Goal: Task Accomplishment & Management: Manage account settings

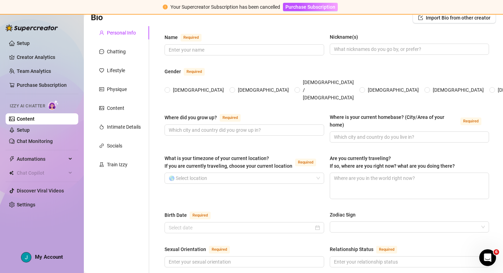
scroll to position [59, 0]
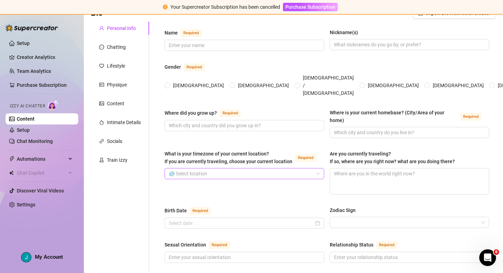
click at [275, 169] on input "What is your timezone of your current location? If you are currently traveling,…" at bounding box center [241, 174] width 145 height 10
click at [244, 129] on div "Where did you grow up? Required Where is your current homebase? (City/Area of y…" at bounding box center [326, 127] width 324 height 36
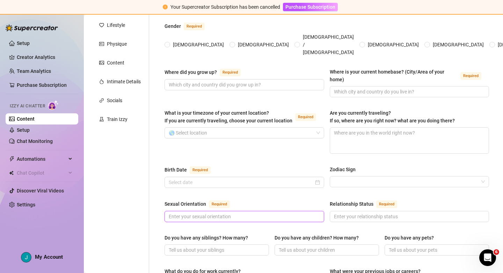
click at [232, 213] on input "Sexual Orientation Required" at bounding box center [244, 217] width 150 height 8
drag, startPoint x: 258, startPoint y: 185, endPoint x: 253, endPoint y: 185, distance: 4.5
click at [258, 185] on div "Name Required Nickname(s) Gender Required [DEMOGRAPHIC_DATA] [DEMOGRAPHIC_DATA]…" at bounding box center [326, 273] width 324 height 571
click at [228, 179] on input "Birth Date Required" at bounding box center [241, 183] width 145 height 8
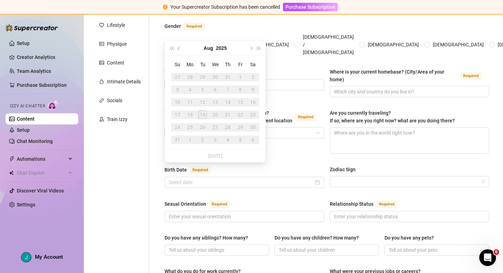
click at [250, 182] on div "Name Required Nickname(s) Gender Required [DEMOGRAPHIC_DATA] [DEMOGRAPHIC_DATA]…" at bounding box center [326, 273] width 324 height 571
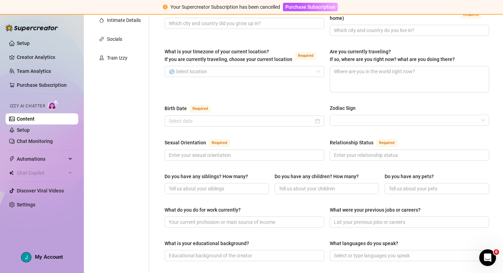
scroll to position [163, 0]
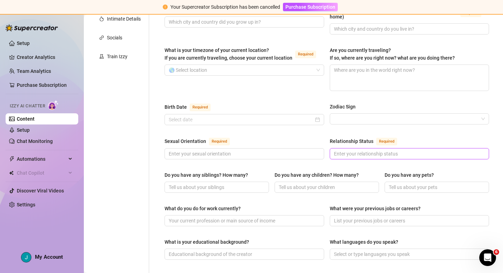
click at [348, 150] on input "Relationship Status Required" at bounding box center [409, 154] width 150 height 8
click at [366, 150] on input "Relationship Status Required" at bounding box center [409, 154] width 150 height 8
drag, startPoint x: 382, startPoint y: 160, endPoint x: 343, endPoint y: 159, distance: 38.8
click at [382, 171] on div "Do you have any siblings? How many? Do you have any children? How many? Do you …" at bounding box center [326, 185] width 324 height 28
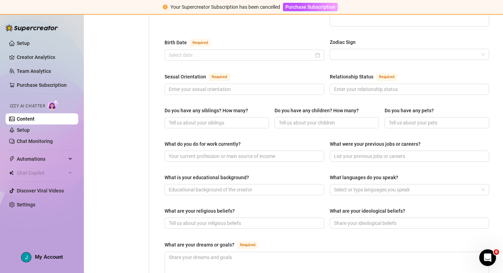
scroll to position [231, 0]
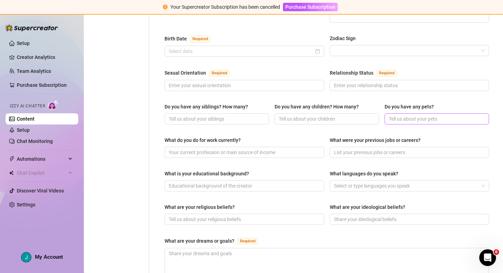
drag, startPoint x: 405, startPoint y: 93, endPoint x: 387, endPoint y: 104, distance: 21.1
click at [405, 103] on div "Do you have any pets?" at bounding box center [408, 107] width 49 height 8
click at [405, 115] on input "Do you have any pets?" at bounding box center [435, 119] width 95 height 8
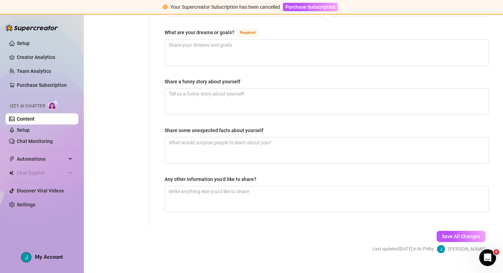
scroll to position [0, 0]
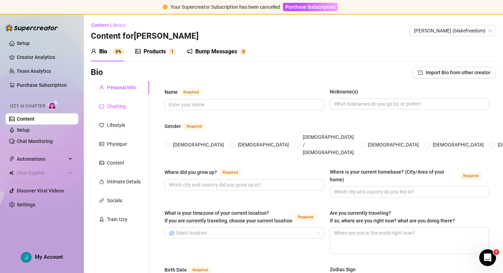
click at [116, 107] on div "Chatting" at bounding box center [116, 107] width 19 height 8
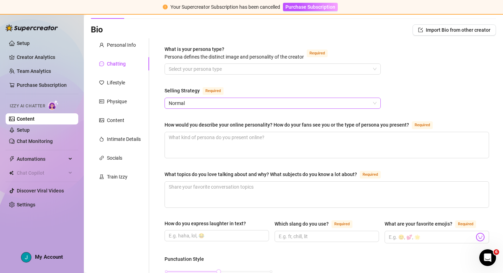
scroll to position [44, 0]
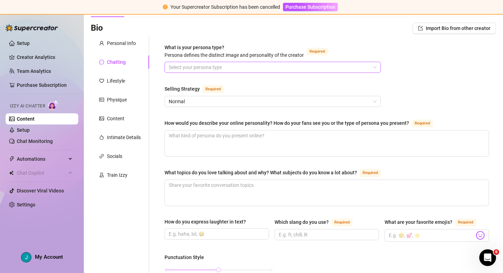
click at [376, 66] on span at bounding box center [273, 67] width 208 height 10
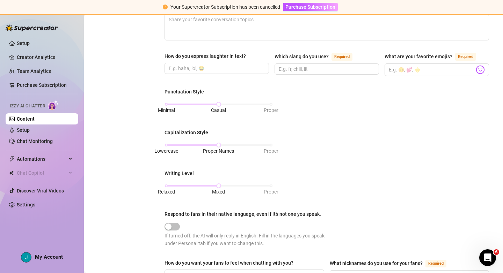
scroll to position [0, 0]
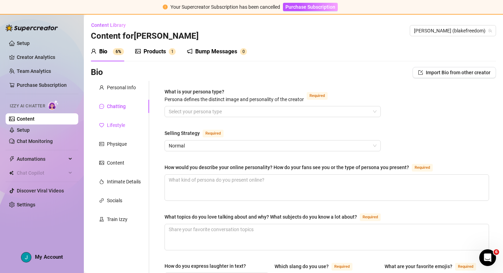
click at [109, 123] on div "Lifestyle" at bounding box center [116, 125] width 18 height 8
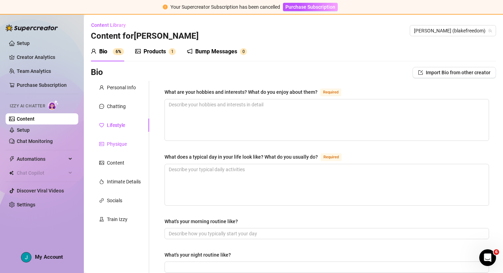
click at [112, 147] on div "Physique" at bounding box center [117, 144] width 20 height 8
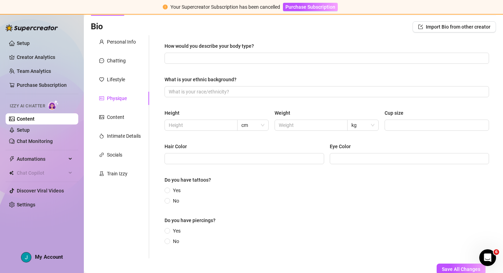
scroll to position [46, 0]
click at [109, 118] on div "Content" at bounding box center [115, 117] width 17 height 8
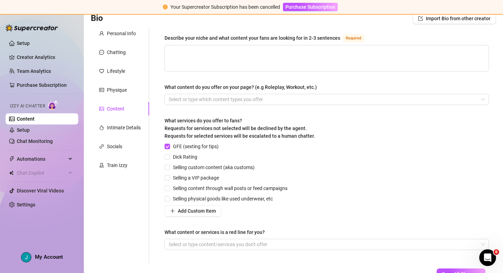
scroll to position [53, 0]
click at [249, 99] on div at bounding box center [323, 100] width 314 height 10
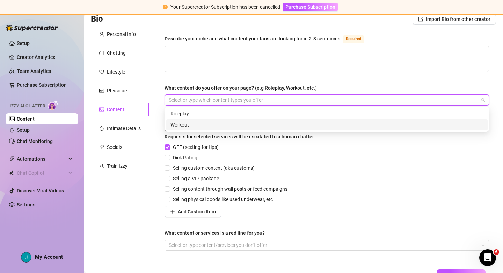
click at [199, 126] on div "Workout" at bounding box center [326, 125] width 313 height 8
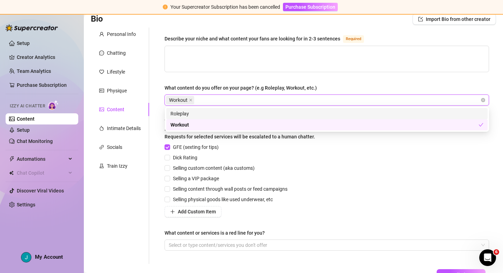
click at [211, 99] on div "Workout" at bounding box center [323, 100] width 314 height 10
click at [208, 99] on div "Workout" at bounding box center [323, 100] width 314 height 10
click at [206, 112] on div "Roleplay" at bounding box center [326, 114] width 313 height 8
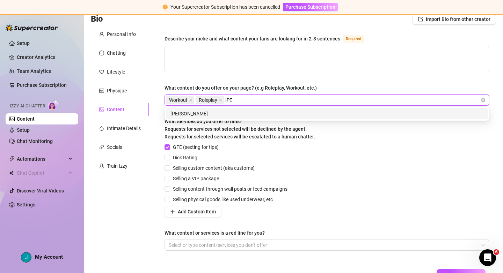
type input "JOI"
click at [247, 114] on div "JOI" at bounding box center [326, 114] width 313 height 8
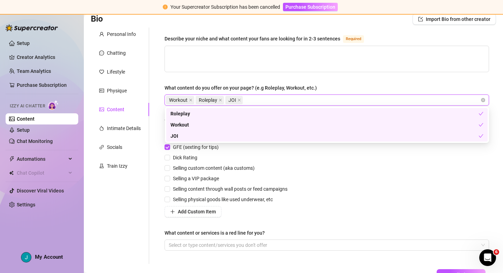
click at [274, 99] on div "Workout Roleplay JOI" at bounding box center [323, 100] width 314 height 10
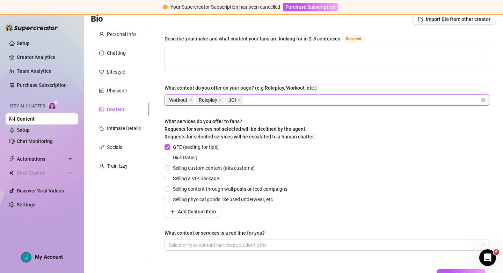
click at [277, 99] on div "Workout Roleplay JOI" at bounding box center [323, 100] width 314 height 10
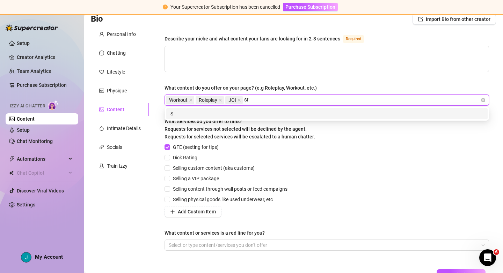
type input "SPH"
click at [280, 114] on div "SPH" at bounding box center [326, 114] width 313 height 8
type input "F"
type input "Squirt"
click at [299, 114] on div "Squirt" at bounding box center [326, 114] width 313 height 8
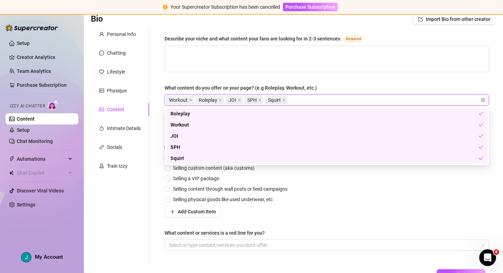
click at [331, 82] on div "Describe your niche and what content your fans are looking for in 2-3 sentences…" at bounding box center [326, 146] width 324 height 223
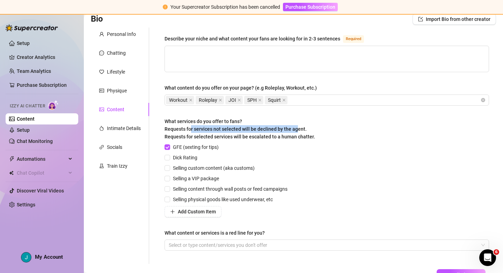
drag, startPoint x: 191, startPoint y: 129, endPoint x: 297, endPoint y: 128, distance: 106.4
click at [297, 128] on span "What services do you offer to fans? Requests for services not selected will be …" at bounding box center [239, 129] width 150 height 21
drag, startPoint x: 205, startPoint y: 138, endPoint x: 229, endPoint y: 140, distance: 23.8
click at [206, 138] on span "What services do you offer to fans? Requests for services not selected will be …" at bounding box center [239, 129] width 150 height 21
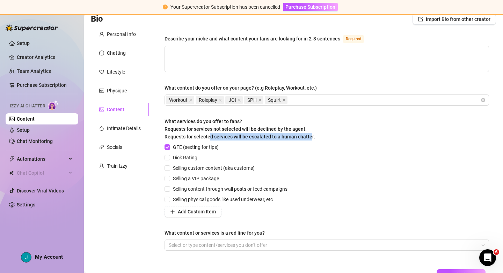
drag, startPoint x: 293, startPoint y: 136, endPoint x: 210, endPoint y: 137, distance: 82.7
click at [210, 137] on span "What services do you offer to fans? Requests for services not selected will be …" at bounding box center [239, 129] width 150 height 21
click at [294, 168] on div "GFE (sexting for tips) Dick Rating Selling custom content (aka customs) Selling…" at bounding box center [326, 180] width 324 height 74
click at [168, 178] on input "Selling a VIP package" at bounding box center [166, 178] width 5 height 5
checkbox input "true"
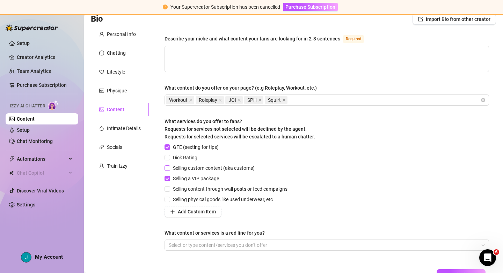
click at [166, 167] on input "Selling custom content (aka customs)" at bounding box center [166, 167] width 5 height 5
checkbox input "true"
click at [167, 158] on input "Dick Rating" at bounding box center [166, 157] width 5 height 5
checkbox input "true"
click at [169, 146] on input "GFE (sexting for tips)" at bounding box center [166, 146] width 5 height 5
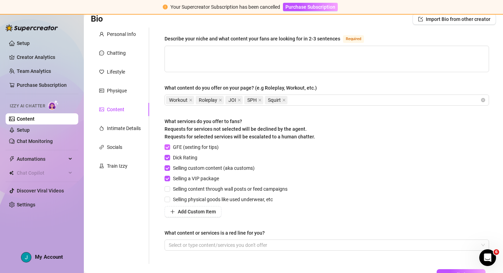
checkbox input "false"
click at [209, 209] on span "Add Custom Item" at bounding box center [197, 212] width 38 height 6
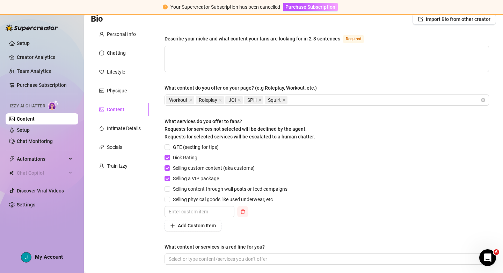
click at [244, 212] on icon "delete" at bounding box center [242, 211] width 5 height 5
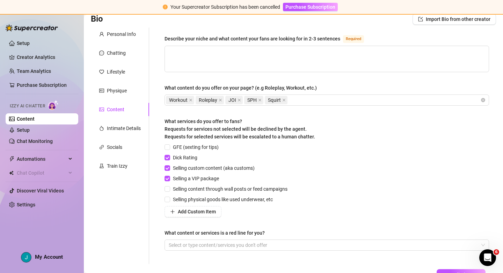
click at [289, 215] on div "Add Custom Item" at bounding box center [227, 211] width 126 height 11
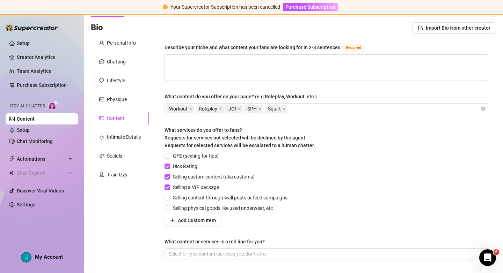
scroll to position [80, 0]
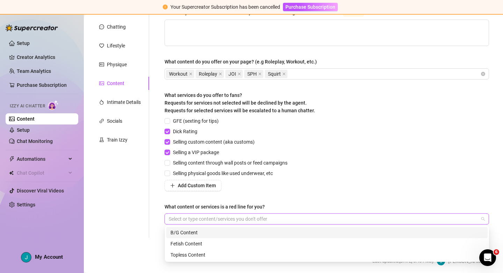
click at [288, 220] on div at bounding box center [323, 219] width 314 height 10
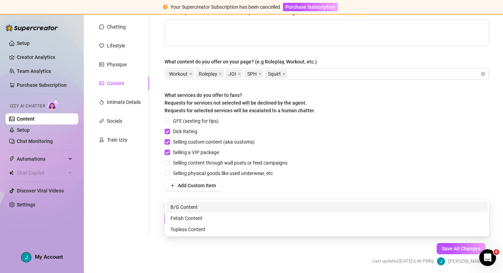
scroll to position [105, 0]
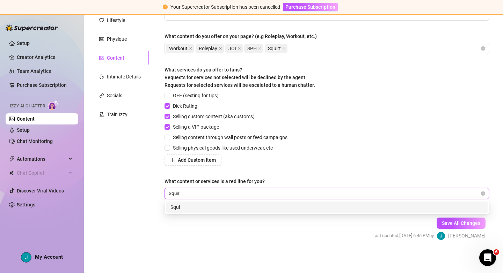
type input "Squirt"
click at [201, 210] on div "Squirt" at bounding box center [326, 207] width 313 height 8
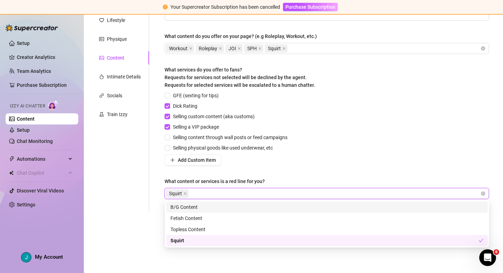
click at [330, 165] on div "GFE (sexting for tips) Dick Rating Selling custom content (aka customs) Selling…" at bounding box center [326, 129] width 324 height 74
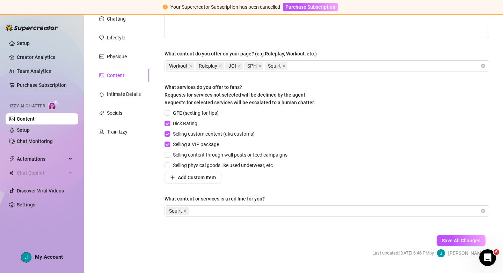
scroll to position [86, 0]
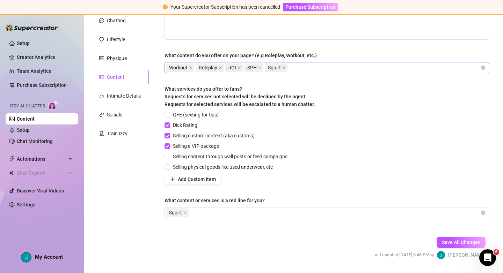
click at [284, 65] on span at bounding box center [283, 68] width 3 height 8
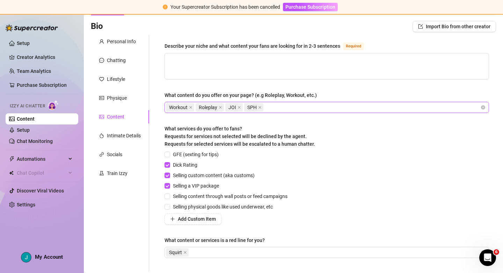
scroll to position [44, 0]
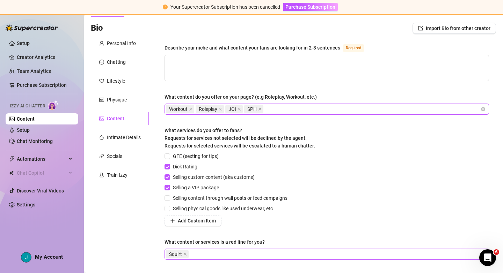
click at [211, 255] on div "Squirt" at bounding box center [323, 255] width 314 height 10
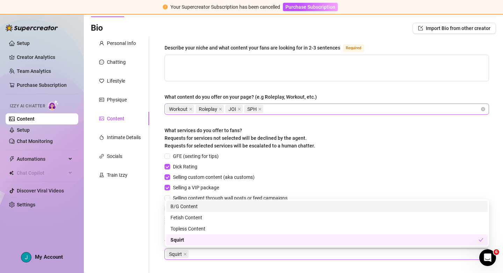
click at [212, 207] on div "B/G Content" at bounding box center [326, 207] width 313 height 8
click at [184, 254] on icon "close" at bounding box center [184, 254] width 3 height 3
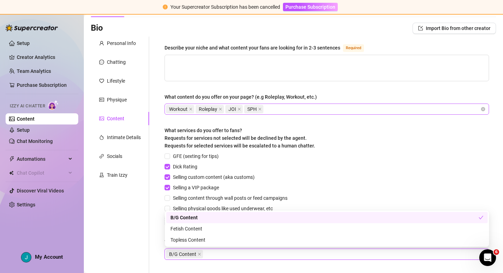
click at [223, 255] on div "B/G Content" at bounding box center [323, 255] width 314 height 10
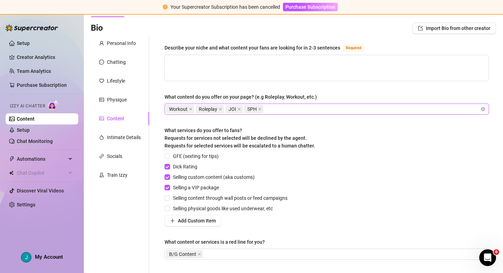
click at [215, 264] on div "Describe your niche and what content your fans are looking for in 2-3 sentences…" at bounding box center [326, 155] width 324 height 223
click at [119, 138] on div "Intimate Details" at bounding box center [124, 138] width 34 height 8
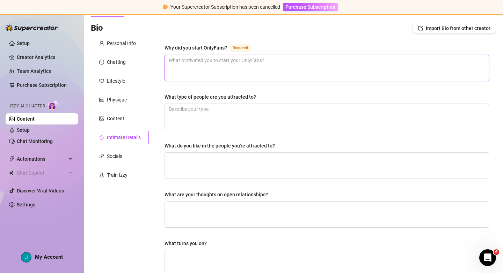
click at [228, 68] on textarea "Why did you start OnlyFans? Required" at bounding box center [327, 68] width 324 height 26
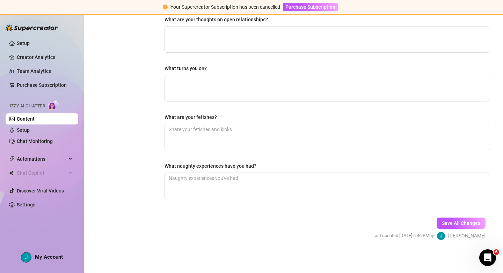
scroll to position [0, 0]
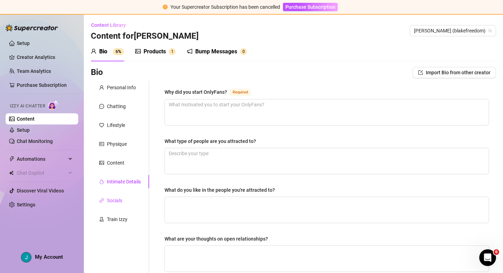
click at [113, 200] on div "Socials" at bounding box center [114, 201] width 15 height 8
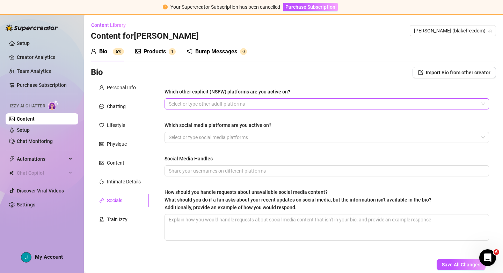
click at [334, 102] on div at bounding box center [323, 104] width 314 height 10
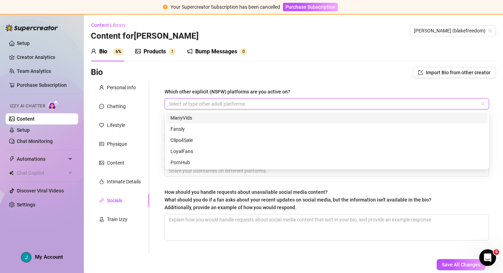
click at [197, 103] on div at bounding box center [323, 104] width 314 height 10
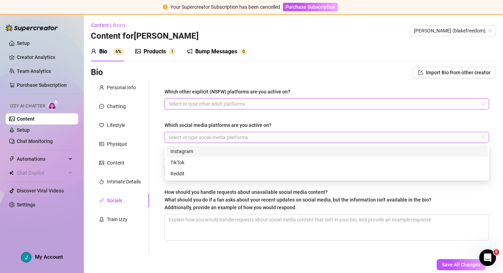
click at [221, 135] on div at bounding box center [323, 138] width 314 height 10
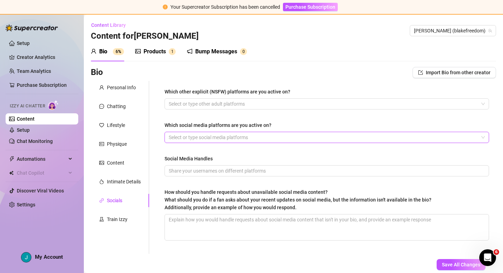
scroll to position [34, 0]
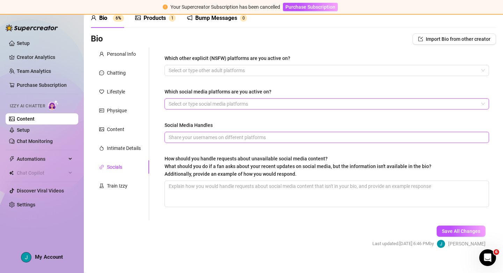
click at [198, 139] on input "Social Media Handles" at bounding box center [326, 138] width 314 height 8
drag, startPoint x: 191, startPoint y: 157, endPoint x: 207, endPoint y: 157, distance: 16.4
click at [191, 157] on span "How should you handle requests about unavailable social media content? What sho…" at bounding box center [297, 166] width 267 height 21
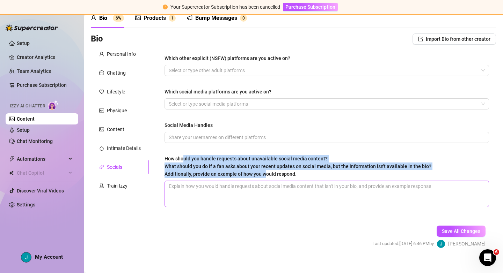
drag, startPoint x: 184, startPoint y: 157, endPoint x: 267, endPoint y: 188, distance: 88.3
click at [266, 178] on div "How should you handle requests about unavailable social media content? What sho…" at bounding box center [297, 166] width 267 height 23
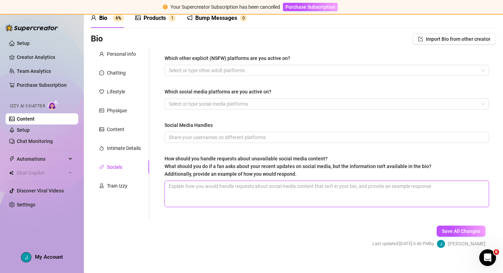
click at [265, 194] on textarea "How should you handle requests about unavailable social media content? What sho…" at bounding box center [327, 194] width 324 height 26
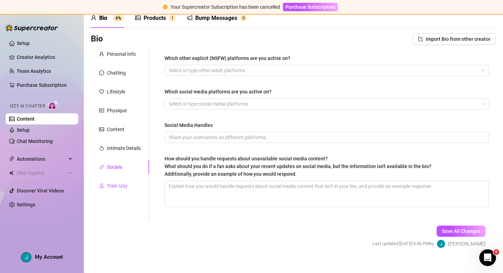
click at [111, 185] on div "Train Izzy" at bounding box center [117, 186] width 21 height 8
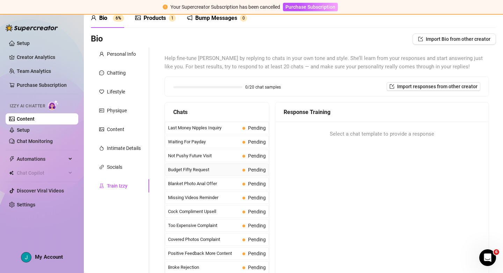
click at [199, 170] on span "Budget Fifty Request" at bounding box center [204, 169] width 72 height 7
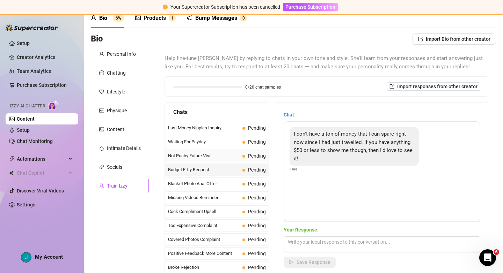
click at [187, 161] on div "Not Pushy Future Visit Pending" at bounding box center [217, 156] width 104 height 13
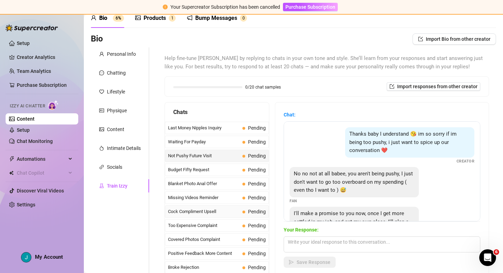
click at [202, 207] on div "Cock Compliment Upsell Pending" at bounding box center [217, 212] width 104 height 13
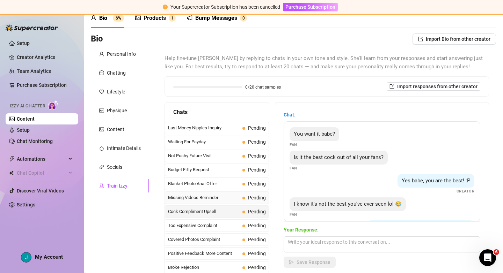
click at [208, 200] on span "Missing Videos Reminder" at bounding box center [204, 197] width 72 height 7
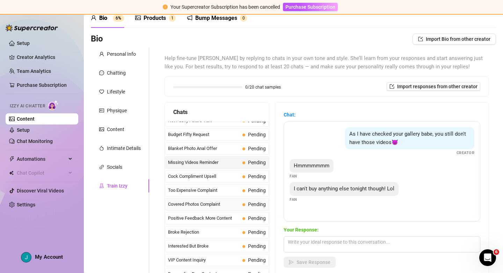
scroll to position [38, 0]
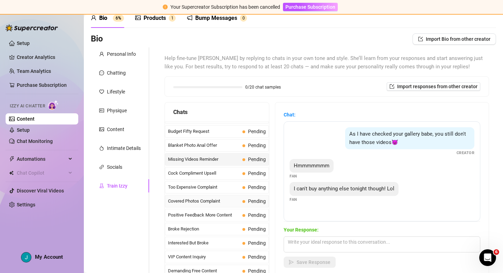
click at [202, 203] on span "Covered Photos Complaint" at bounding box center [204, 201] width 72 height 7
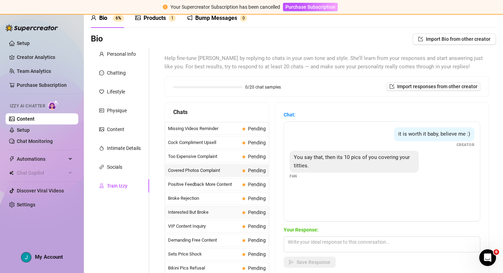
scroll to position [76, 0]
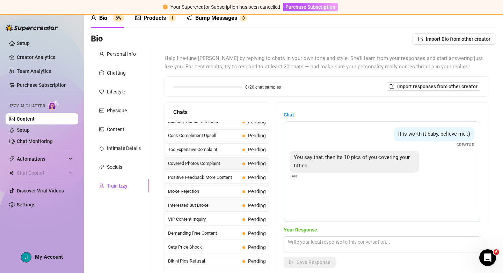
click at [199, 205] on span "Interested But Broke" at bounding box center [204, 205] width 72 height 7
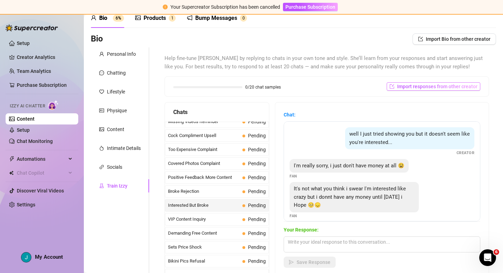
click at [448, 87] on span "Import responses from other creator" at bounding box center [437, 87] width 80 height 6
click at [431, 106] on input "search" at bounding box center [430, 104] width 55 height 10
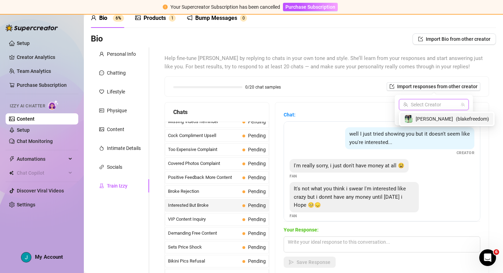
click at [455, 120] on span "( blakefreedom )" at bounding box center [471, 119] width 33 height 8
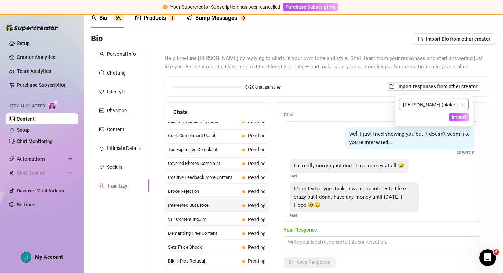
click at [354, 85] on div "0/20 chat samples Import responses from other creator" at bounding box center [326, 86] width 307 height 8
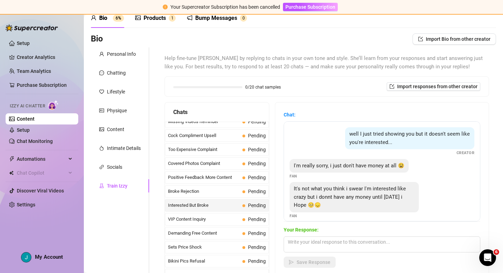
scroll to position [6, 0]
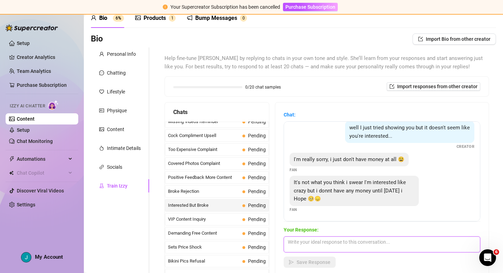
click at [329, 245] on textarea at bounding box center [381, 245] width 196 height 16
type textarea "aww its alright"
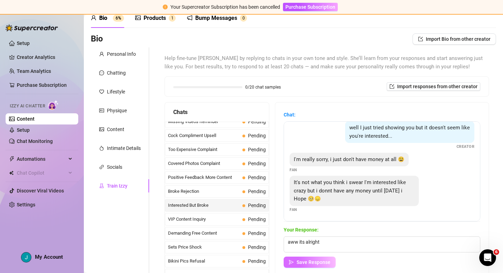
click at [321, 261] on span "Save Response" at bounding box center [313, 263] width 34 height 6
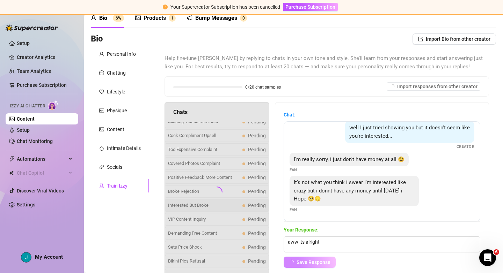
scroll to position [0, 0]
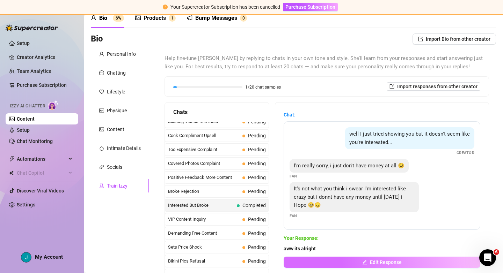
click at [382, 261] on span "Edit Response" at bounding box center [386, 263] width 32 height 6
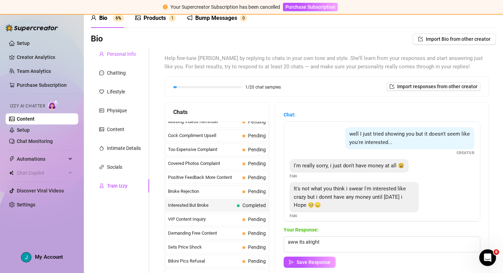
click at [117, 51] on div "Personal Info" at bounding box center [121, 54] width 29 height 8
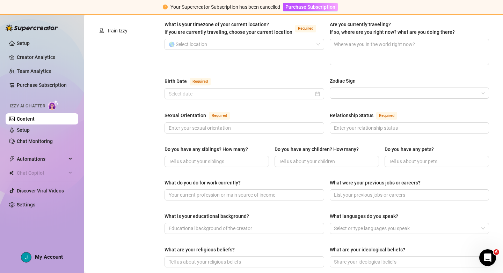
scroll to position [238, 0]
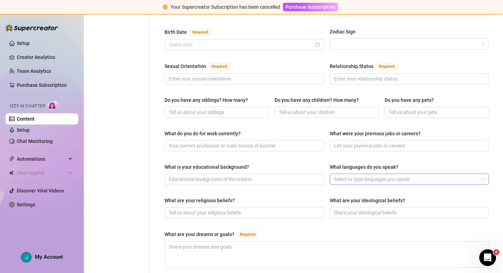
click at [367, 174] on div at bounding box center [405, 179] width 149 height 10
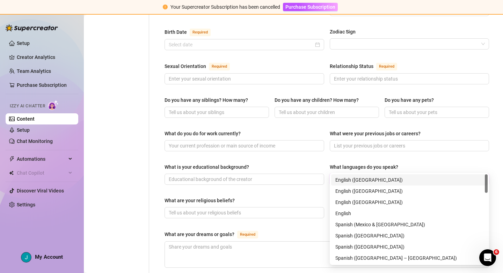
click at [286, 143] on div "What do you do for work currently? What were your previous jobs or careers?" at bounding box center [326, 144] width 324 height 28
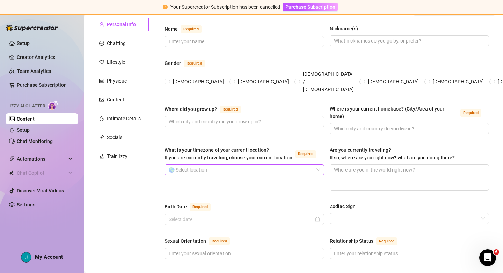
scroll to position [60, 0]
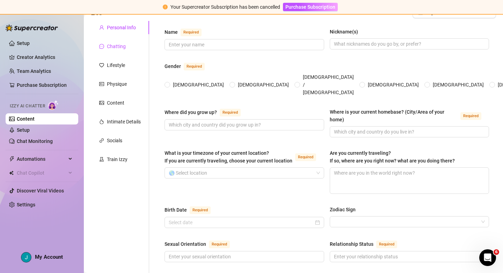
click at [113, 46] on div "Chatting" at bounding box center [116, 47] width 19 height 8
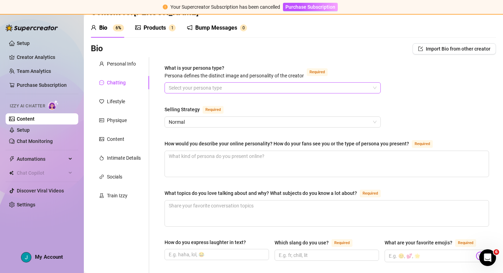
scroll to position [21, 0]
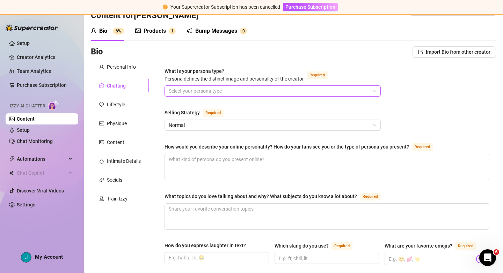
click at [303, 92] on input "What is your persona type? [PERSON_NAME] defines the distinct image and persona…" at bounding box center [269, 91] width 201 height 10
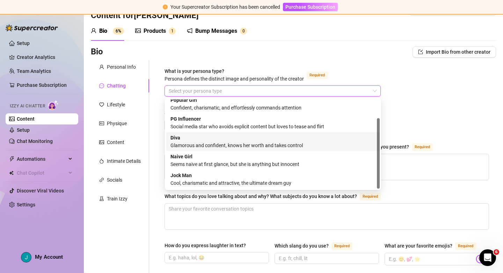
scroll to position [0, 0]
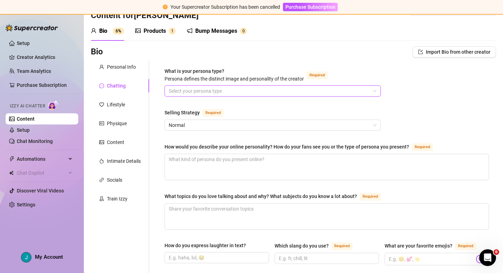
click at [269, 89] on input "What is your persona type? [PERSON_NAME] defines the distinct image and persona…" at bounding box center [269, 91] width 201 height 10
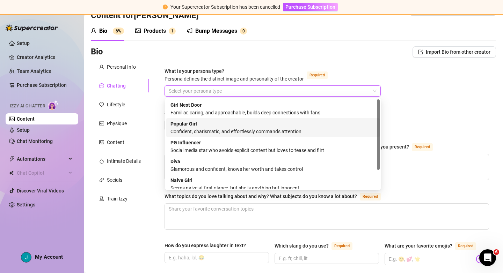
scroll to position [24, 0]
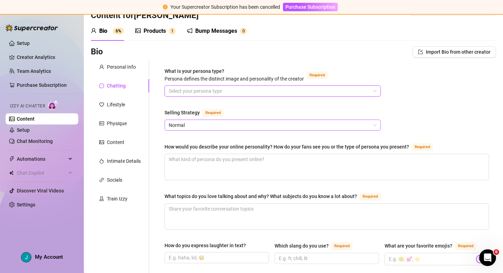
click at [252, 124] on span "Normal" at bounding box center [273, 125] width 208 height 10
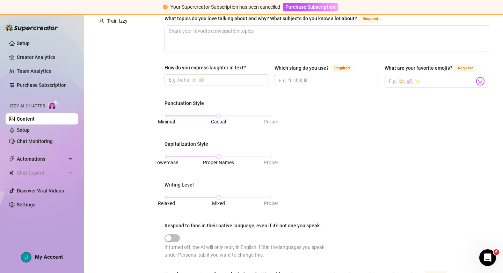
scroll to position [199, 0]
click at [403, 79] on input "What are your favorite emojis? Required" at bounding box center [430, 80] width 85 height 9
click at [479, 79] on img at bounding box center [479, 80] width 9 height 9
click at [350, 122] on div "Punctuation Style Minimal Casual Proper Capitalization Style Lowercase Proper N…" at bounding box center [326, 182] width 324 height 166
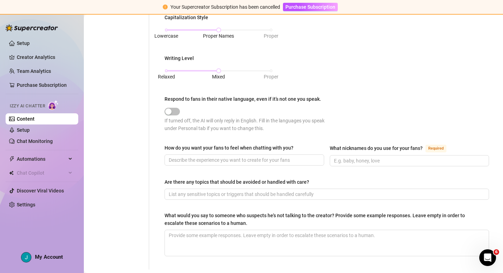
scroll to position [326, 0]
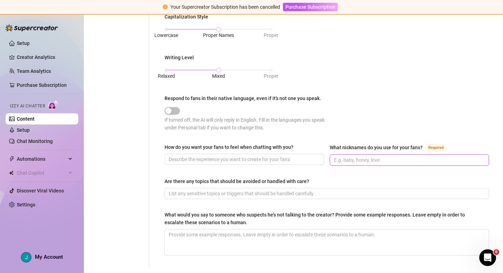
click at [367, 158] on input "What nicknames do you use for your fans? Required" at bounding box center [409, 160] width 150 height 8
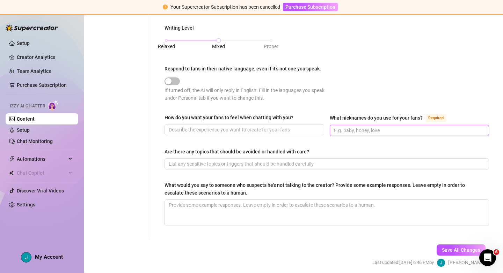
scroll to position [358, 0]
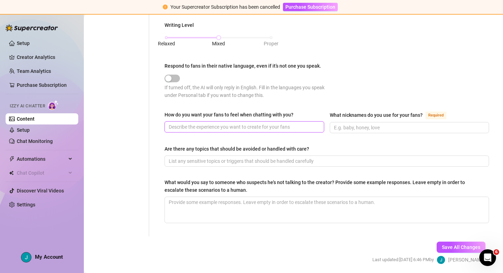
click at [202, 128] on input "How do you want your fans to feel when chatting with you?" at bounding box center [244, 127] width 150 height 8
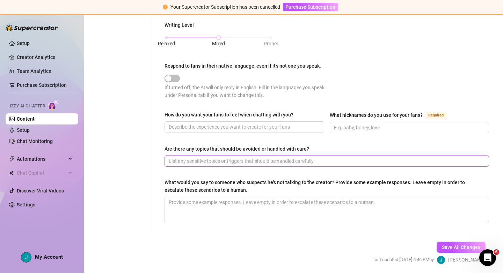
click at [247, 162] on input "Are there any topics that should be avoided or handled with care?" at bounding box center [326, 161] width 314 height 8
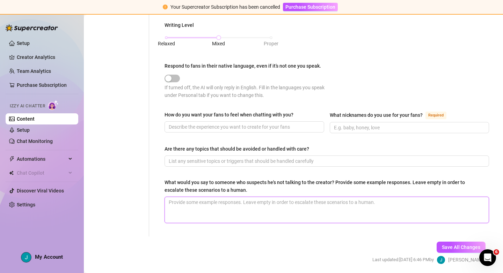
drag, startPoint x: 251, startPoint y: 201, endPoint x: 243, endPoint y: 186, distance: 16.7
click at [251, 201] on textarea "What would you say to someone who suspects he's not talking to the creator? Pro…" at bounding box center [327, 210] width 324 height 26
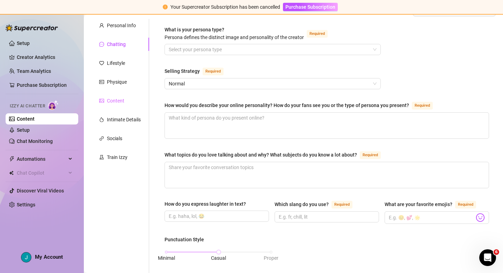
scroll to position [59, 0]
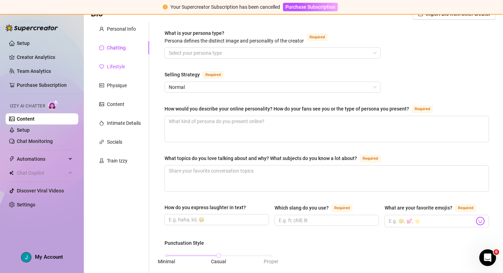
click at [112, 70] on div "Lifestyle" at bounding box center [116, 67] width 18 height 8
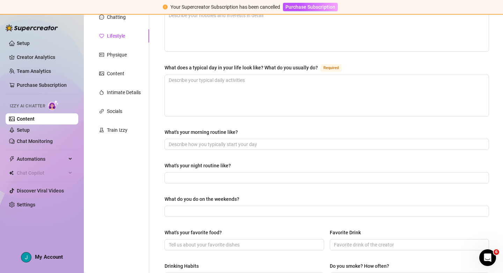
scroll to position [91, 0]
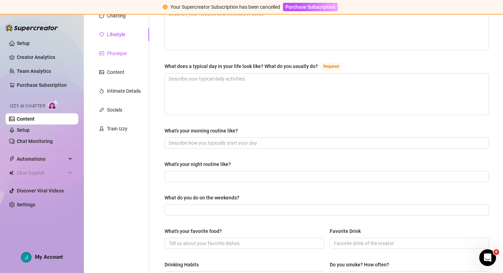
click at [111, 52] on div "Physique" at bounding box center [117, 54] width 20 height 8
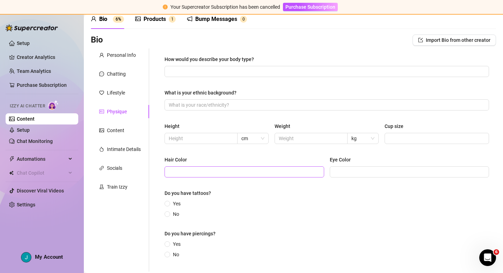
scroll to position [29, 0]
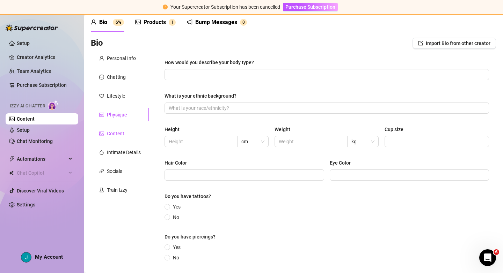
click at [113, 134] on div "Content" at bounding box center [115, 134] width 17 height 8
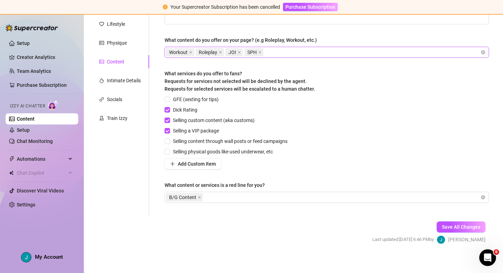
scroll to position [105, 0]
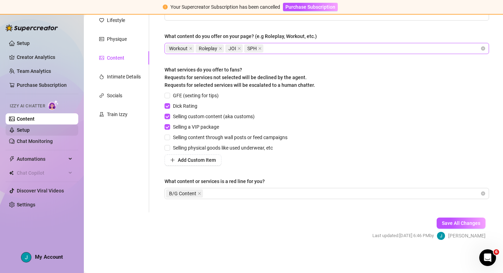
click at [30, 130] on link "Setup" at bounding box center [23, 130] width 13 height 6
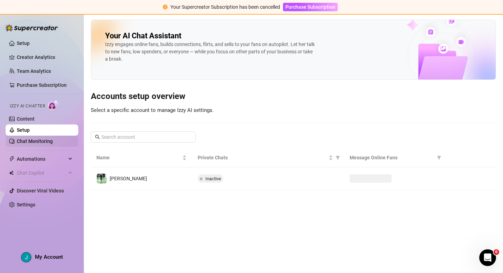
click at [41, 141] on link "Chat Monitoring" at bounding box center [35, 142] width 36 height 6
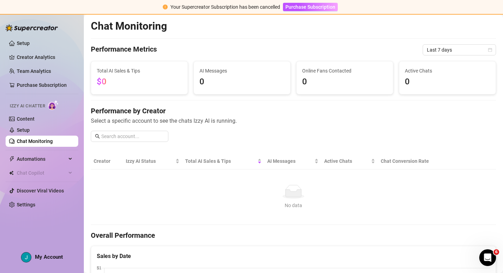
click at [125, 79] on span "$0" at bounding box center [139, 81] width 85 height 13
click at [461, 49] on span "Last 7 days" at bounding box center [458, 50] width 65 height 10
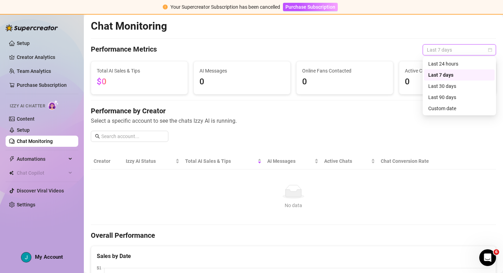
click at [377, 45] on div "Performance Metrics Last 7 days" at bounding box center [293, 49] width 405 height 11
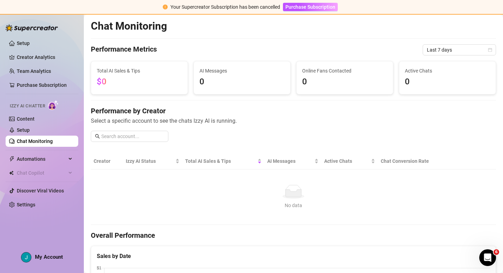
click at [208, 70] on span "AI Messages" at bounding box center [241, 71] width 85 height 8
click at [229, 89] on div "AI Messages 0" at bounding box center [242, 77] width 96 height 33
drag, startPoint x: 113, startPoint y: 70, endPoint x: 135, endPoint y: 70, distance: 22.3
click at [135, 70] on span "Total AI Sales & Tips" at bounding box center [139, 71] width 85 height 8
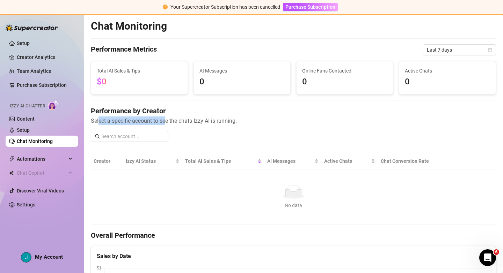
drag, startPoint x: 101, startPoint y: 120, endPoint x: 181, endPoint y: 118, distance: 80.3
click at [168, 118] on span "Select a specific account to see the chats Izzy AI is running." at bounding box center [293, 121] width 405 height 9
click at [183, 119] on span "Select a specific account to see the chats Izzy AI is running." at bounding box center [293, 121] width 405 height 9
click at [325, 8] on span "Purchase Subscription" at bounding box center [310, 7] width 50 height 6
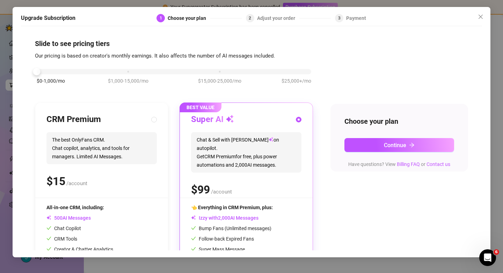
click at [40, 70] on div "$0-1,000/mo $1,000-15,000/mo $15,000-25,000/mo $25,000+/mo" at bounding box center [174, 70] width 274 height 4
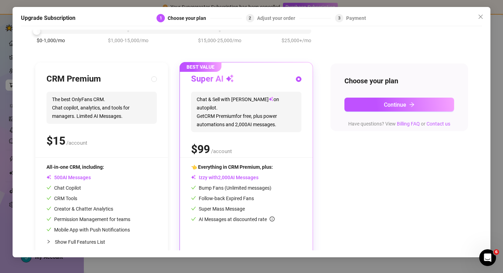
scroll to position [52, 0]
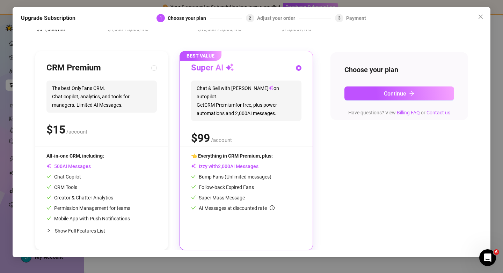
click at [106, 145] on div "CRM Premium The best OnlyFans CRM. Chat copilot, analytics, and tools for manag…" at bounding box center [101, 104] width 110 height 84
radio input "true"
radio input "false"
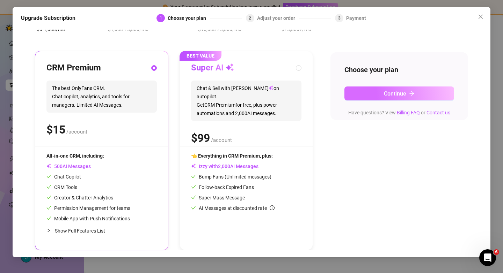
click at [406, 96] on button "Continue" at bounding box center [399, 94] width 110 height 14
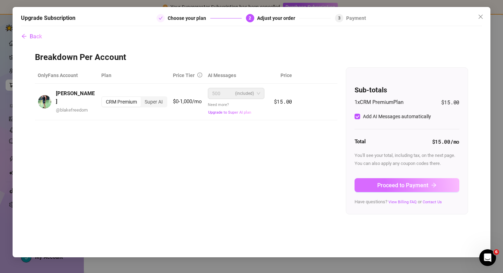
click at [426, 186] on span "Proceed to Payment" at bounding box center [402, 185] width 51 height 7
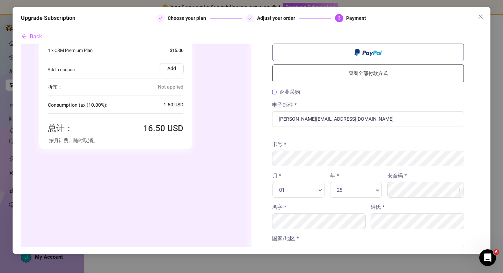
scroll to position [50, 0]
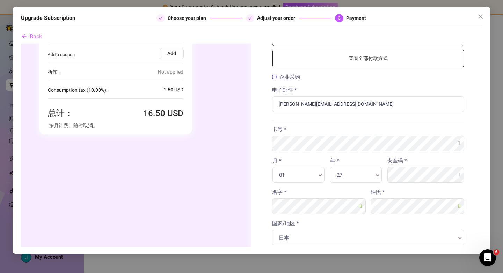
click at [369, 125] on div "卡号 *" at bounding box center [368, 138] width 202 height 26
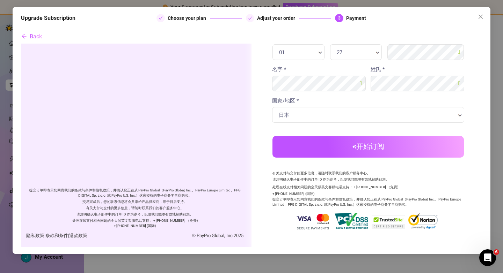
scroll to position [176, 0]
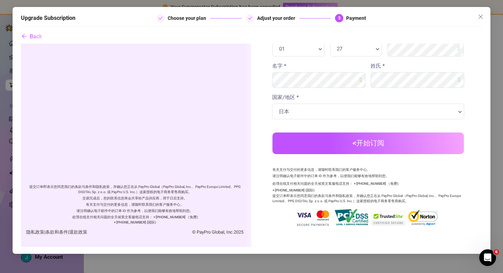
click at [424, 151] on button "开始订阅" at bounding box center [367, 143] width 191 height 22
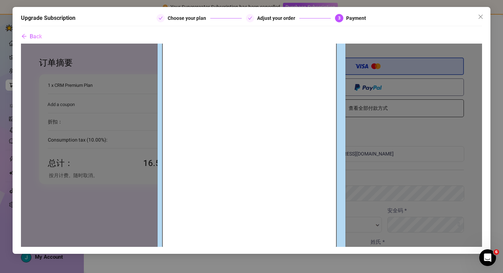
scroll to position [25, 0]
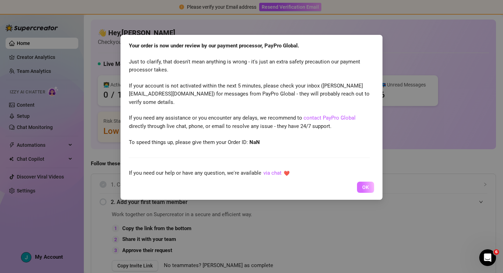
click at [372, 188] on button "OK" at bounding box center [365, 187] width 17 height 11
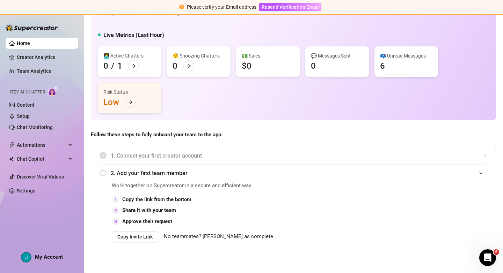
scroll to position [30, 0]
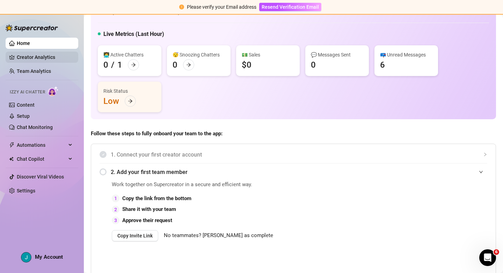
click at [32, 57] on link "Creator Analytics" at bounding box center [45, 57] width 56 height 11
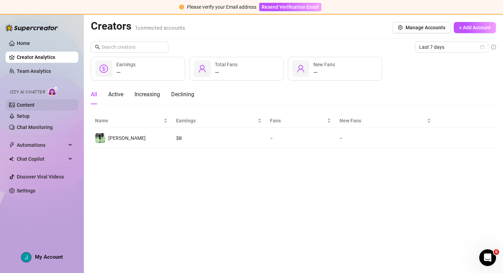
click at [35, 105] on link "Content" at bounding box center [26, 105] width 18 height 6
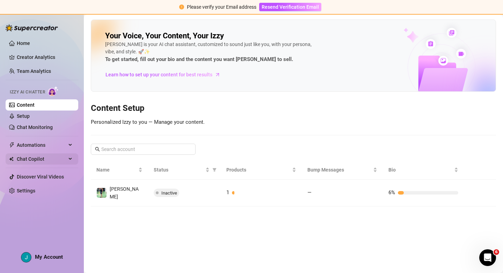
click at [53, 161] on span "Chat Copilot" at bounding box center [42, 159] width 50 height 11
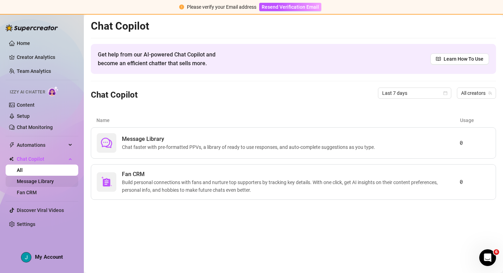
click at [42, 184] on link "Message Library" at bounding box center [35, 182] width 37 height 6
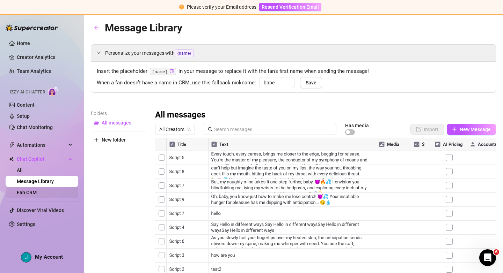
click at [33, 190] on link "Fan CRM" at bounding box center [27, 193] width 20 height 6
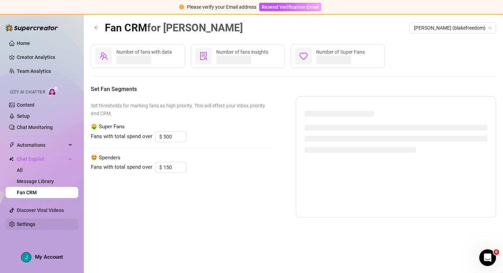
click at [35, 225] on link "Settings" at bounding box center [26, 225] width 18 height 6
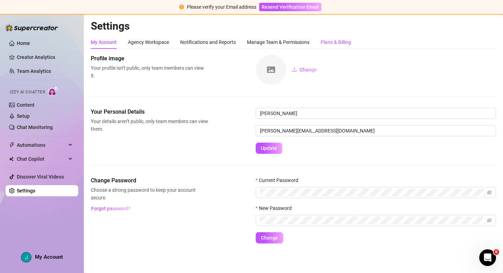
click at [340, 40] on div "Plans & Billing" at bounding box center [335, 42] width 30 height 8
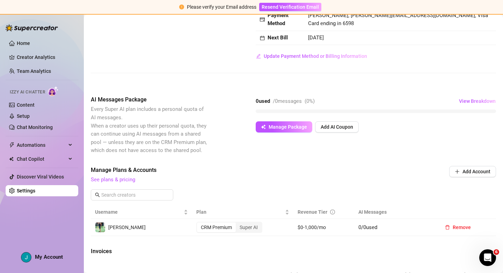
scroll to position [88, 0]
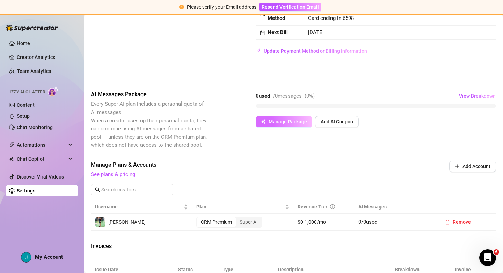
click at [279, 125] on span "Manage Package" at bounding box center [287, 122] width 38 height 6
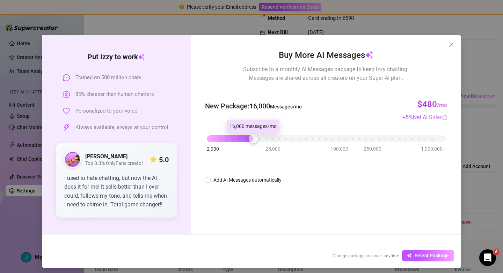
click at [253, 138] on div "2,000 25,000 100,000 250,000 1,000,000+" at bounding box center [326, 136] width 238 height 4
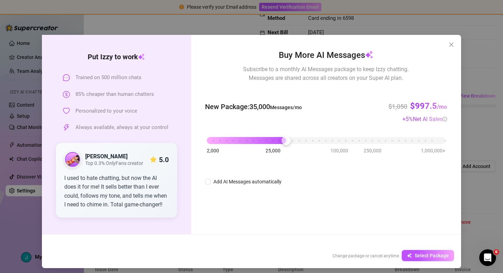
click at [287, 140] on div "2,000 25,000 100,000 250,000 1,000,000+" at bounding box center [326, 138] width 238 height 4
click at [315, 140] on div "2,000 25,000 100,000 250,000 1,000,000+" at bounding box center [326, 138] width 238 height 4
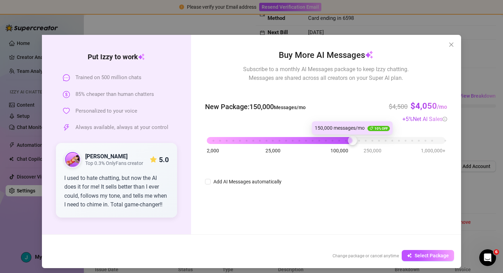
click at [355, 140] on div "2,000 25,000 100,000 250,000 1,000,000+" at bounding box center [326, 138] width 238 height 4
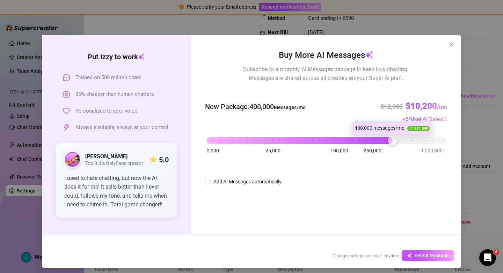
click at [390, 140] on div "2,000 25,000 100,000 250,000 1,000,000+" at bounding box center [326, 138] width 238 height 4
click at [422, 140] on div "2,000 25,000 100,000 250,000 1,000,000+" at bounding box center [326, 138] width 238 height 4
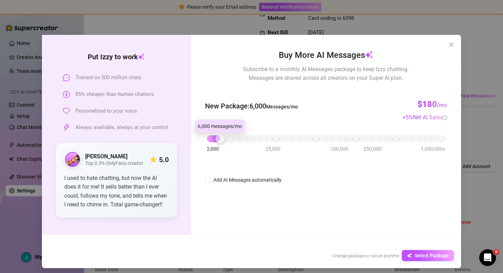
click at [217, 138] on div "2,000 25,000 100,000 250,000 1,000,000+" at bounding box center [326, 136] width 238 height 4
click at [493, 192] on div "Put [PERSON_NAME] to work Trained on 500 million chats 85% cheaper than human c…" at bounding box center [251, 136] width 503 height 273
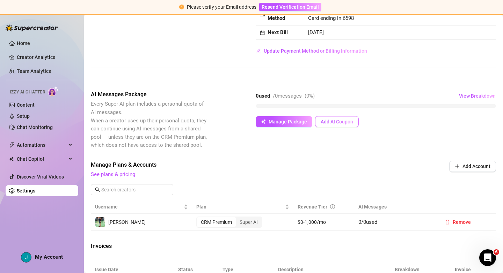
click at [343, 125] on span "Add AI Coupon" at bounding box center [336, 122] width 32 height 6
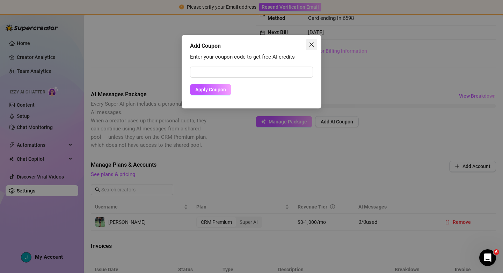
click at [312, 43] on icon "close" at bounding box center [311, 45] width 6 height 6
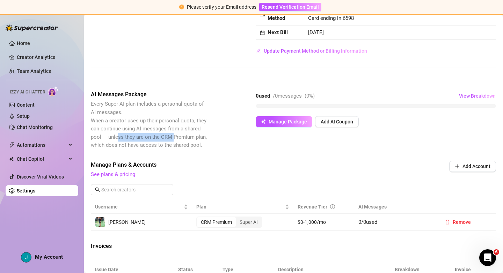
drag, startPoint x: 116, startPoint y: 144, endPoint x: 177, endPoint y: 146, distance: 61.5
click at [173, 144] on span "Every Super AI plan includes a personal quota of AI messages. When a creator us…" at bounding box center [149, 124] width 116 height 47
drag, startPoint x: 189, startPoint y: 161, endPoint x: 335, endPoint y: 180, distance: 146.7
click at [190, 161] on div "Billing Overview Creator Plans 0 x Super AI, 1 x CRM Premium AI Message Package…" at bounding box center [293, 192] width 405 height 451
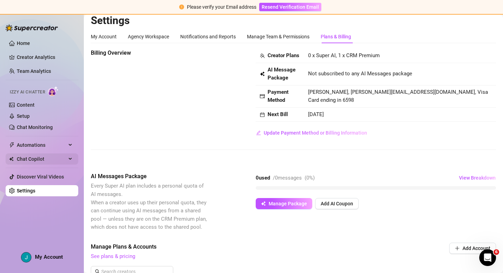
scroll to position [3, 0]
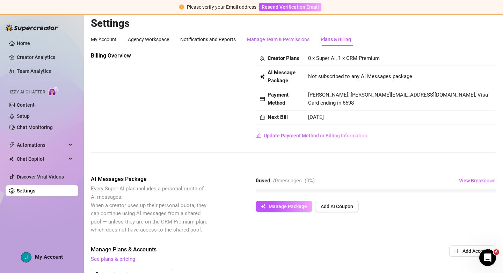
click at [269, 38] on div "Manage Team & Permissions" at bounding box center [278, 40] width 62 height 8
click at [204, 37] on div "Notifications and Reports" at bounding box center [207, 40] width 55 height 8
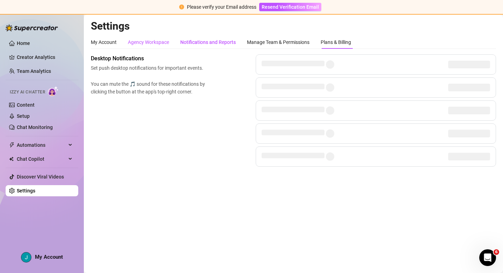
drag, startPoint x: 156, startPoint y: 39, endPoint x: 116, endPoint y: 38, distance: 39.4
click at [154, 39] on div "Agency Workspace" at bounding box center [148, 42] width 41 height 8
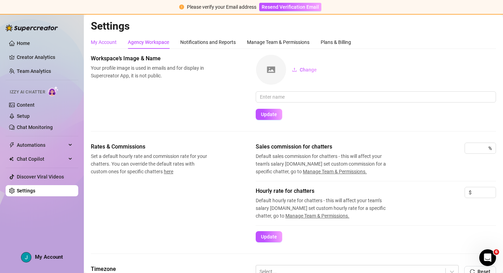
click at [109, 40] on div "My Account" at bounding box center [104, 42] width 26 height 8
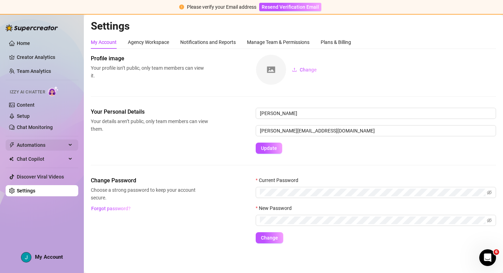
click at [44, 142] on span "Automations" at bounding box center [42, 145] width 50 height 11
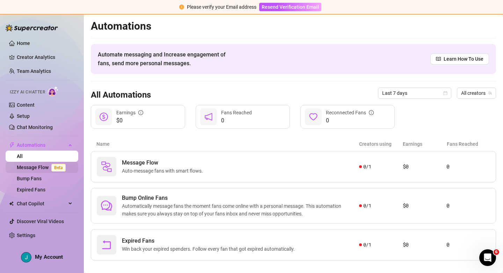
click at [30, 168] on link "Message Flow Beta" at bounding box center [43, 168] width 52 height 6
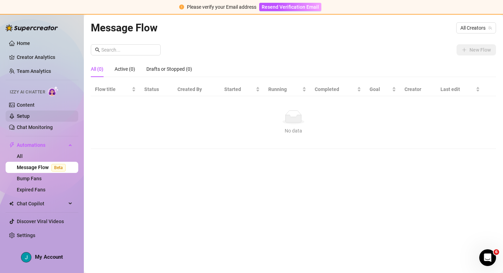
click at [30, 113] on link "Setup" at bounding box center [23, 116] width 13 height 6
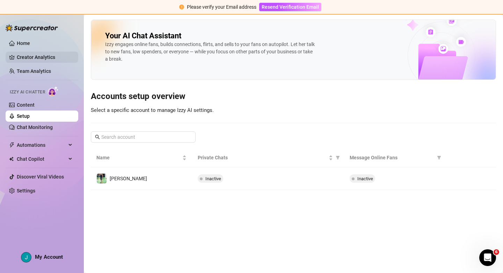
click at [40, 57] on link "Creator Analytics" at bounding box center [45, 57] width 56 height 11
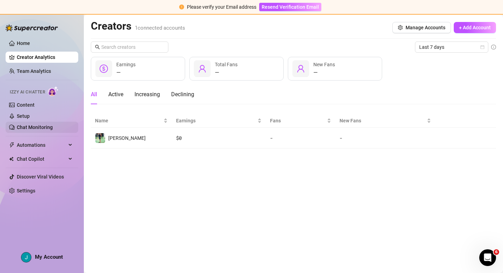
click at [41, 128] on link "Chat Monitoring" at bounding box center [35, 128] width 36 height 6
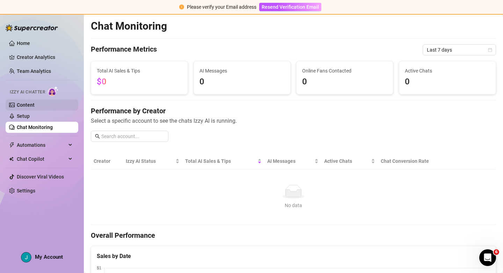
click at [32, 105] on link "Content" at bounding box center [26, 105] width 18 height 6
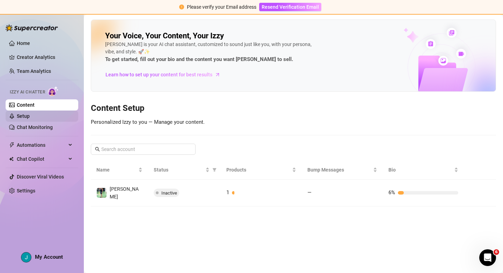
click at [30, 116] on link "Setup" at bounding box center [23, 116] width 13 height 6
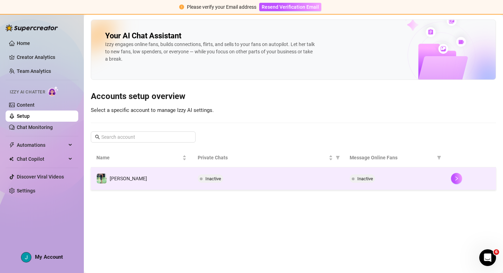
click at [420, 183] on td "Inactive" at bounding box center [394, 179] width 101 height 23
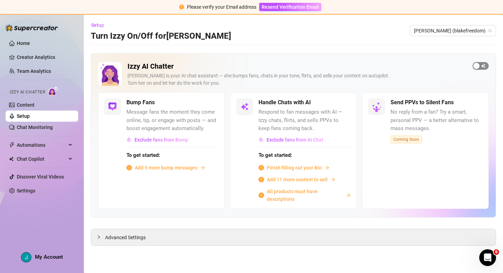
click at [482, 64] on span "button" at bounding box center [480, 66] width 16 height 8
click at [343, 103] on span "button" at bounding box center [342, 103] width 15 height 8
click at [298, 168] on span "Finish filling out your Bio" at bounding box center [294, 168] width 55 height 8
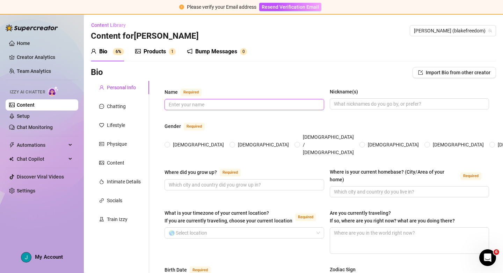
click at [224, 105] on input "Name Required" at bounding box center [244, 105] width 150 height 8
type input "[PERSON_NAME]"
click at [168, 143] on input "[DEMOGRAPHIC_DATA]" at bounding box center [167, 145] width 3 height 5
radio input "true"
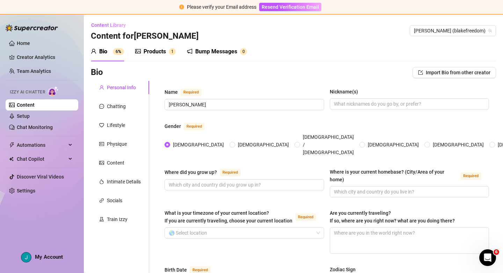
scroll to position [33, 0]
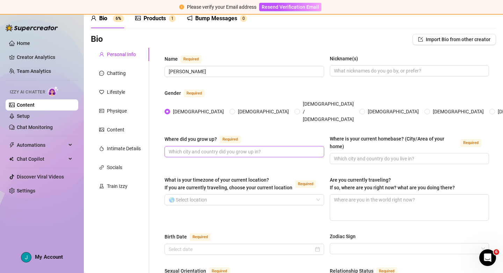
click at [244, 148] on input "Where did you grow up? Required" at bounding box center [244, 152] width 150 height 8
type input "LA"
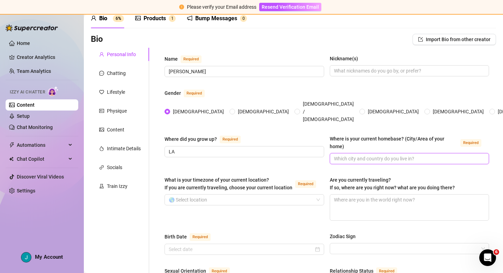
click at [354, 155] on input "Where is your current homebase? (City/Area of your home) Required" at bounding box center [409, 159] width 150 height 8
type input "[GEOGRAPHIC_DATA]"
click at [243, 155] on div "Where did you grow up? Required LA Where is your current homebase? (City/Area o…" at bounding box center [326, 153] width 324 height 36
click at [228, 195] on input "What is your timezone of your current location? If you are currently traveling,…" at bounding box center [241, 200] width 145 height 10
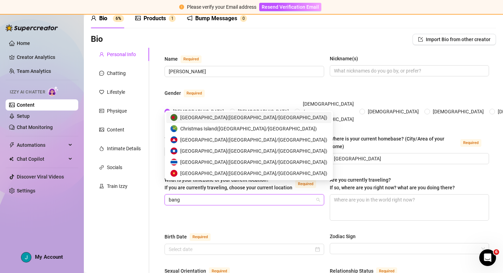
type input "bangk"
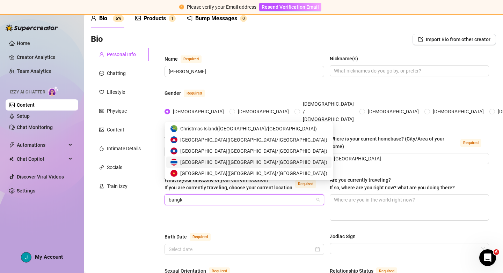
click at [234, 163] on div "[GEOGRAPHIC_DATA] ( [GEOGRAPHIC_DATA]/[GEOGRAPHIC_DATA] )" at bounding box center [248, 162] width 157 height 8
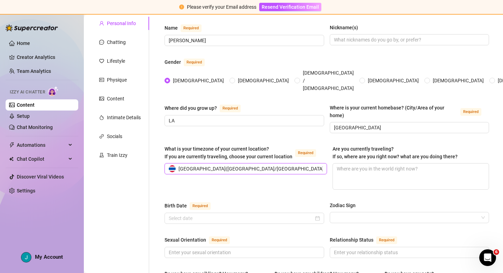
scroll to position [67, 0]
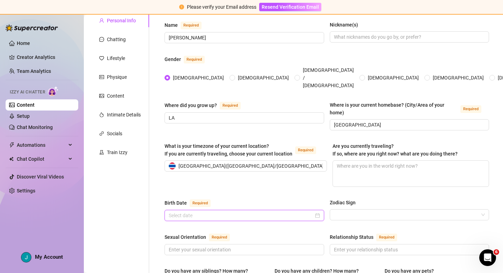
click at [250, 212] on input "Birth Date Required" at bounding box center [241, 216] width 145 height 8
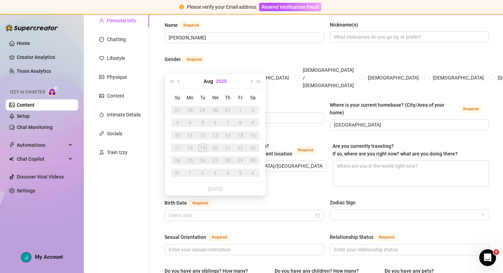
click at [223, 80] on button "2025" at bounding box center [221, 81] width 11 height 14
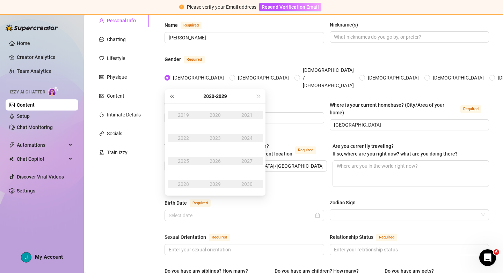
click at [171, 95] on span "Last year (Control + left)" at bounding box center [171, 96] width 3 height 3
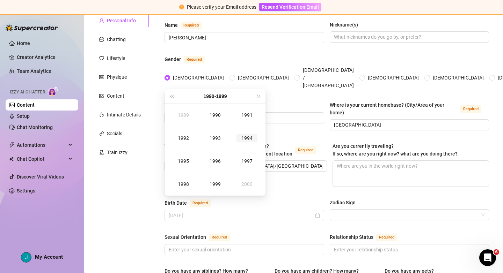
click at [246, 140] on div "1994" at bounding box center [246, 138] width 21 height 8
click at [217, 135] on div "May" at bounding box center [214, 138] width 21 height 8
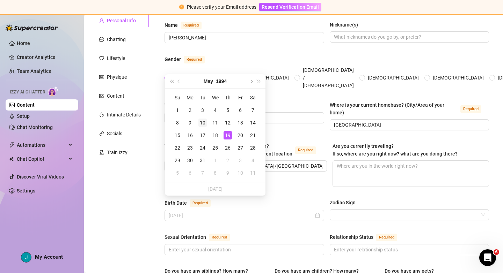
type input "[DATE]"
click at [202, 122] on div "10" at bounding box center [202, 123] width 8 height 8
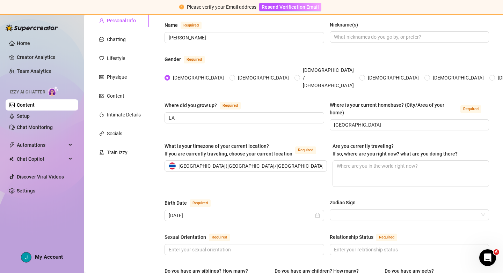
click at [299, 118] on div "Where did you grow up? Required LA Where is your current homebase? (City/Area o…" at bounding box center [326, 119] width 324 height 36
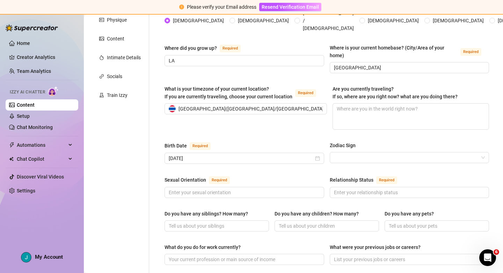
scroll to position [128, 0]
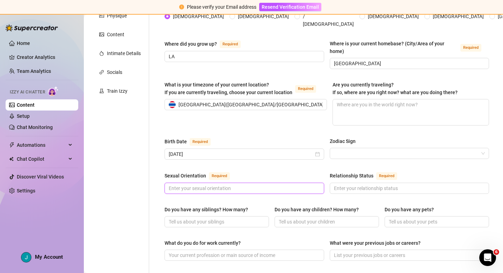
click at [217, 185] on input "Sexual Orientation Required" at bounding box center [244, 189] width 150 height 8
type input "Straight"
click at [306, 156] on div "Name Required [PERSON_NAME](s) Gender Required [DEMOGRAPHIC_DATA] [DEMOGRAPHIC_…" at bounding box center [326, 245] width 324 height 571
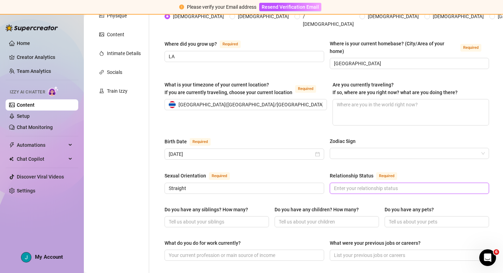
click at [359, 185] on input "Relationship Status Required" at bounding box center [409, 189] width 150 height 8
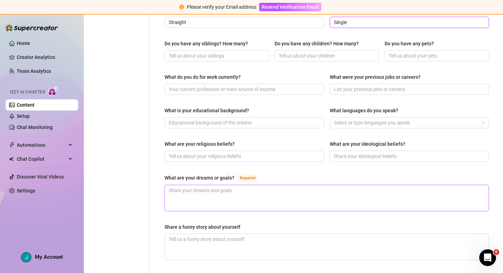
scroll to position [296, 0]
type input "Single"
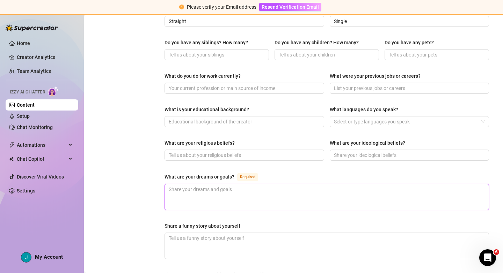
click at [206, 184] on textarea "What are your dreams or goals? Required" at bounding box center [327, 197] width 324 height 26
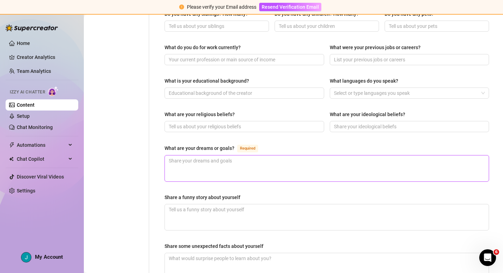
type textarea "W"
type textarea "Wa"
type textarea "Wan"
type textarea "Want"
type textarea "Wan"
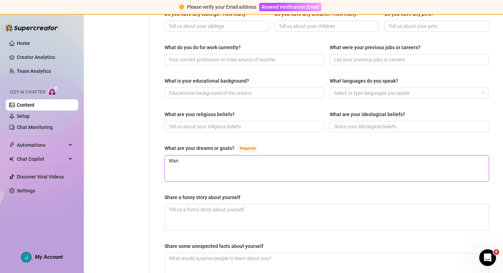
type textarea "Wa"
type textarea "W"
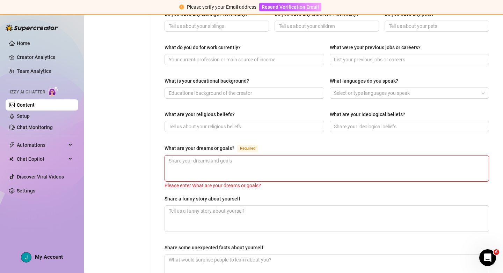
type textarea "T"
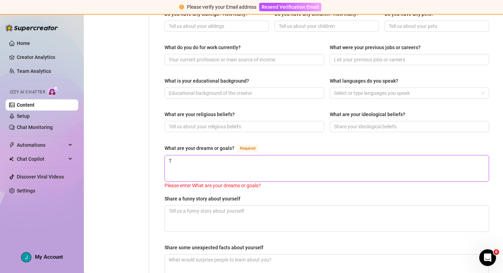
type textarea "To"
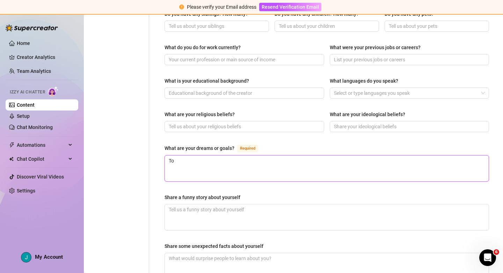
type textarea "To o"
type textarea "To op"
type textarea "To open"
type textarea "To open a"
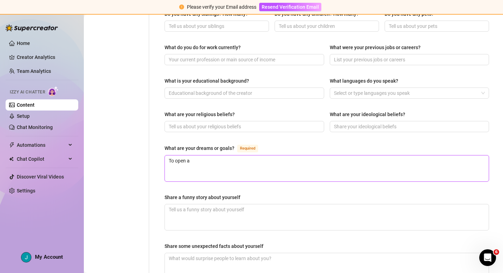
type textarea "To open a"
type textarea "To open a s"
type textarea "To open a sm"
type textarea "To open a smal"
type textarea "To open a small"
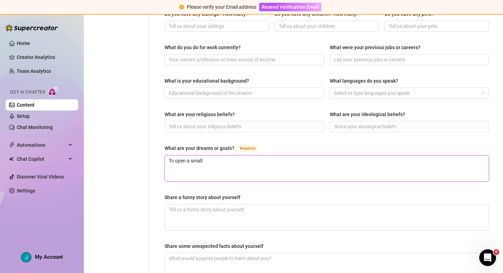
type textarea "To open a small"
type textarea "To open a small d"
type textarea "To open a small di"
type textarea "To open a small dine"
type textarea "To open a small diner"
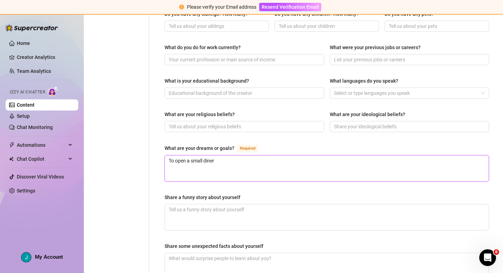
type textarea "To open a small diner"
type textarea "To open a small diner i"
type textarea "To open a small diner in"
type textarea "To open a small diner i"
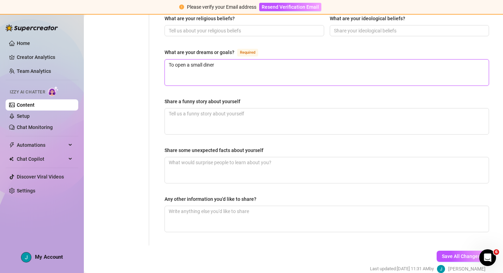
scroll to position [440, 0]
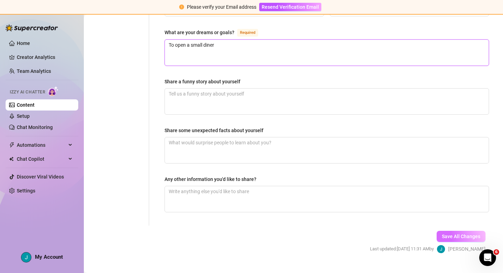
type textarea "To open a small diner"
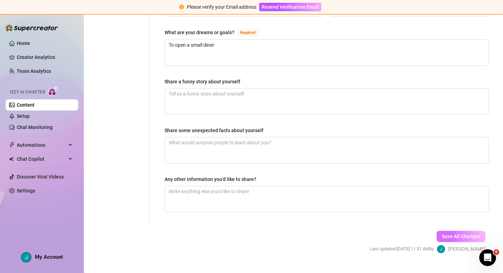
click at [462, 234] on span "Save All Changes" at bounding box center [460, 237] width 38 height 6
type textarea "To open a small diner"
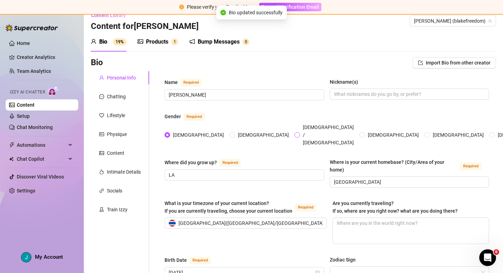
scroll to position [0, 0]
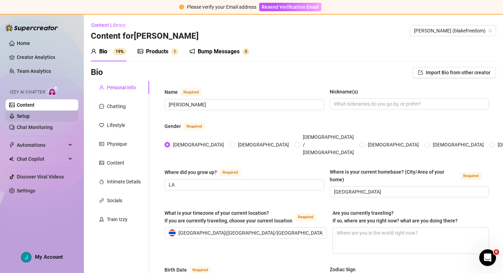
click at [30, 115] on link "Setup" at bounding box center [23, 116] width 13 height 6
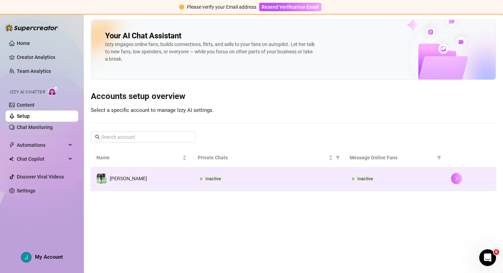
click at [456, 178] on icon "right" at bounding box center [456, 179] width 2 height 4
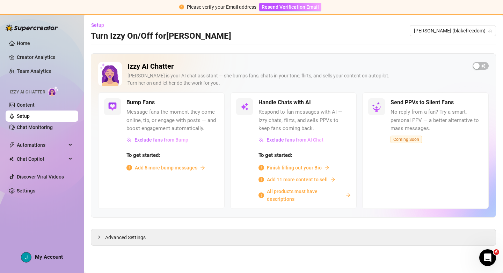
click at [314, 169] on span "Finish filling out your Bio" at bounding box center [294, 168] width 55 height 8
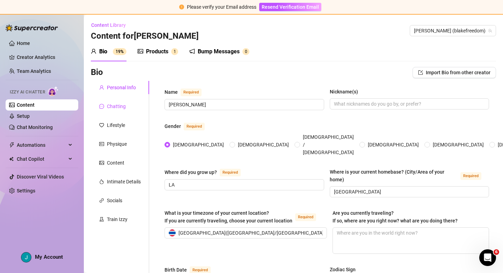
click at [114, 105] on div "Chatting" at bounding box center [116, 107] width 19 height 8
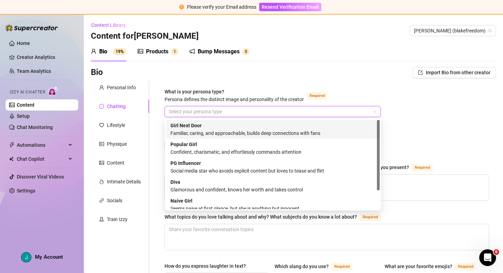
click at [222, 112] on input "What is your persona type? [PERSON_NAME] defines the distinct image and persona…" at bounding box center [269, 111] width 201 height 10
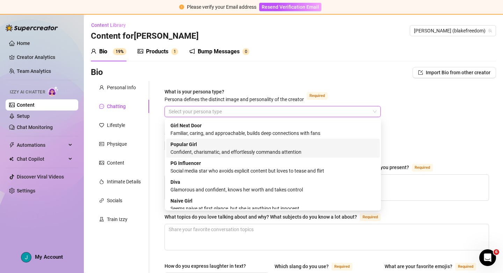
scroll to position [24, 0]
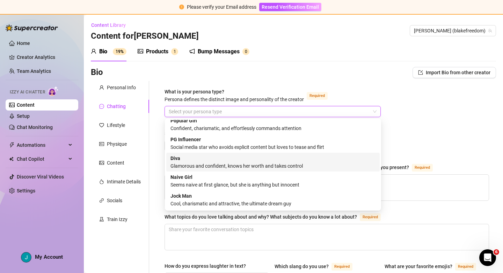
click at [232, 163] on div "Glamorous and confident, knows her worth and takes control" at bounding box center [272, 166] width 205 height 8
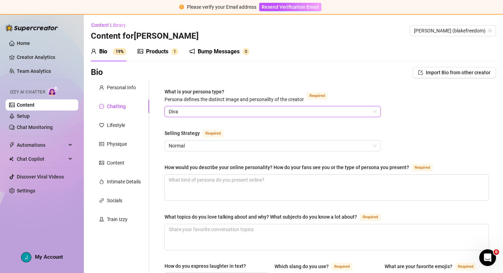
click at [174, 79] on div "Bio Import Bio from other creator" at bounding box center [293, 74] width 405 height 14
click at [208, 143] on span "Normal" at bounding box center [273, 146] width 208 height 10
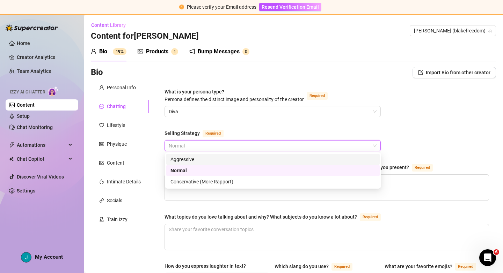
click at [223, 160] on div "Aggressive" at bounding box center [272, 160] width 205 height 8
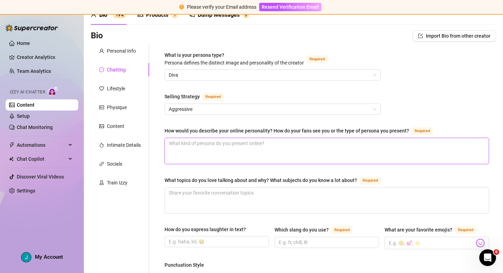
click at [203, 150] on textarea "How would you describe your online personality? How do your fans see you or the…" at bounding box center [327, 151] width 324 height 26
paste textarea "Needy, seducing, shy, cute, flirty, sassy"
type textarea "Needy, seducing, shy, cute, flirty, sassy"
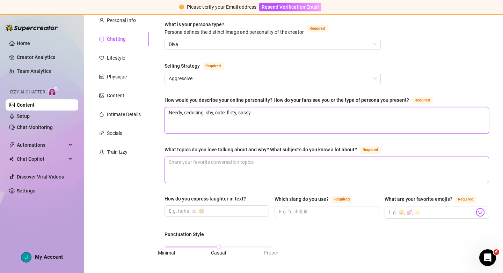
type textarea "Needy, seducing, shy, cute, flirty, sassy"
click at [216, 164] on textarea "What topics do you love talking about and why? What subjects do you know a lot …" at bounding box center [327, 170] width 324 height 26
type textarea "l"
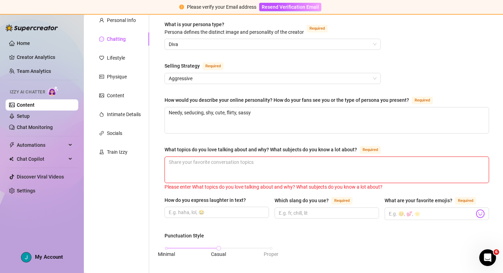
type textarea "m"
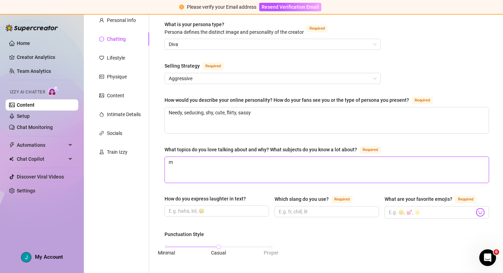
type textarea "mu"
type textarea "mus"
type textarea "musi"
type textarea "music"
type textarea "musics"
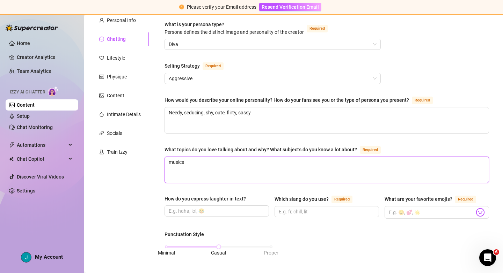
type textarea "musics,"
type textarea "musics, go"
type textarea "musics, goo"
type textarea "musics, go"
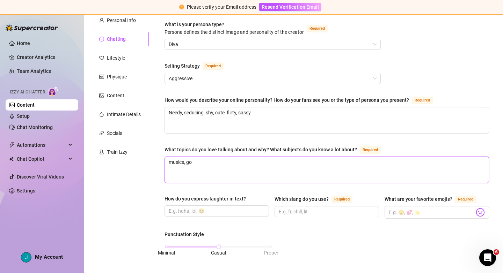
type textarea "musics, g"
type textarea "musics,"
type textarea "musics, f"
type textarea "musics, fo"
type textarea "musics, foo"
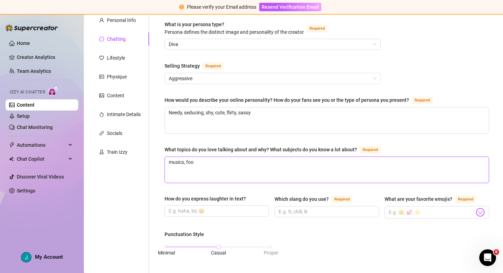
type textarea "musics, food"
type textarea "musics, food,"
type textarea "musics, food, t"
type textarea "musics, food, tr"
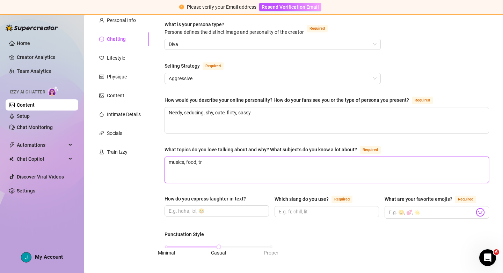
type textarea "musics, food, tra"
type textarea "musics, food, trav"
type textarea "musics, food, trave"
type textarea "musics, food, travel"
type textarea "musics, food, travel,"
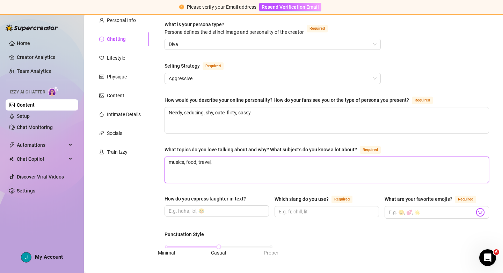
type textarea "musics, food, travel,"
type textarea "musics, food, travel, f"
type textarea "musics, food, travel, fe"
type textarea "musics, food, travel, fee"
type textarea "musics, food, travel, feel"
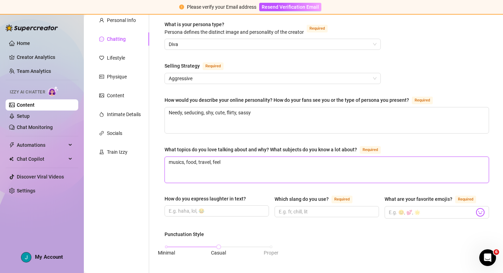
type textarea "musics, food, travel, feeli"
type textarea "musics, food, travel, feelin"
type textarea "musics, food, travel, feeling"
type textarea "musics, food, travel, feelings"
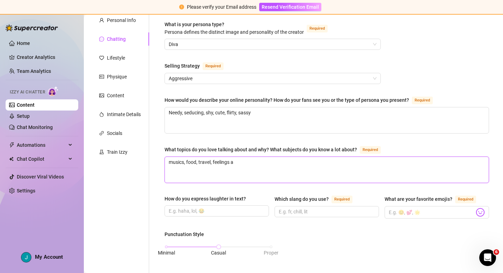
type textarea "musics, food, travel, feelings an"
type textarea "musics, food, travel, feelings and"
type textarea "musics, food, travel, feelings and g"
type textarea "musics, food, travel, feelings and gro"
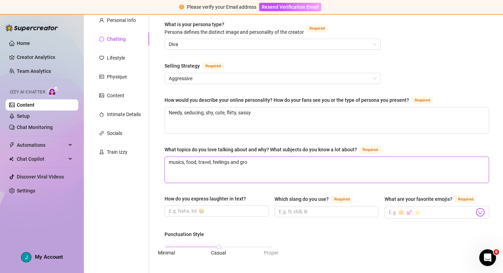
type textarea "musics, food, travel, feelings and grow"
type textarea "musics, food, travel, feelings and growt"
type textarea "musics, food, travel, feelings and growth"
type textarea "musics, food, travel, feelings and growth."
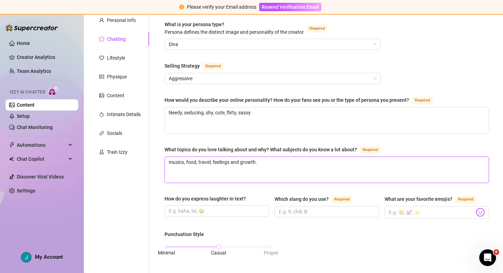
type textarea "musics, food, travel, feelings and growth. I"
type textarea "musics, food, travel, feelings and growth. I do"
type textarea "musics, food, travel, feelings and growth. I do k"
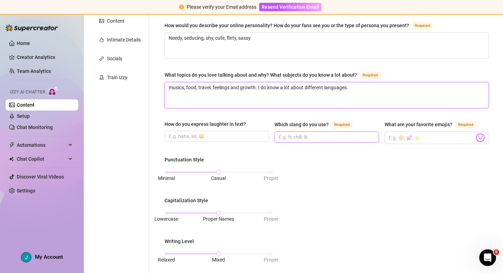
scroll to position [143, 0]
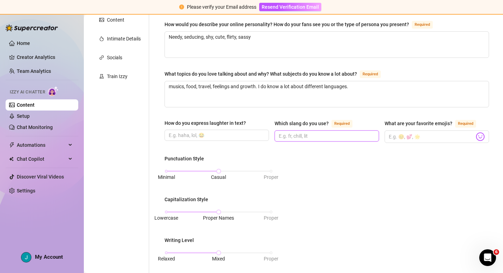
click at [304, 137] on input "Which slang do you use? Required" at bounding box center [325, 136] width 95 height 8
click at [431, 136] on input "What are your favorite emojis? Required" at bounding box center [430, 136] width 85 height 9
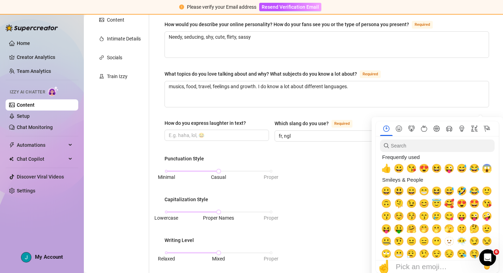
click at [481, 135] on nav at bounding box center [436, 128] width 123 height 15
click at [413, 170] on span "😘" at bounding box center [411, 169] width 10 height 10
click at [414, 170] on span "😘" at bounding box center [411, 169] width 10 height 10
click at [412, 170] on span "😘" at bounding box center [411, 169] width 10 height 10
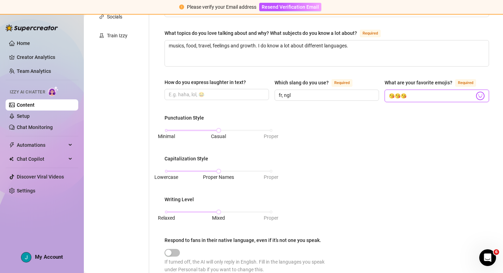
scroll to position [189, 0]
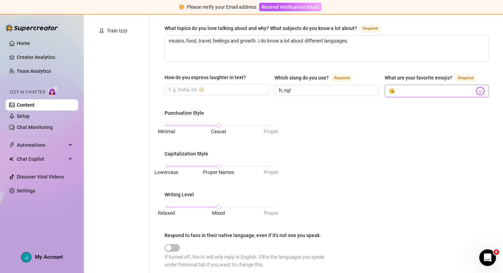
click at [478, 90] on img at bounding box center [479, 91] width 9 height 9
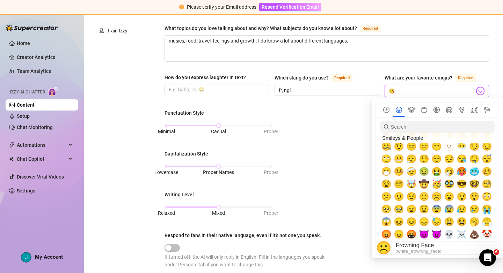
scroll to position [76, 0]
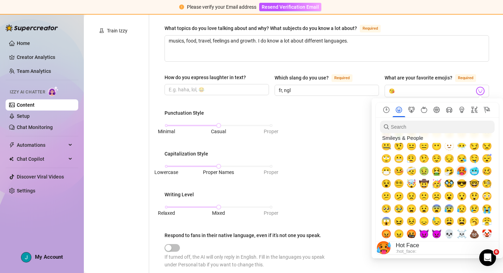
click at [464, 172] on span "🥵" at bounding box center [461, 171] width 10 height 10
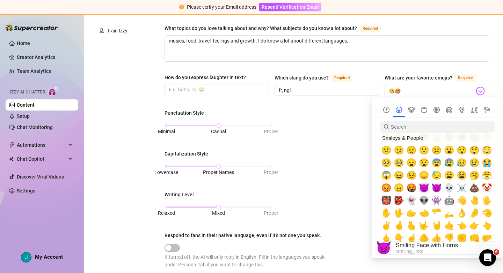
click at [426, 188] on span "😈" at bounding box center [423, 188] width 10 height 10
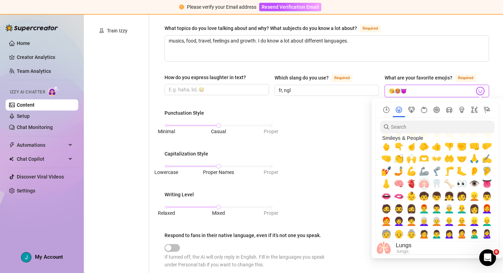
scroll to position [216, 0]
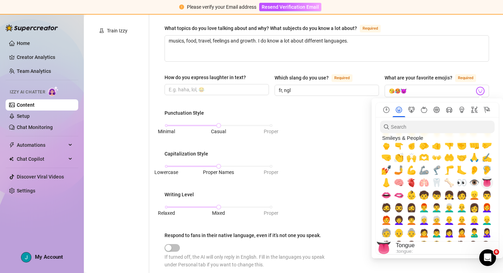
click at [486, 184] on span "👅" at bounding box center [486, 183] width 10 height 10
click at [396, 195] on span "🫦" at bounding box center [398, 196] width 10 height 10
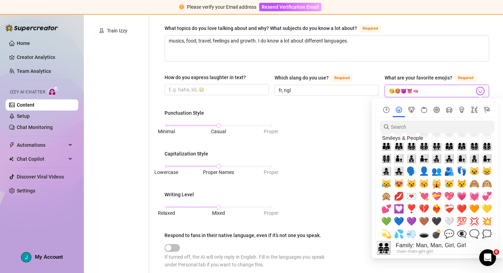
scroll to position [657, 0]
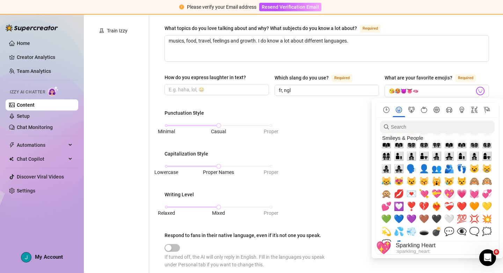
click at [450, 194] on span "💖" at bounding box center [449, 194] width 10 height 10
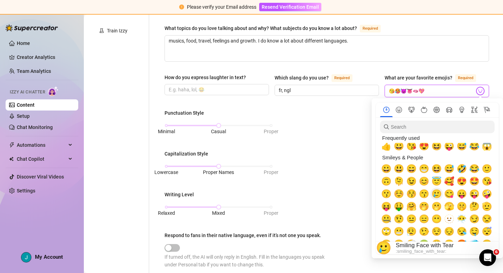
scroll to position [0, 0]
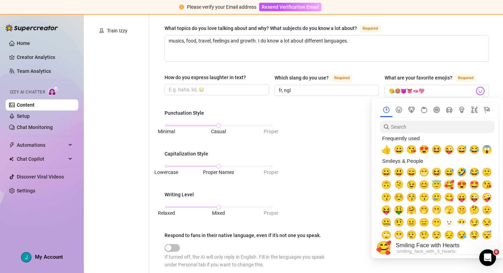
click at [451, 186] on span "🥰" at bounding box center [449, 185] width 10 height 10
click at [450, 150] on span "😜" at bounding box center [449, 150] width 10 height 10
click at [422, 151] on span "😍" at bounding box center [423, 150] width 10 height 10
click at [399, 198] on span "☺️" at bounding box center [398, 198] width 10 height 10
drag, startPoint x: 457, startPoint y: 201, endPoint x: 448, endPoint y: 198, distance: 9.4
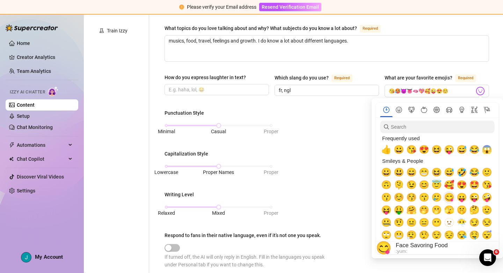
click at [448, 198] on div "😗 ☺️ 😚 😙 🥲 😋 😛 😜 🤪" at bounding box center [436, 197] width 113 height 13
click at [448, 198] on span "😋" at bounding box center [449, 198] width 10 height 10
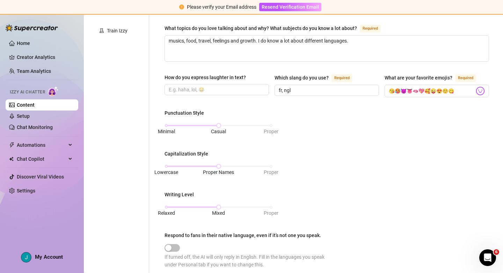
click at [386, 69] on div "What is your persona type? [PERSON_NAME] defines the distinct image and persona…" at bounding box center [326, 149] width 324 height 500
click at [479, 90] on img at bounding box center [479, 91] width 9 height 9
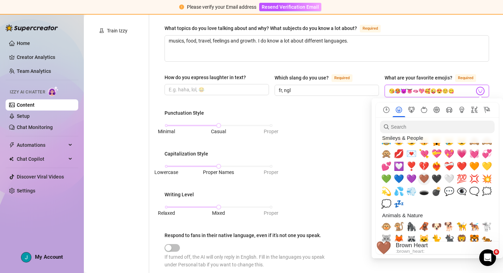
scroll to position [807, 0]
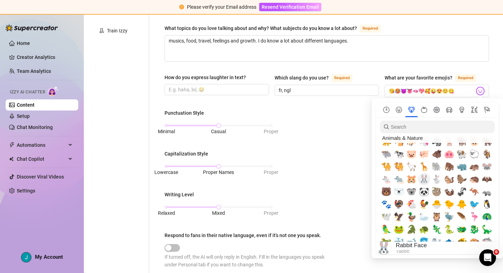
click at [422, 183] on span "🐰" at bounding box center [423, 179] width 10 height 10
click at [408, 180] on span "🐹" at bounding box center [411, 179] width 10 height 10
drag, startPoint x: 431, startPoint y: 181, endPoint x: 447, endPoint y: 180, distance: 16.4
click at [433, 181] on button "🐇" at bounding box center [436, 179] width 13 height 13
click at [449, 180] on span "🐿️" at bounding box center [449, 179] width 10 height 10
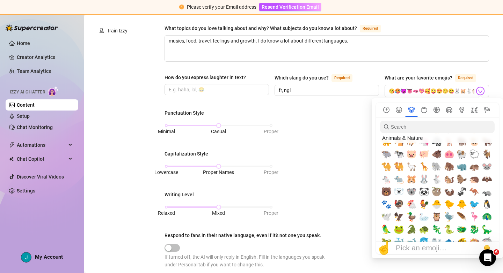
click at [359, 126] on div "Punctuation Style Minimal Casual Proper Capitalization Style Lowercase Proper N…" at bounding box center [326, 192] width 324 height 166
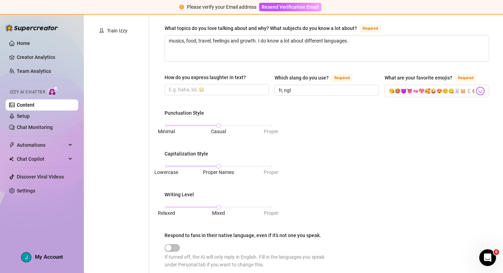
click at [359, 137] on div "Punctuation Style Minimal Casual Proper Capitalization Style Lowercase Proper N…" at bounding box center [326, 192] width 324 height 166
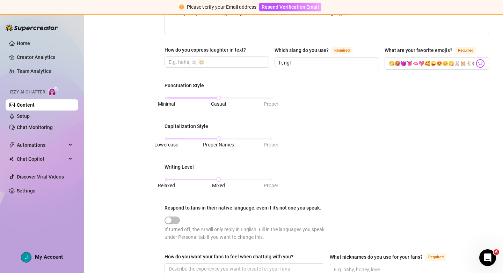
scroll to position [218, 0]
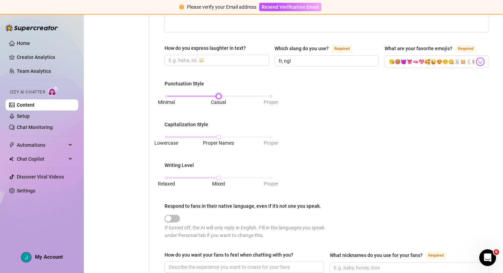
click at [172, 96] on div "Minimal Casual Proper" at bounding box center [218, 96] width 105 height 4
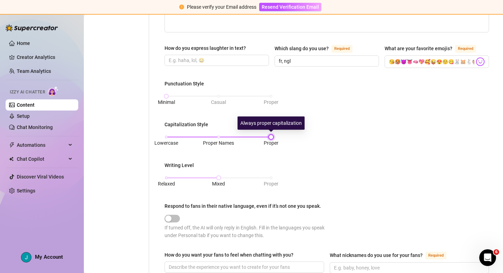
click at [269, 136] on div "Lowercase Proper Names Proper" at bounding box center [218, 137] width 105 height 4
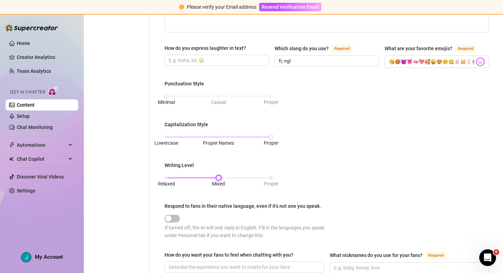
click at [181, 178] on div "Relaxed Mixed Proper" at bounding box center [218, 178] width 105 height 4
click at [168, 135] on div "Lowercase Proper Names Proper" at bounding box center [218, 137] width 105 height 4
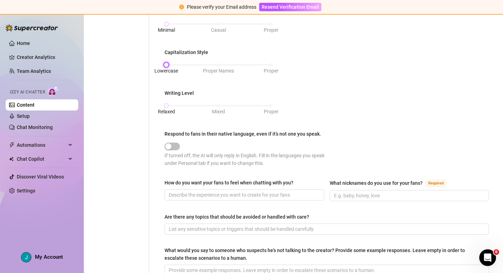
scroll to position [295, 0]
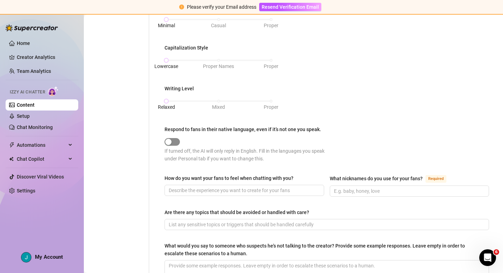
click at [170, 141] on div "button" at bounding box center [168, 142] width 6 height 6
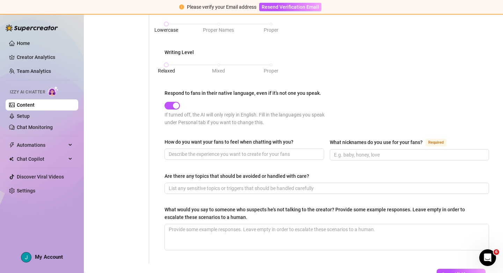
scroll to position [332, 0]
click at [357, 153] on input "What nicknames do you use for your fans? Required" at bounding box center [409, 154] width 150 height 8
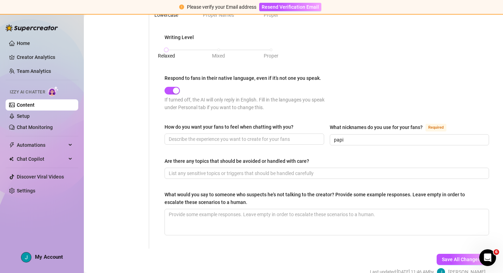
click at [341, 114] on div "Punctuation Style Minimal Casual Proper Capitalization Style Lowercase Proper N…" at bounding box center [326, 35] width 324 height 166
click at [463, 258] on span "Save All Changes" at bounding box center [460, 260] width 38 height 6
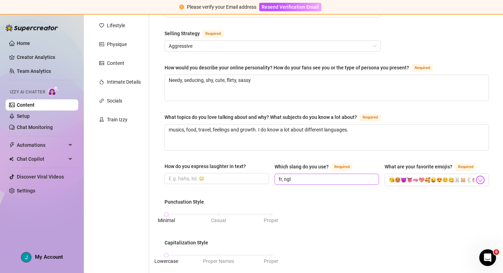
scroll to position [0, 0]
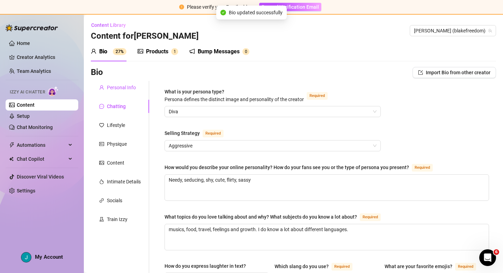
click at [114, 86] on div "Personal Info" at bounding box center [121, 88] width 29 height 8
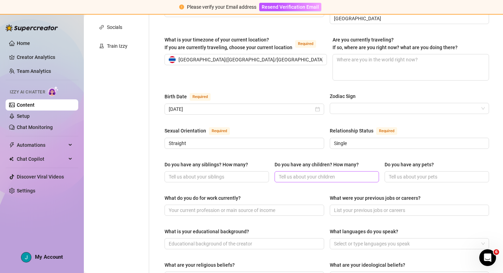
scroll to position [174, 0]
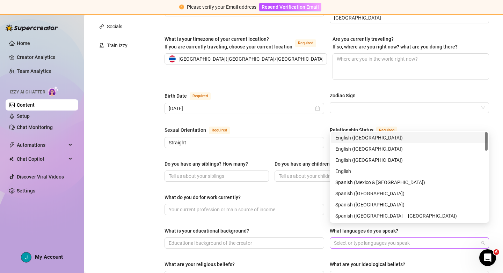
click at [393, 238] on div at bounding box center [405, 243] width 149 height 10
click at [401, 203] on div "Spanish ([GEOGRAPHIC_DATA])" at bounding box center [409, 205] width 148 height 8
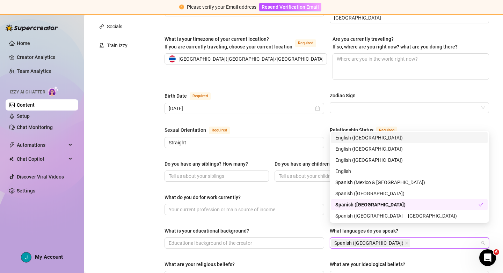
click at [372, 136] on div "English ([GEOGRAPHIC_DATA])" at bounding box center [409, 138] width 148 height 8
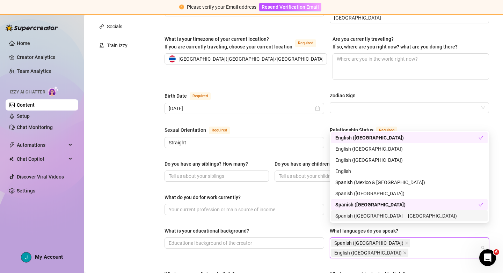
click at [414, 239] on div "What is your educational background? What languages do you speak? Spanish ([GEO…" at bounding box center [326, 246] width 324 height 38
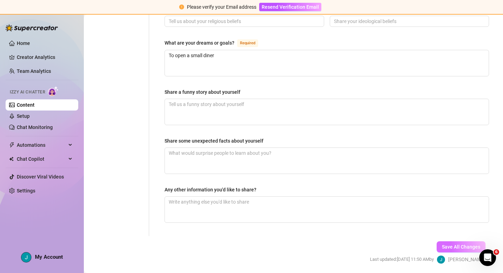
scroll to position [440, 0]
click at [465, 241] on button "Save All Changes" at bounding box center [460, 246] width 49 height 11
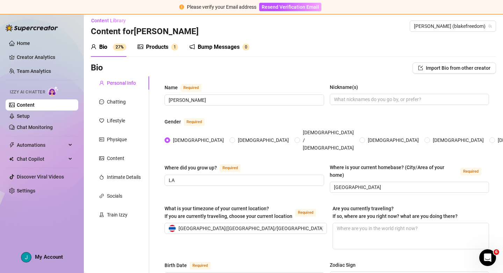
scroll to position [0, 0]
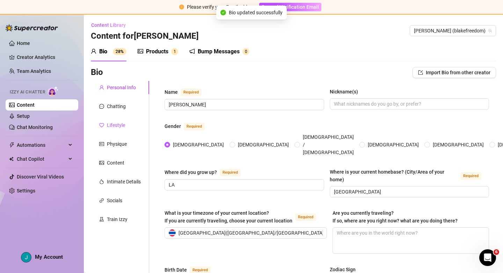
click at [116, 126] on div "Lifestyle" at bounding box center [116, 125] width 18 height 8
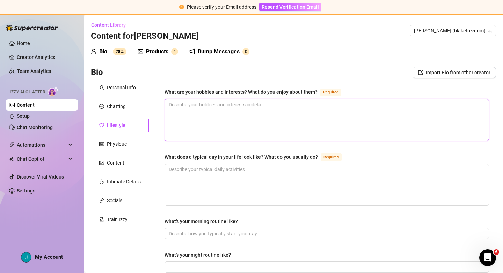
click at [226, 112] on textarea "What are your hobbies and interests? What do you enjoy about them? Required" at bounding box center [327, 119] width 324 height 41
click at [222, 111] on textarea "What are your hobbies and interests? What do you enjoy about them? Required" at bounding box center [327, 119] width 324 height 41
paste textarea "Shopping, Gym, taking pictures, traveling"
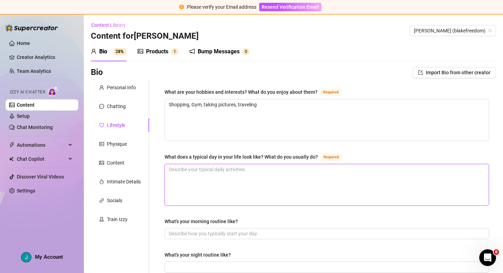
click at [261, 175] on textarea "What does a typical day in your life look like? What do you usually do? Required" at bounding box center [327, 184] width 324 height 41
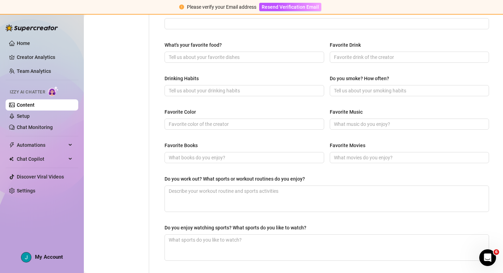
scroll to position [306, 0]
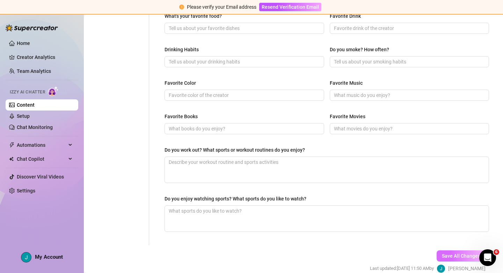
click at [449, 254] on span "Save All Changes" at bounding box center [460, 256] width 38 height 6
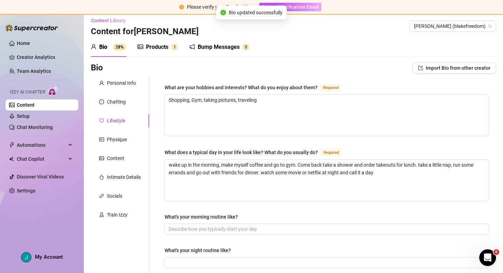
scroll to position [0, 0]
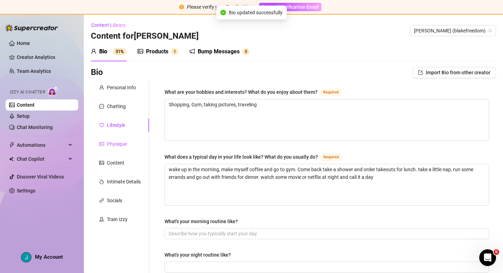
click at [118, 146] on div "Physique" at bounding box center [117, 144] width 20 height 8
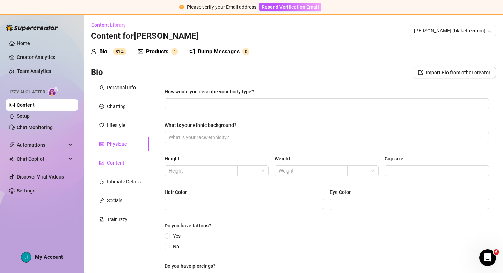
click at [111, 161] on div "Content" at bounding box center [115, 163] width 17 height 8
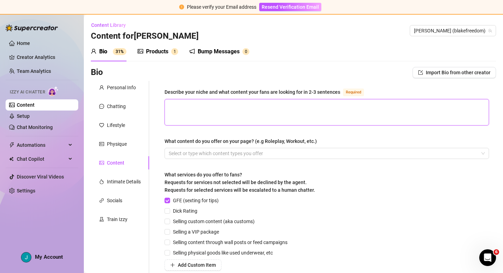
click at [303, 112] on textarea "Describe your niche and what content your fans are looking for in 2-3 sentences…" at bounding box center [327, 112] width 324 height 26
click at [255, 109] on textarea "Describe your niche and what content your fans are looking for in 2-3 sentences…" at bounding box center [327, 112] width 324 height 26
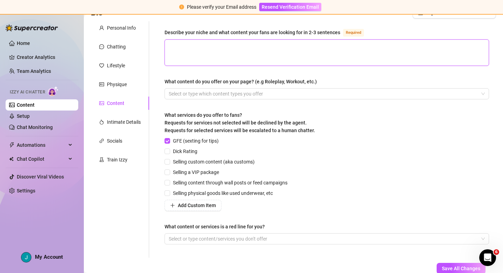
scroll to position [72, 0]
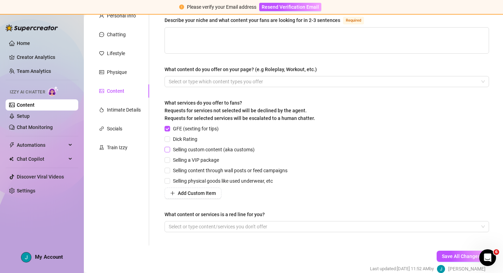
click at [168, 149] on input "Selling custom content (aka customs)" at bounding box center [166, 149] width 5 height 5
click at [165, 128] on input "GFE (sexting for tips)" at bounding box center [166, 128] width 5 height 5
click at [168, 139] on input "Dick Rating" at bounding box center [166, 138] width 5 height 5
click at [462, 255] on span "Save All Changes" at bounding box center [460, 257] width 38 height 6
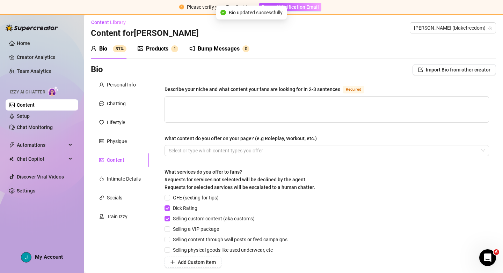
scroll to position [0, 0]
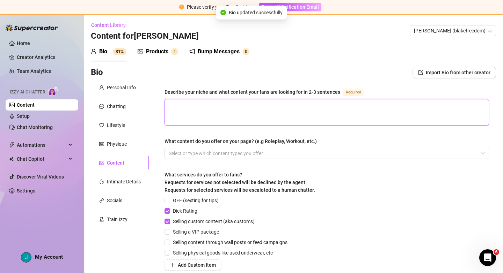
click at [211, 108] on textarea "Describe your niche and what content your fans are looking for in 2-3 sentences…" at bounding box center [327, 112] width 324 height 26
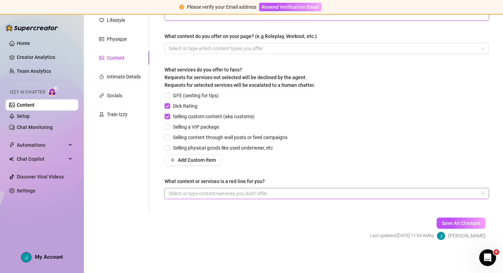
click at [231, 196] on div at bounding box center [323, 194] width 314 height 10
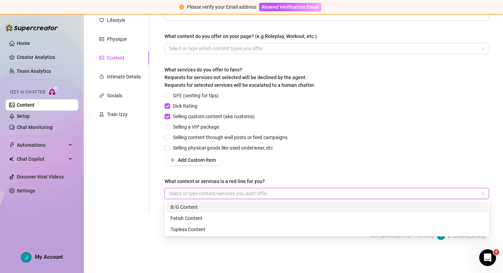
click at [219, 203] on div "B/G Content" at bounding box center [326, 207] width 321 height 11
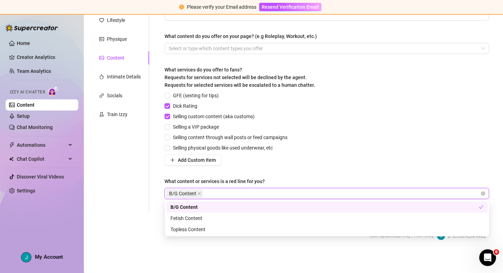
click at [334, 159] on div "GFE (sexting for tips) Dick Rating Selling custom content (aka customs) Selling…" at bounding box center [326, 129] width 324 height 74
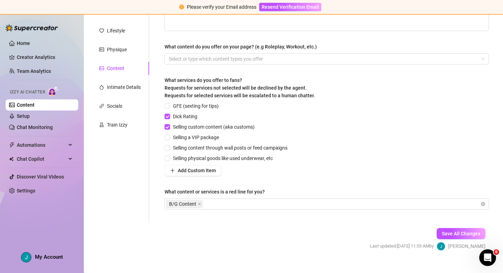
scroll to position [0, 0]
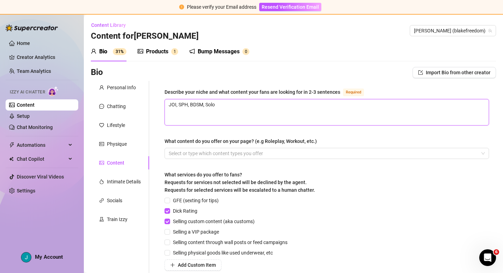
click at [230, 105] on textarea "JOI, SPH, BDSM, Solo" at bounding box center [327, 112] width 324 height 26
drag, startPoint x: 236, startPoint y: 106, endPoint x: 269, endPoint y: 105, distance: 33.5
click at [269, 105] on textarea "JOI, SPH, BDSM, Solo, Roleplay, Feet" at bounding box center [327, 112] width 324 height 26
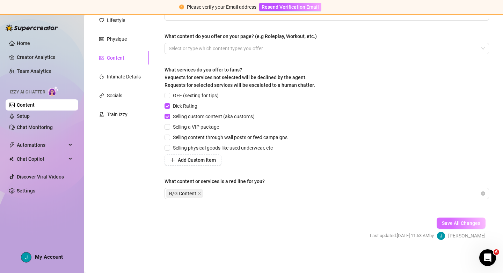
click at [468, 225] on span "Save All Changes" at bounding box center [460, 224] width 38 height 6
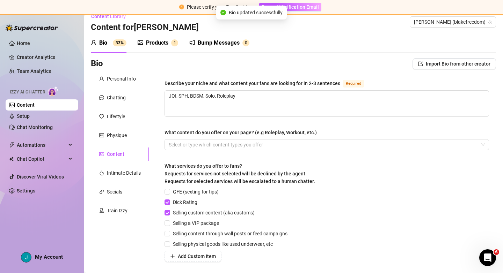
scroll to position [0, 0]
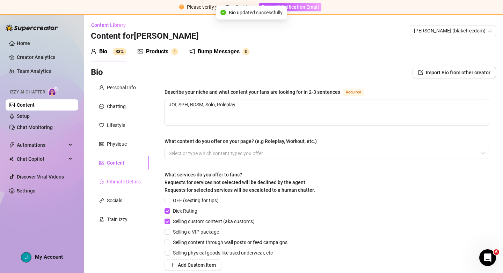
click at [117, 176] on div "Intimate Details" at bounding box center [120, 181] width 58 height 13
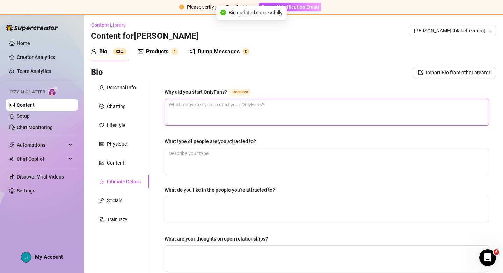
click at [206, 109] on textarea "Why did you start OnlyFans? Required" at bounding box center [327, 112] width 324 height 26
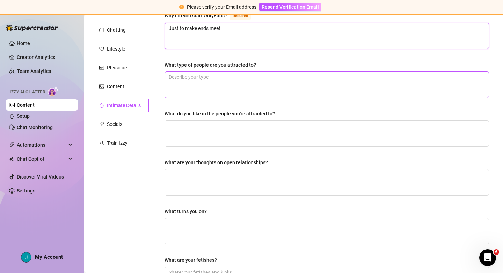
scroll to position [220, 0]
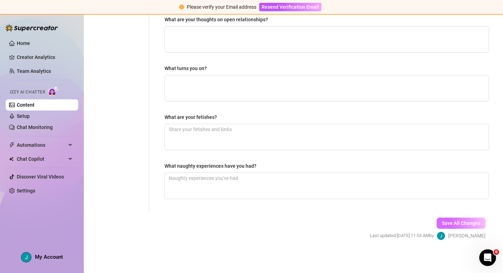
click at [457, 222] on span "Save All Changes" at bounding box center [460, 224] width 38 height 6
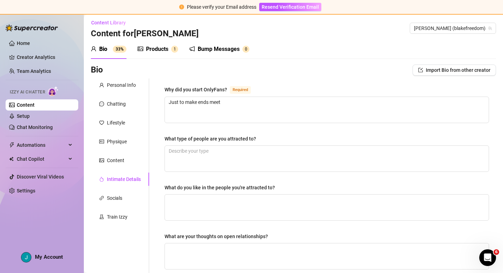
scroll to position [0, 0]
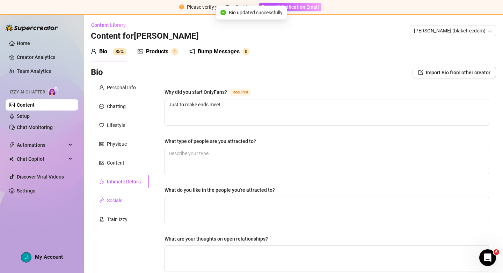
click at [116, 201] on div "Socials" at bounding box center [114, 201] width 15 height 8
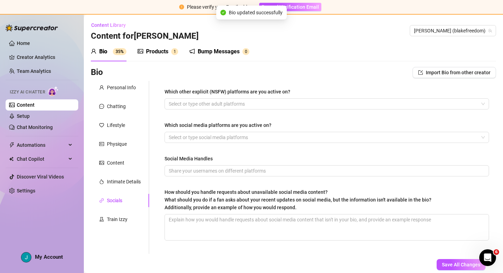
scroll to position [39, 0]
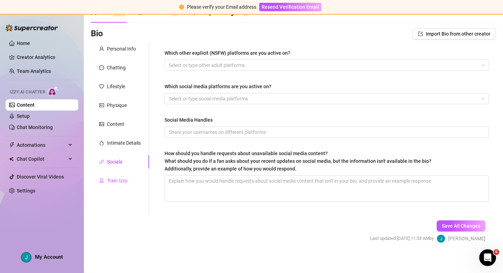
click at [120, 177] on div "Train Izzy" at bounding box center [117, 181] width 21 height 8
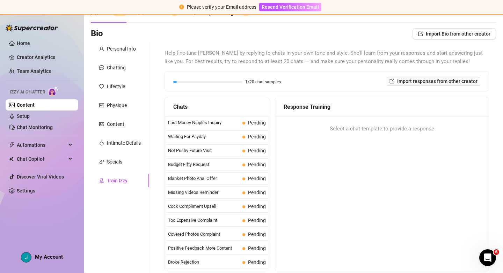
scroll to position [0, 0]
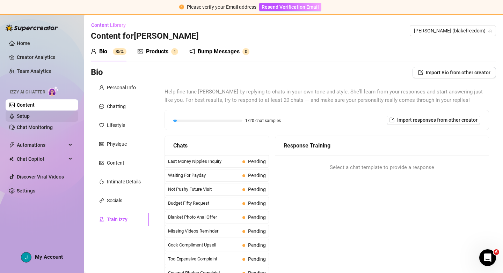
click at [30, 119] on link "Setup" at bounding box center [23, 116] width 13 height 6
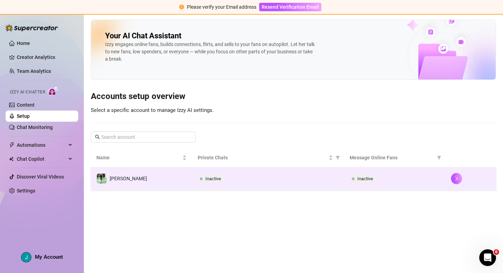
click at [422, 183] on div "Inactive" at bounding box center [394, 178] width 90 height 8
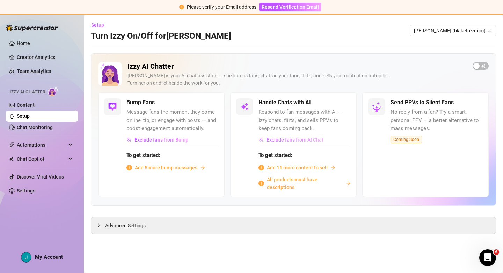
click at [292, 140] on span "Exclude fans from AI Chat" at bounding box center [294, 140] width 57 height 6
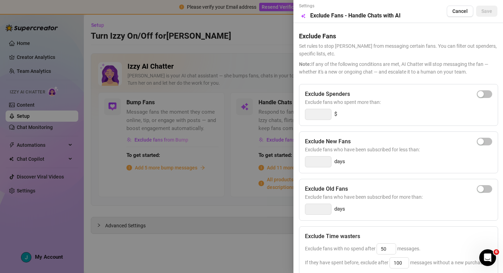
click at [269, 23] on div at bounding box center [251, 136] width 503 height 273
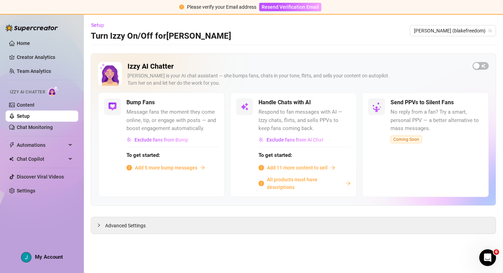
click at [310, 169] on span "Add 11 more content to sell" at bounding box center [297, 168] width 61 height 8
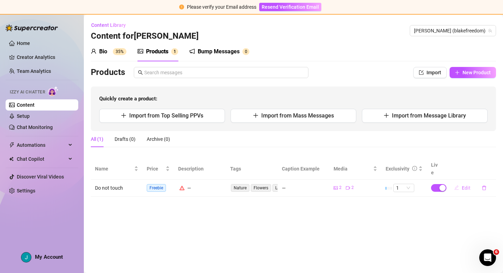
click at [462, 185] on span "Edit" at bounding box center [465, 188] width 9 height 6
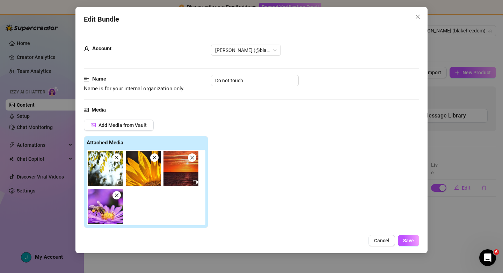
click at [117, 198] on span at bounding box center [116, 195] width 8 height 8
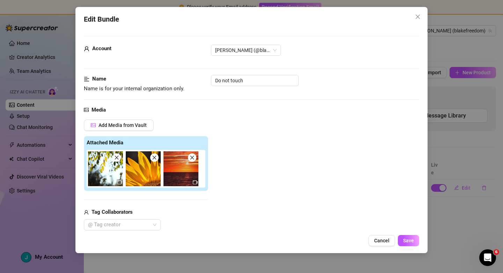
click at [193, 157] on icon "close" at bounding box center [191, 157] width 5 height 5
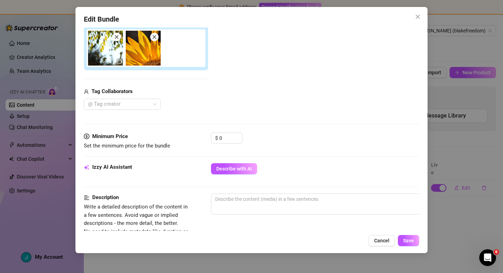
scroll to position [121, 0]
click at [235, 139] on span "Decrease Value" at bounding box center [238, 140] width 8 height 6
drag, startPoint x: 228, startPoint y: 136, endPoint x: 221, endPoint y: 137, distance: 7.1
click at [221, 137] on input "0" at bounding box center [230, 138] width 23 height 10
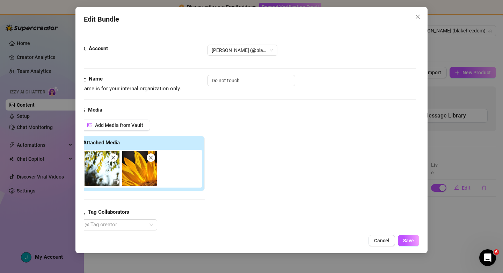
scroll to position [2, 0]
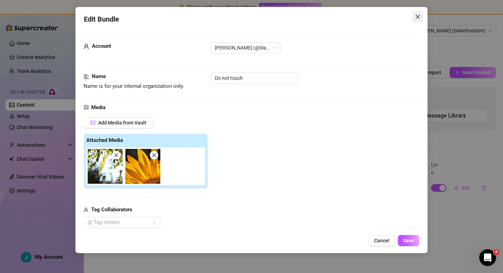
click at [415, 17] on icon "close" at bounding box center [418, 17] width 6 height 6
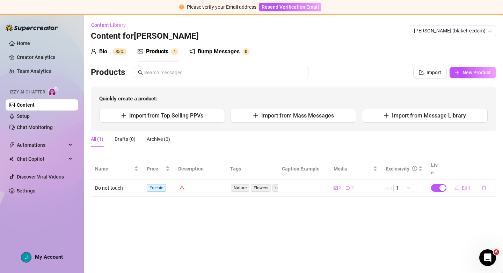
click at [460, 183] on button "Edit" at bounding box center [462, 188] width 28 height 11
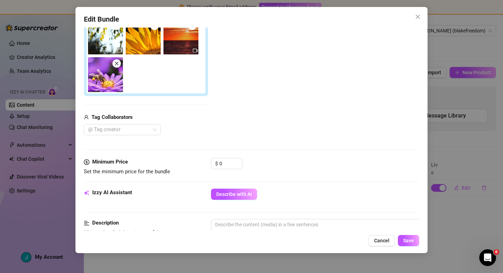
scroll to position [188, 0]
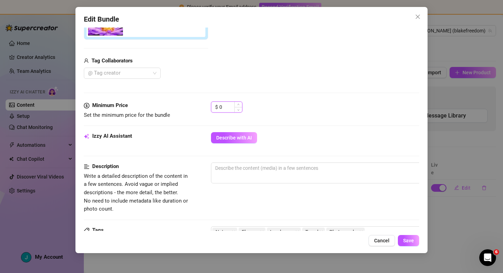
click at [228, 107] on input "0" at bounding box center [230, 107] width 23 height 10
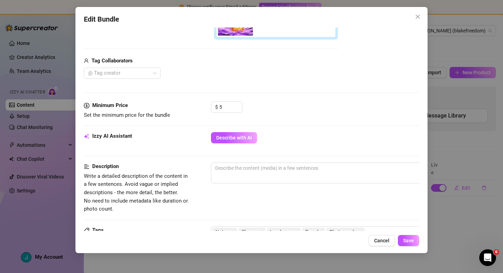
click at [288, 112] on div "$ 5" at bounding box center [315, 110] width 208 height 17
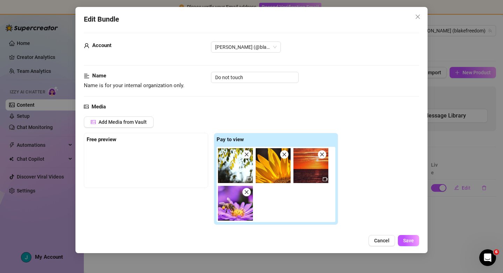
scroll to position [1, 0]
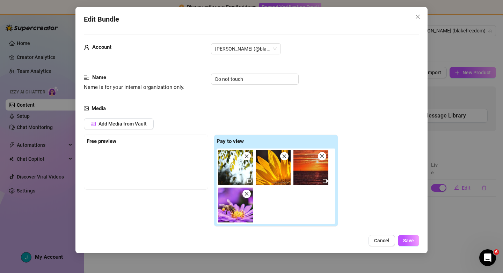
drag, startPoint x: 141, startPoint y: 168, endPoint x: 146, endPoint y: 167, distance: 5.2
click at [142, 167] on div at bounding box center [146, 166] width 119 height 35
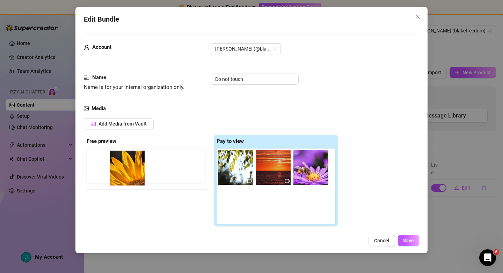
drag, startPoint x: 277, startPoint y: 171, endPoint x: 126, endPoint y: 170, distance: 150.8
click at [127, 171] on div "Free preview Pay to view" at bounding box center [211, 181] width 254 height 92
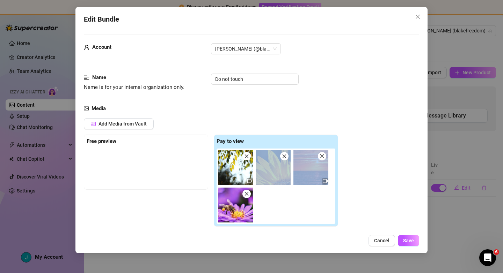
drag, startPoint x: 289, startPoint y: 172, endPoint x: 283, endPoint y: 172, distance: 5.9
click at [283, 172] on div at bounding box center [276, 186] width 121 height 75
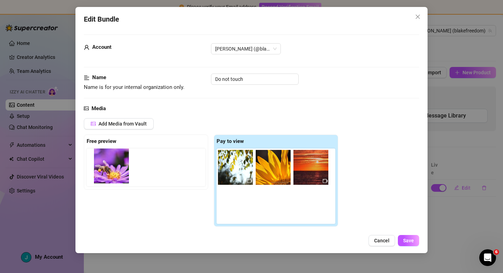
drag, startPoint x: 209, startPoint y: 203, endPoint x: 103, endPoint y: 169, distance: 111.6
click at [103, 169] on div "Free preview Pay to view" at bounding box center [211, 181] width 254 height 92
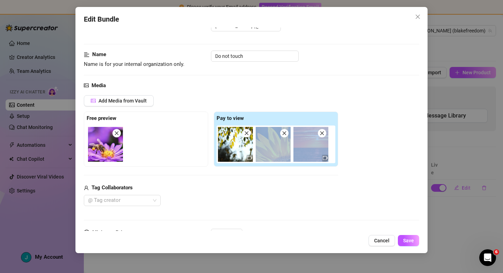
scroll to position [25, 0]
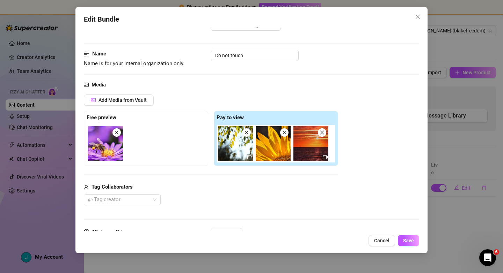
click at [362, 151] on div "Add Media from Vault Free preview Pay to view Tag Collaborators @ Tag creator" at bounding box center [251, 150] width 335 height 111
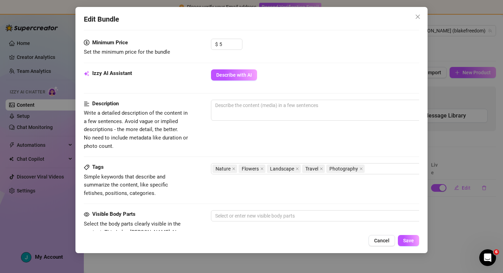
scroll to position [221, 0]
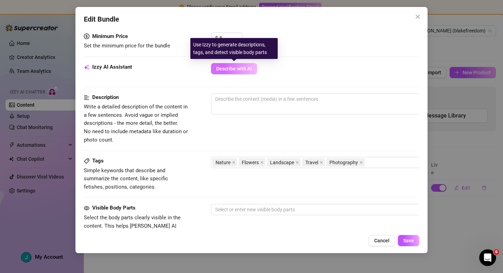
click at [236, 71] on span "Describe with AI" at bounding box center [234, 69] width 36 height 6
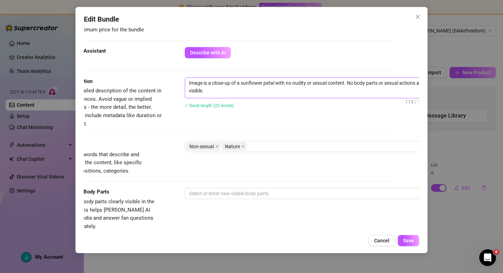
scroll to position [237, 36]
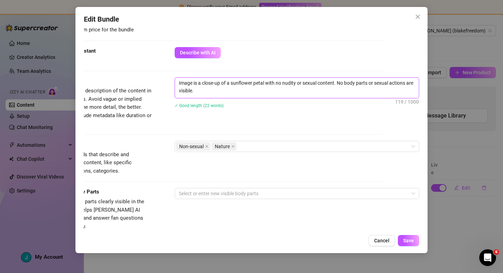
drag, startPoint x: 338, startPoint y: 83, endPoint x: 351, endPoint y: 94, distance: 17.2
click at [351, 94] on textarea "Image is a close-up of a sunflower petal with no nudity or sexual content. No b…" at bounding box center [297, 87] width 244 height 18
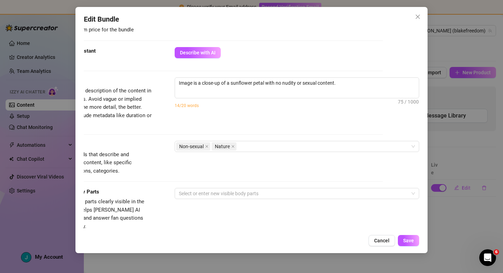
click at [337, 116] on div "Image is a close-up of a sunflower petal with no nudity or sexual content. 75 /…" at bounding box center [296, 97] width 244 height 40
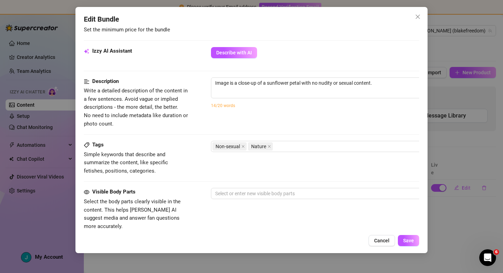
scroll to position [237, 1]
click at [408, 243] on span "Save" at bounding box center [408, 241] width 11 height 6
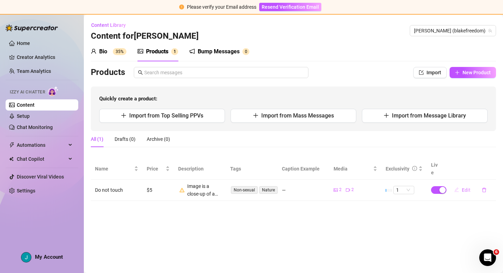
click at [464, 187] on span "Edit" at bounding box center [465, 190] width 9 height 6
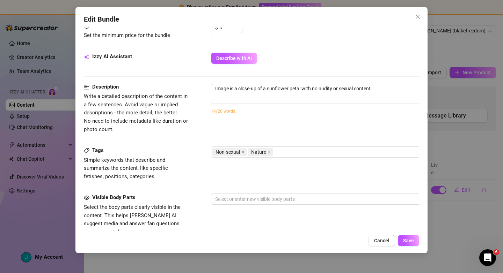
scroll to position [236, 0]
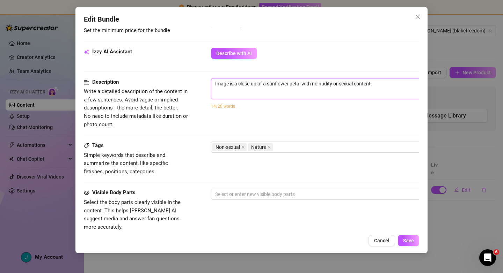
click at [386, 84] on textarea "Image is a close-up of a sunflower petal with no nudity or sexual content." at bounding box center [333, 84] width 244 height 10
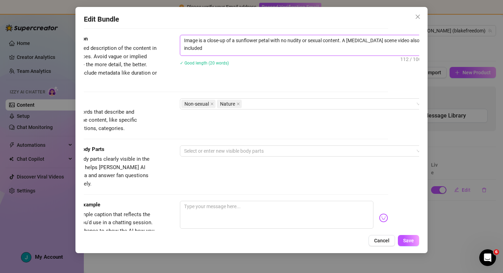
scroll to position [0, 0]
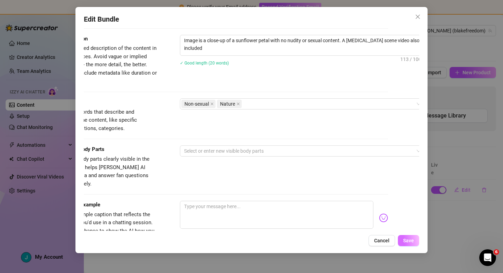
click at [408, 242] on span "Save" at bounding box center [408, 241] width 11 height 6
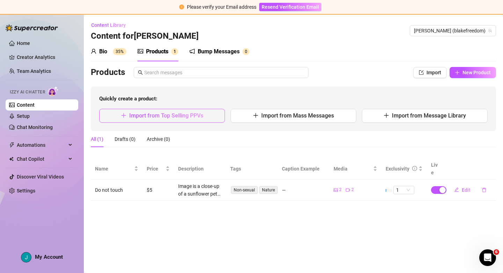
click at [170, 119] on span "Import from Top Selling PPVs" at bounding box center [166, 115] width 74 height 7
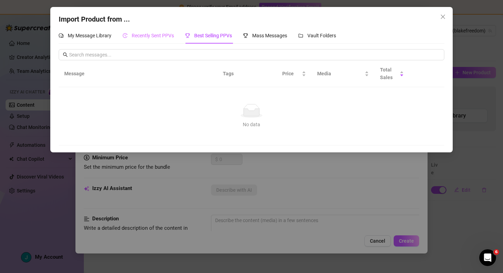
click at [153, 40] on div "Recently Sent PPVs" at bounding box center [147, 36] width 51 height 16
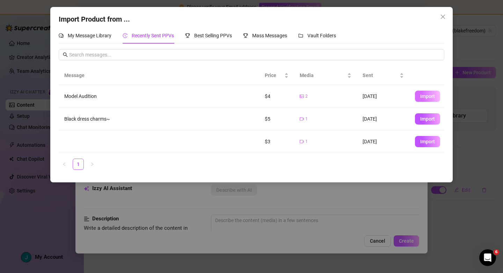
click at [429, 97] on span "Import" at bounding box center [427, 97] width 15 height 6
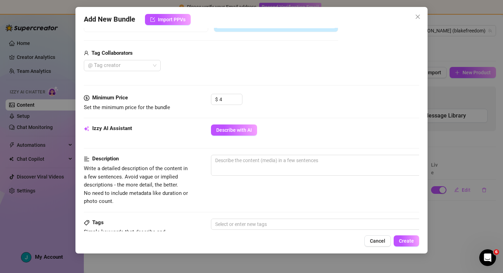
scroll to position [160, 0]
click at [239, 128] on span "Describe with AI" at bounding box center [234, 130] width 36 height 6
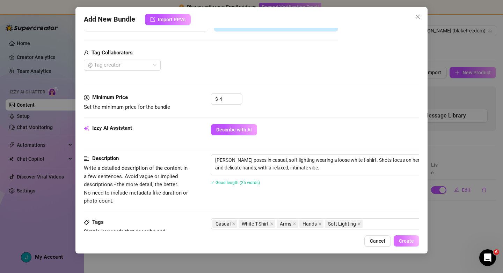
click at [407, 241] on span "Create" at bounding box center [406, 241] width 15 height 6
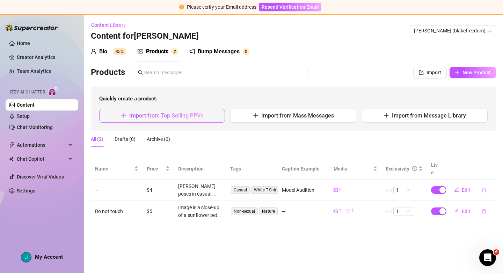
click at [200, 118] on span "Import from Top Selling PPVs" at bounding box center [166, 115] width 74 height 7
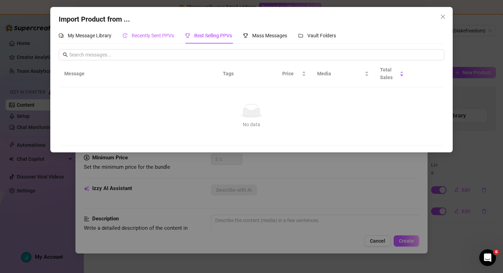
click at [144, 35] on span "Recently Sent PPVs" at bounding box center [153, 36] width 42 height 6
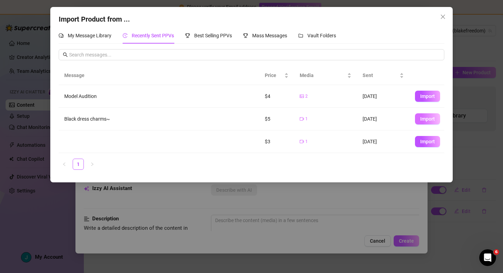
click at [429, 121] on span "Import" at bounding box center [427, 119] width 15 height 6
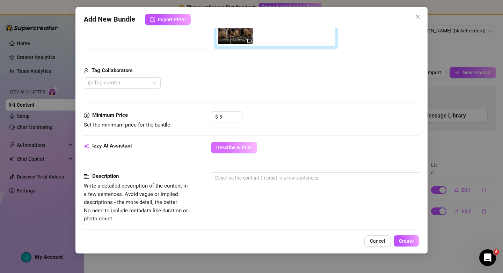
scroll to position [142, 0]
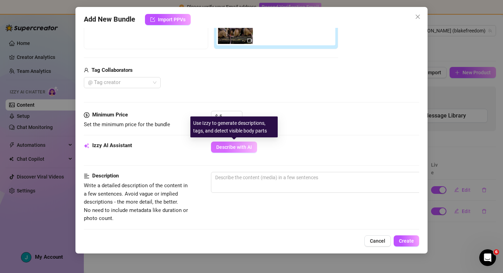
click at [233, 149] on span "Describe with AI" at bounding box center [234, 147] width 36 height 6
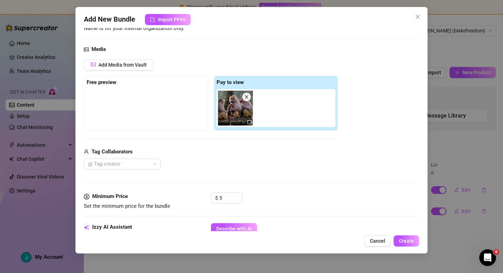
scroll to position [61, 0]
click at [129, 64] on span "Add Media from Vault" at bounding box center [122, 65] width 48 height 6
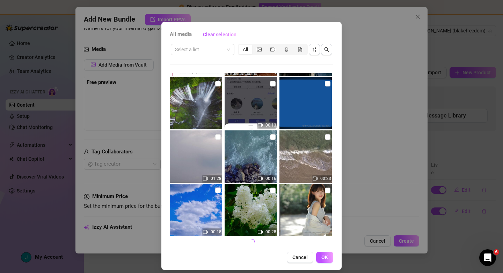
scroll to position [18, 0]
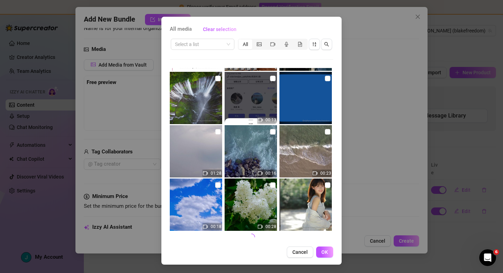
click at [306, 192] on img at bounding box center [305, 205] width 52 height 52
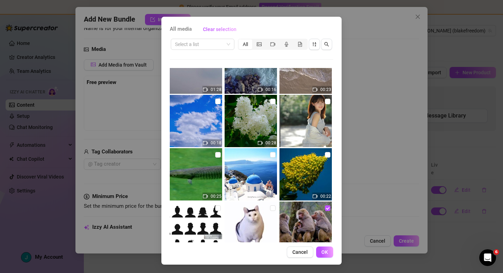
scroll to position [374, 0]
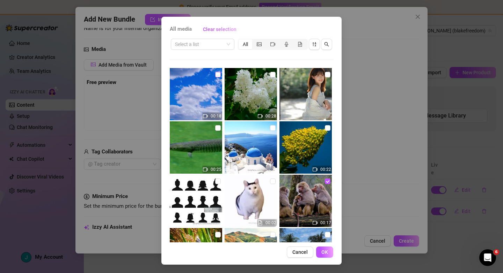
click at [218, 75] on input "checkbox" at bounding box center [218, 75] width 6 height 6
click at [326, 253] on span "OK" at bounding box center [324, 253] width 7 height 6
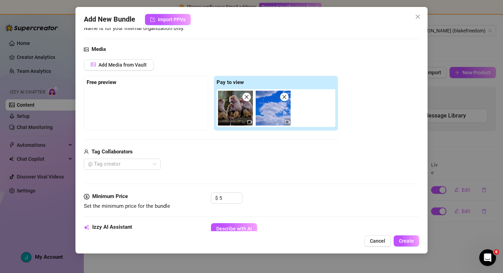
click at [248, 99] on icon "close" at bounding box center [247, 97] width 4 height 4
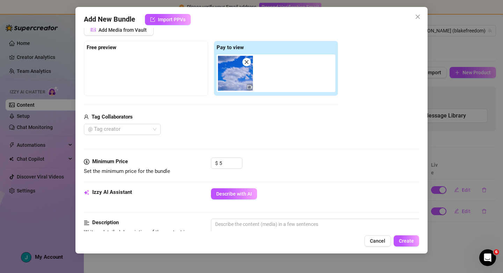
scroll to position [99, 0]
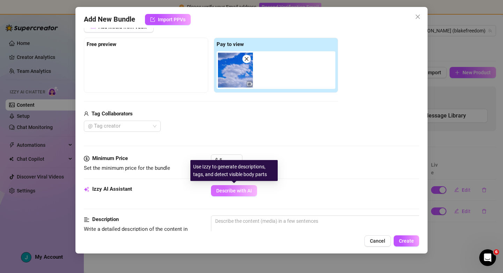
click at [240, 191] on span "Describe with AI" at bounding box center [234, 191] width 36 height 6
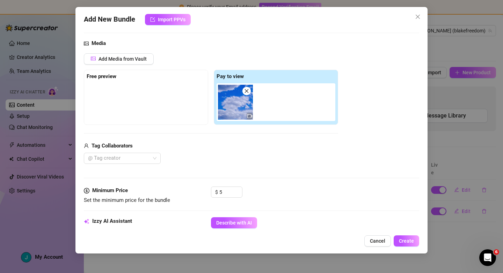
scroll to position [63, 0]
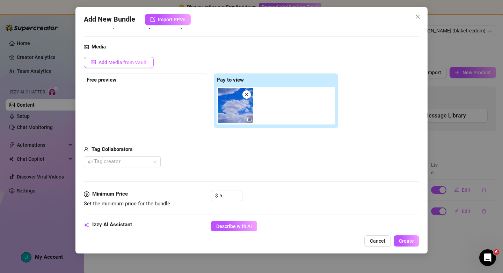
click at [123, 62] on span "Add Media from Vault" at bounding box center [122, 63] width 48 height 6
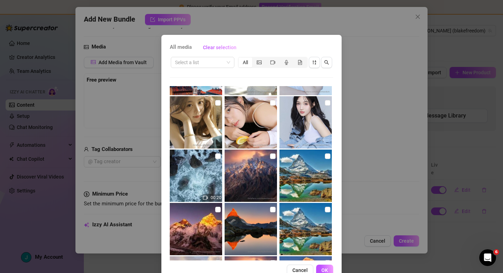
scroll to position [726, 0]
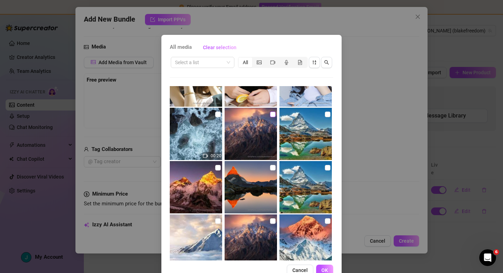
click at [272, 116] on input "checkbox" at bounding box center [273, 115] width 6 height 6
click at [326, 113] on input "checkbox" at bounding box center [328, 115] width 6 height 6
click at [324, 269] on span "OK" at bounding box center [324, 271] width 7 height 6
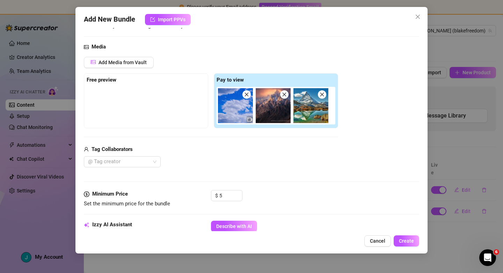
click at [248, 96] on icon "close" at bounding box center [246, 94] width 5 height 5
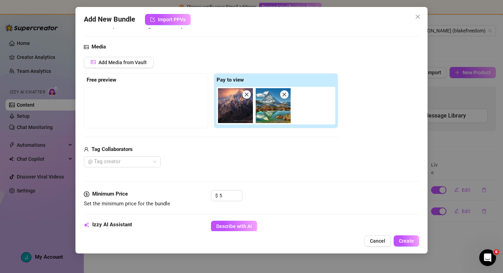
scroll to position [93, 0]
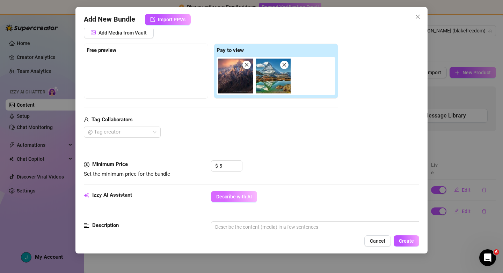
click at [253, 198] on button "Describe with AI" at bounding box center [234, 196] width 46 height 11
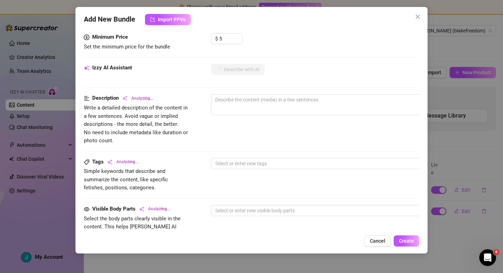
scroll to position [222, 0]
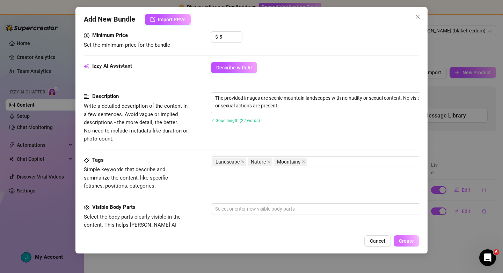
click at [407, 242] on span "Create" at bounding box center [406, 241] width 15 height 6
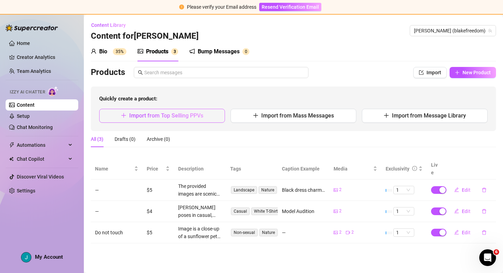
click at [177, 113] on span "Import from Top Selling PPVs" at bounding box center [166, 115] width 74 height 7
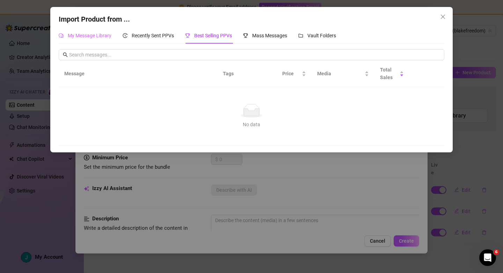
click at [94, 40] on div "My Message Library" at bounding box center [85, 36] width 53 height 16
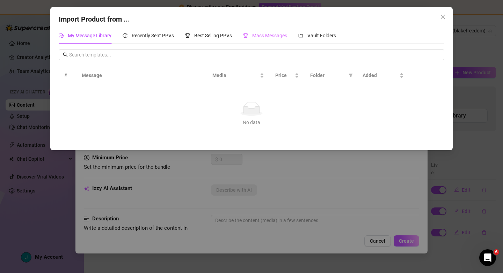
click at [262, 39] on div "Mass Messages" at bounding box center [265, 36] width 44 height 16
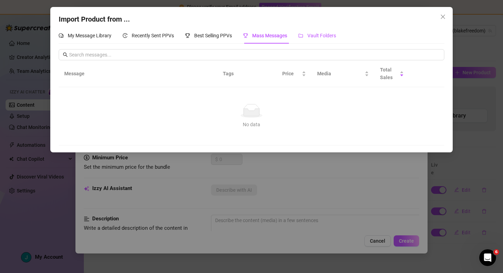
click at [324, 37] on span "Vault Folders" at bounding box center [321, 36] width 29 height 6
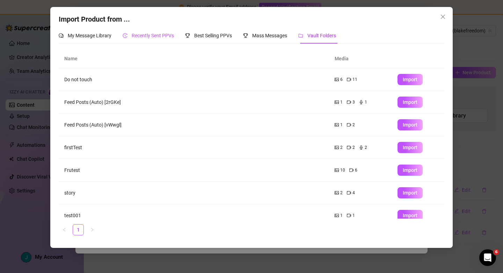
click at [148, 36] on span "Recently Sent PPVs" at bounding box center [153, 36] width 42 height 6
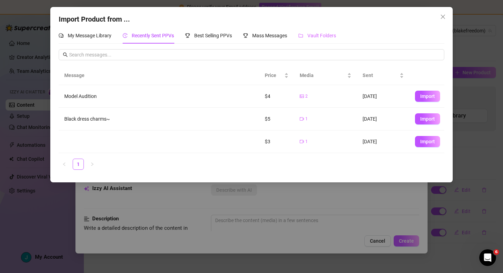
click at [311, 41] on div "Vault Folders" at bounding box center [317, 36] width 38 height 16
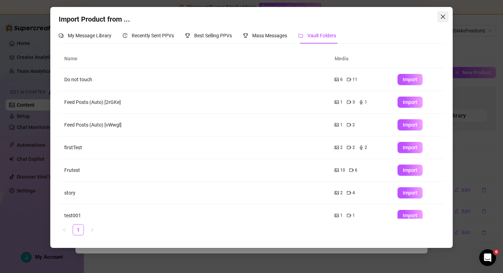
click at [443, 17] on icon "close" at bounding box center [443, 17] width 6 height 6
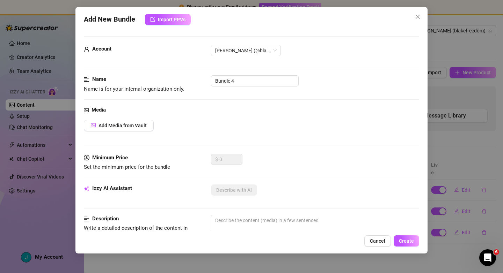
click at [477, 72] on div "Add New Bundle Import PPVs Account [PERSON_NAME] (@blakefreedom) Name Name is f…" at bounding box center [251, 136] width 503 height 273
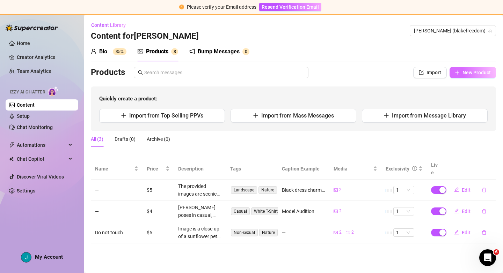
click at [471, 73] on span "New Product" at bounding box center [476, 73] width 28 height 6
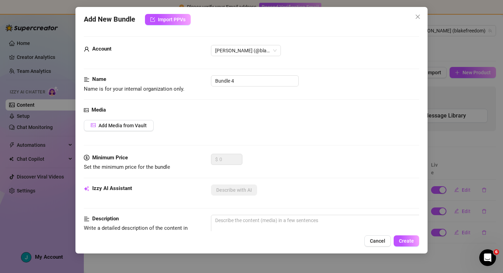
scroll to position [45, 0]
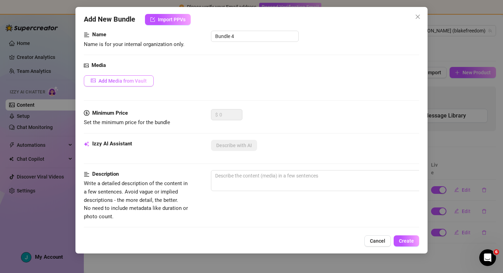
click at [133, 82] on span "Add Media from Vault" at bounding box center [122, 81] width 48 height 6
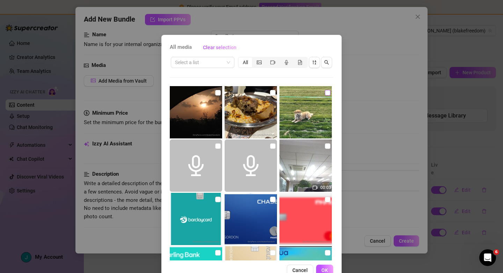
click at [327, 93] on input "checkbox" at bounding box center [328, 93] width 6 height 6
click at [327, 270] on span "OK" at bounding box center [324, 271] width 7 height 6
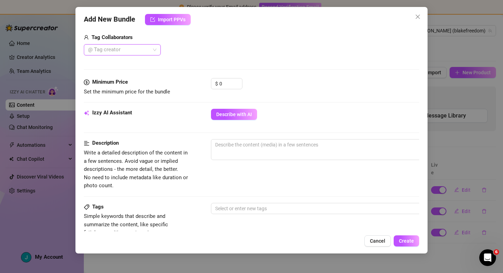
scroll to position [179, 0]
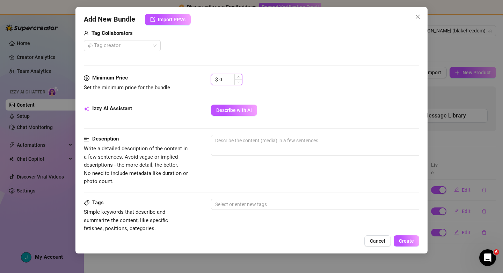
click at [228, 79] on input "0" at bounding box center [230, 79] width 23 height 10
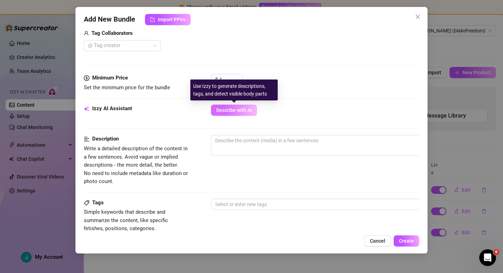
click at [244, 111] on span "Describe with AI" at bounding box center [234, 110] width 36 height 6
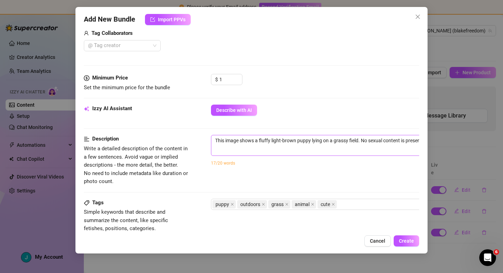
scroll to position [179, 36]
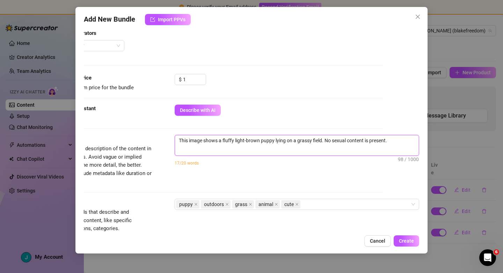
click at [406, 140] on textarea "This image shows a fluffy light-brown puppy lying on a grassy field. No sexual …" at bounding box center [297, 140] width 244 height 10
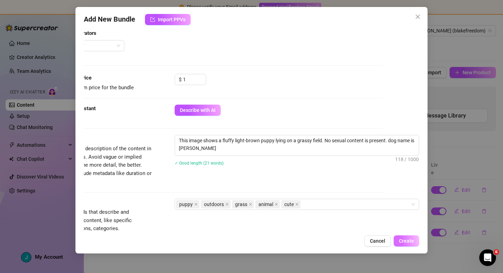
click at [400, 240] on span "Create" at bounding box center [406, 241] width 15 height 6
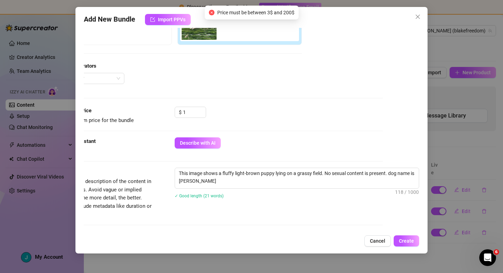
scroll to position [141, 36]
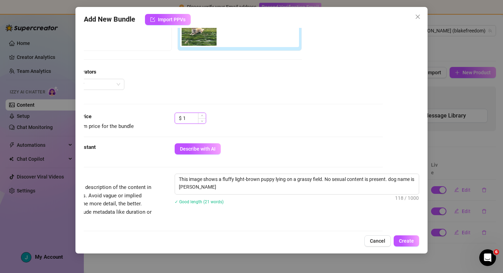
drag, startPoint x: 193, startPoint y: 119, endPoint x: 180, endPoint y: 120, distance: 12.9
click at [180, 120] on div "$ 1" at bounding box center [189, 118] width 31 height 11
click at [407, 243] on span "Create" at bounding box center [406, 241] width 15 height 6
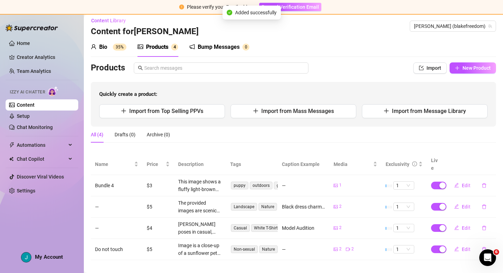
scroll to position [0, 0]
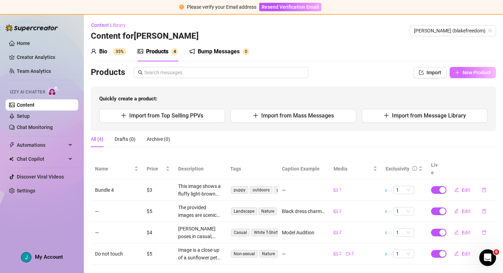
click at [469, 73] on span "New Product" at bounding box center [476, 73] width 28 height 6
type textarea "Type your message here..."
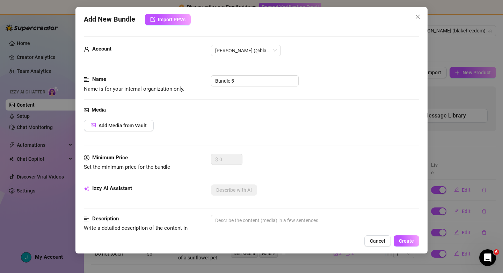
scroll to position [51, 0]
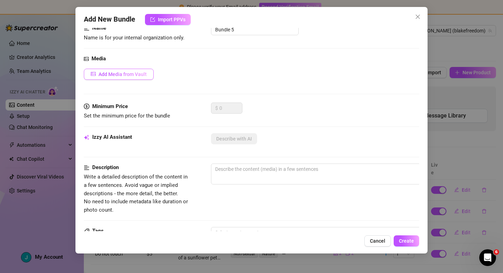
click at [138, 75] on span "Add Media from Vault" at bounding box center [122, 75] width 48 height 6
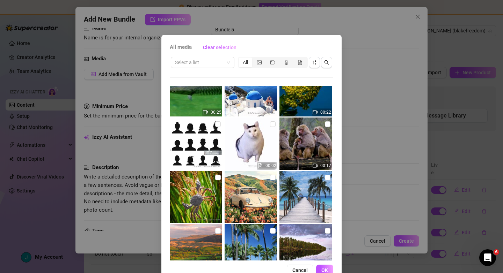
scroll to position [451, 0]
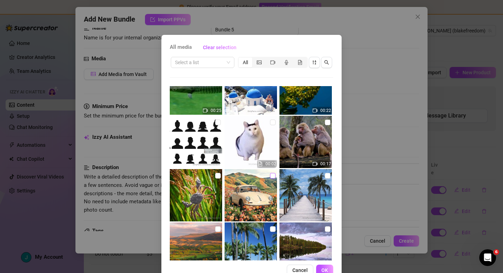
click at [272, 177] on input "checkbox" at bounding box center [273, 176] width 6 height 6
checkbox input "true"
click at [325, 269] on span "OK" at bounding box center [324, 271] width 7 height 6
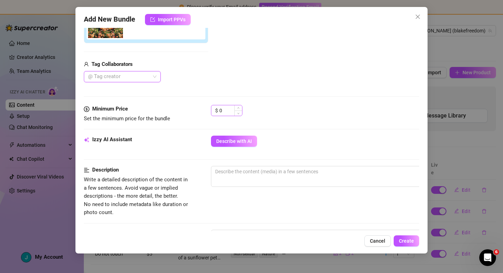
scroll to position [154, 0]
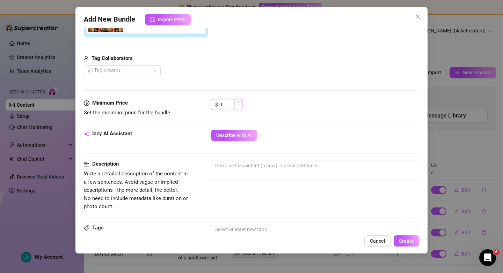
drag, startPoint x: 228, startPoint y: 104, endPoint x: 217, endPoint y: 104, distance: 10.1
click at [217, 104] on div "$ 0" at bounding box center [226, 104] width 31 height 11
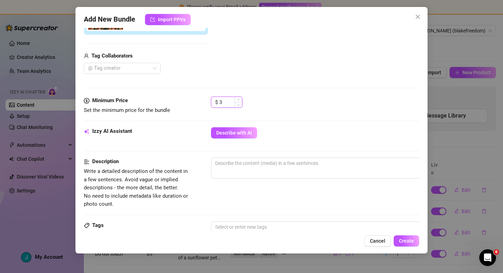
scroll to position [156, 0]
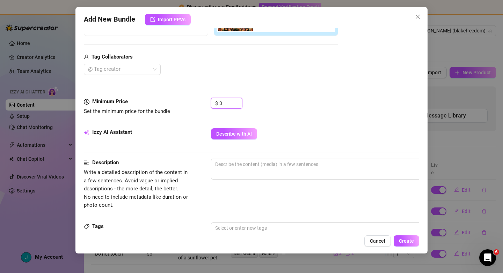
type input "3"
click at [305, 114] on div "$ 3" at bounding box center [315, 106] width 208 height 17
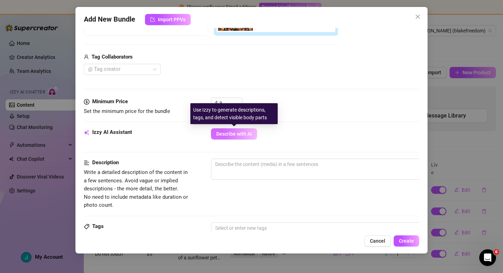
click at [252, 134] on button "Describe with AI" at bounding box center [234, 133] width 46 height 11
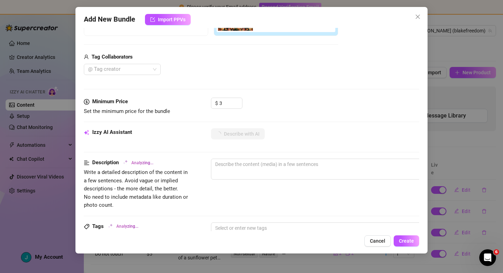
type textarea "Image"
type textarea "Image shows"
type textarea "Image shows a"
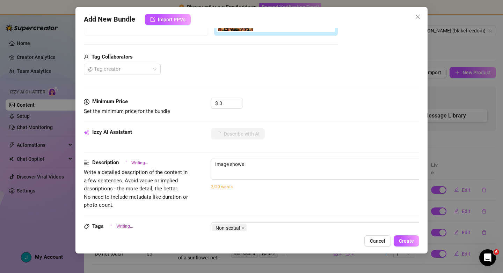
type textarea "Image shows a"
type textarea "Image shows a vintage"
type textarea "Image shows a vintage cream-colored"
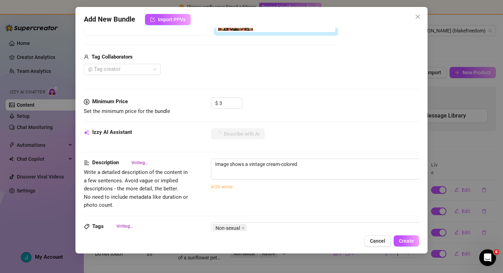
type textarea "Image shows a vintage cream-colored car"
type textarea "Image shows a vintage cream-colored car parked"
type textarea "Image shows a vintage cream-colored car parked in"
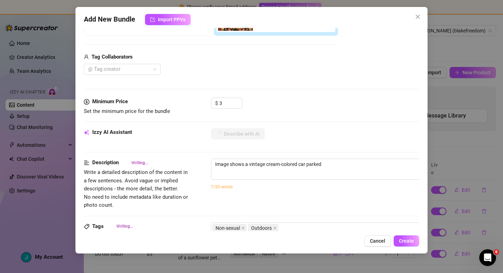
type textarea "Image shows a vintage cream-colored car parked in"
type textarea "Image shows a vintage cream-colored car parked in a"
type textarea "Image shows a vintage cream-colored car parked in a vibrant"
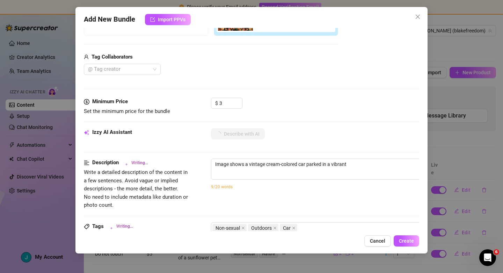
type textarea "Image shows a vintage cream-colored car parked in a vibrant field"
type textarea "Image shows a vintage cream-colored car parked in a vibrant field of"
type textarea "Image shows a vintage cream-colored car parked in a vibrant field of orange"
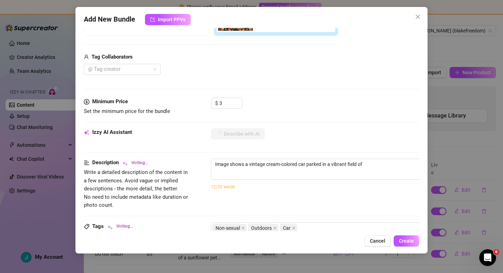
type textarea "Image shows a vintage cream-colored car parked in a vibrant field of orange"
type textarea "Image shows a vintage cream-colored car parked in a vibrant field of orange and"
type textarea "Image shows a vintage cream-colored car parked in a vibrant field of orange and…"
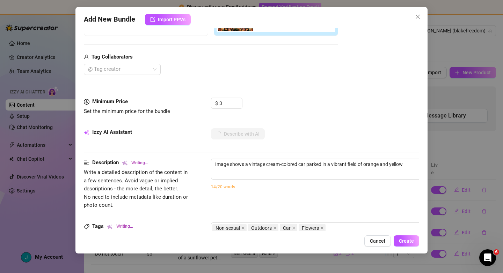
type textarea "Image shows a vintage cream-colored car parked in a vibrant field of orange and…"
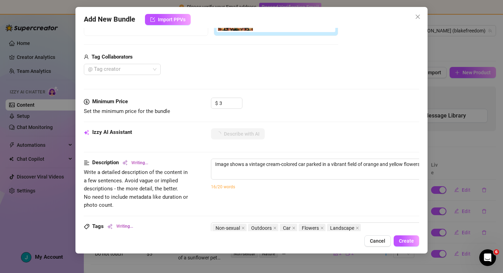
type textarea "Image shows a vintage cream-colored car parked in a vibrant field of orange and…"
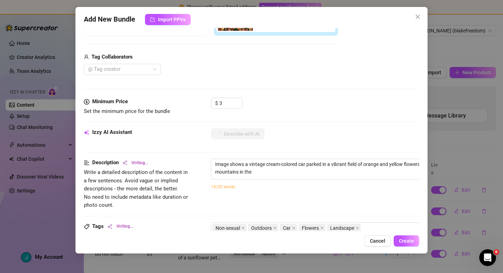
type textarea "Image shows a vintage cream-colored car parked in a vibrant field of orange and…"
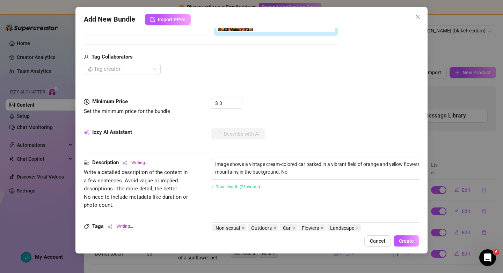
type textarea "Image shows a vintage cream-colored car parked in a vibrant field of orange and…"
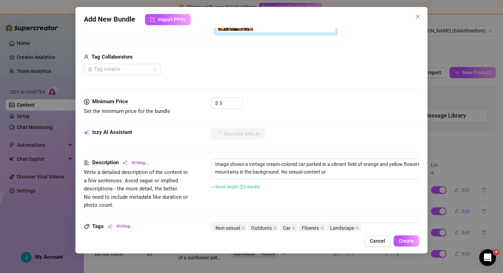
type textarea "Image shows a vintage cream-colored car parked in a vibrant field of orange and…"
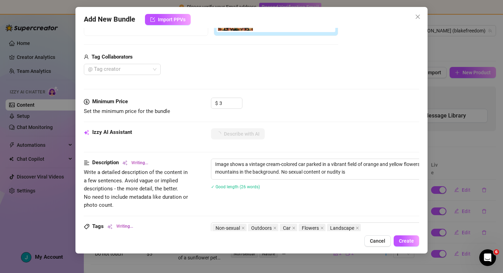
type textarea "Image shows a vintage cream-colored car parked in a vibrant field of orange and…"
click at [405, 241] on span "Create" at bounding box center [406, 241] width 15 height 6
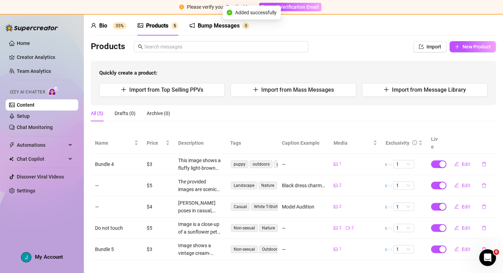
scroll to position [0, 0]
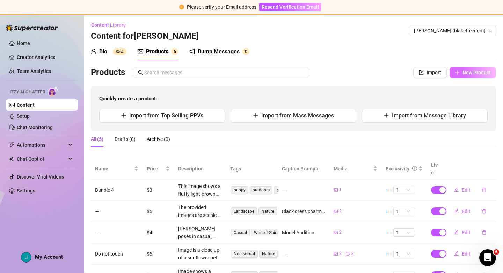
click at [477, 70] on span "New Product" at bounding box center [476, 73] width 28 height 6
type textarea "Type your message here..."
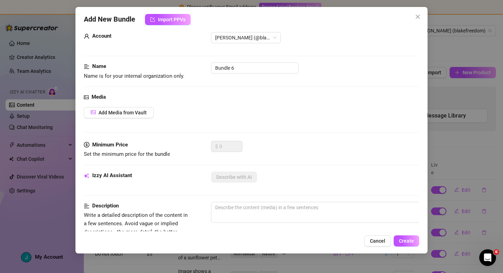
scroll to position [14, 0]
click at [143, 116] on button "Add Media from Vault" at bounding box center [119, 111] width 70 height 11
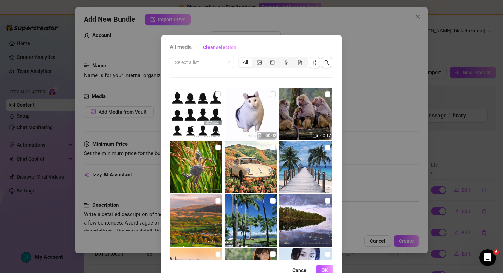
scroll to position [480, 0]
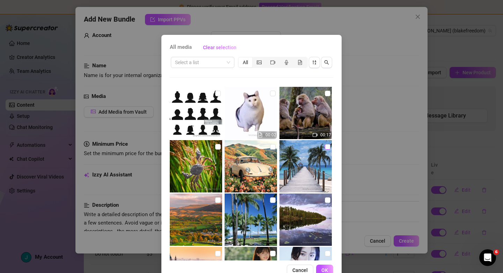
click at [326, 148] on input "checkbox" at bounding box center [328, 147] width 6 height 6
checkbox input "true"
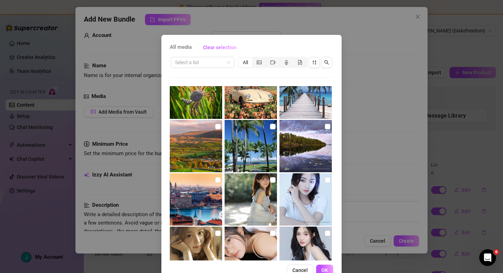
scroll to position [555, 0]
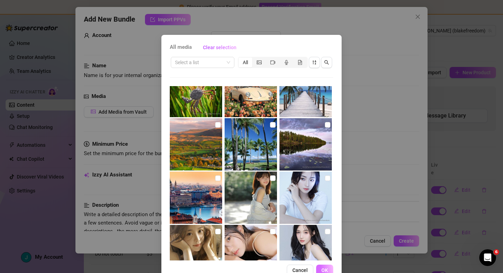
click at [323, 268] on span "OK" at bounding box center [324, 271] width 7 height 6
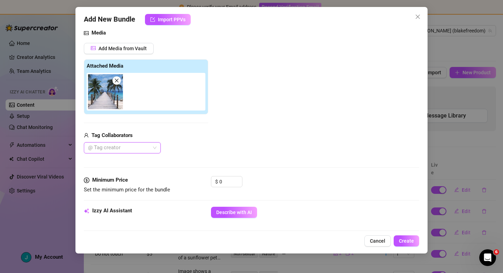
scroll to position [92, 0]
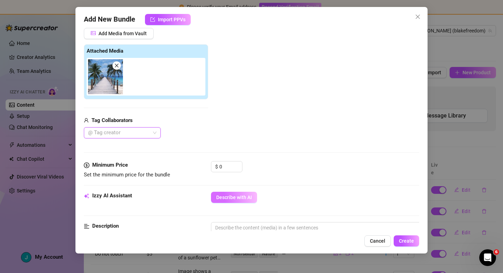
click at [242, 194] on button "Describe with AI" at bounding box center [234, 197] width 46 height 11
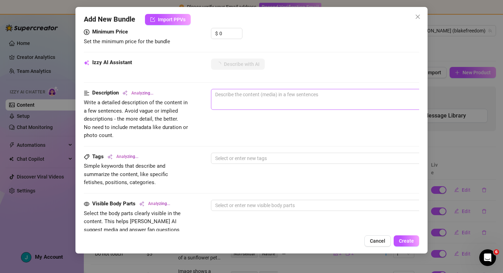
scroll to position [226, 0]
type textarea "This"
type textarea "This image"
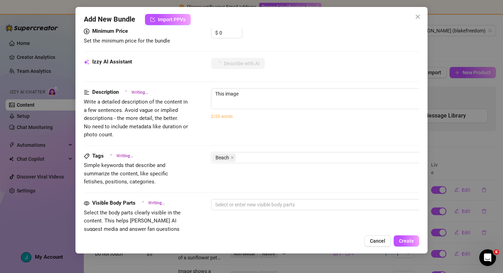
type textarea "This image shows"
type textarea "This image shows a"
type textarea "This image shows a tropical"
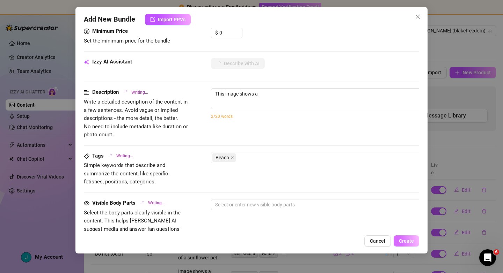
type textarea "This image shows a tropical"
type textarea "This image shows a tropical beach"
type textarea "This image shows a tropical beach scene"
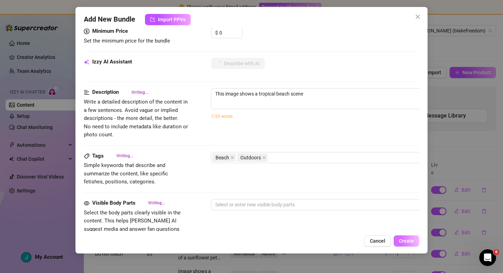
type textarea "This image shows a tropical beach scene with"
type textarea "This image shows a tropical beach scene with a"
type textarea "This image shows a tropical beach scene with a wooden"
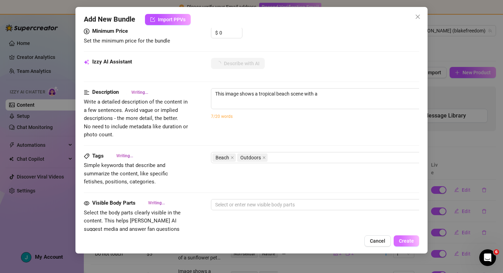
type textarea "This image shows a tropical beach scene with a wooden"
type textarea "This image shows a tropical beach scene with a wooden pier"
type textarea "This image shows a tropical beach scene with a wooden pier leading"
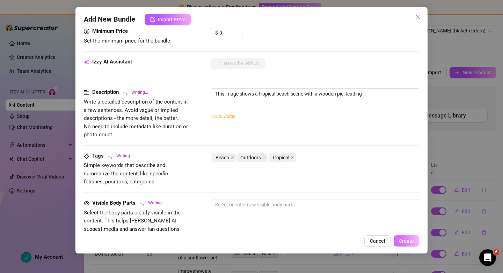
type textarea "This image shows a tropical beach scene with a wooden pier leading out"
type textarea "This image shows a tropical beach scene with a wooden pier leading out to"
type textarea "This image shows a tropical beach scene with a wooden pier leading out to a"
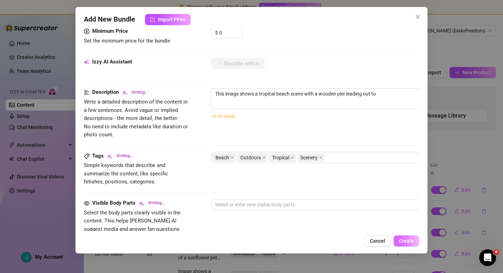
type textarea "This image shows a tropical beach scene with a wooden pier leading out to a"
type textarea "This image shows a tropical beach scene with a wooden pier leading out to a sma…"
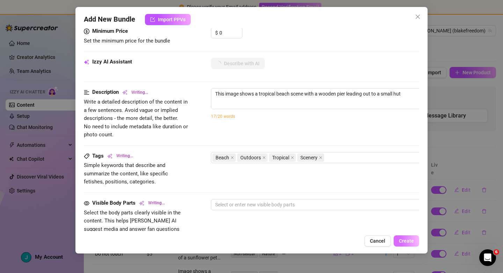
type textarea "This image shows a tropical beach scene with a wooden pier leading out to a sma…"
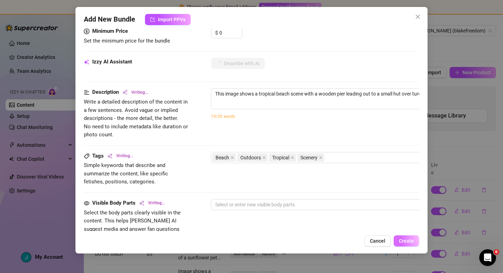
type textarea "This image shows a tropical beach scene with a wooden pier leading out to a sma…"
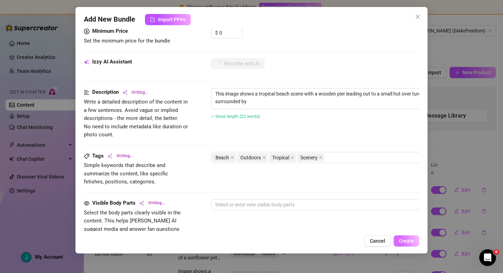
type textarea "This image shows a tropical beach scene with a wooden pier leading out to a sma…"
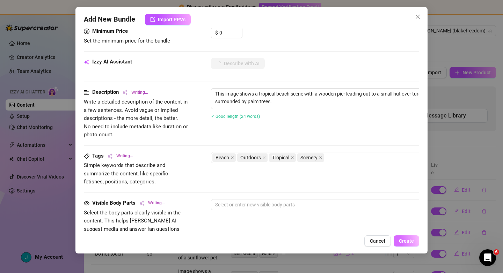
type textarea "This image shows a tropical beach scene with a wooden pier leading out to a sma…"
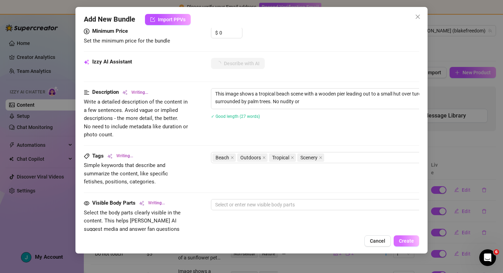
type textarea "This image shows a tropical beach scene with a wooden pier leading out to a sma…"
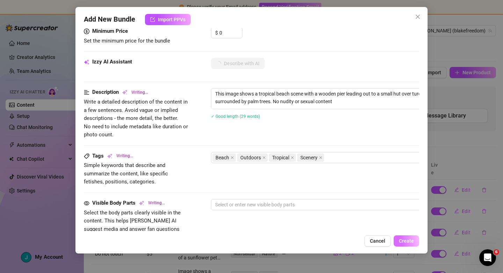
type textarea "This image shows a tropical beach scene with a wooden pier leading out to a sma…"
click at [409, 240] on span "Create" at bounding box center [406, 241] width 15 height 6
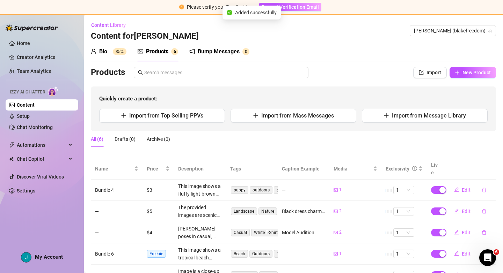
scroll to position [19, 0]
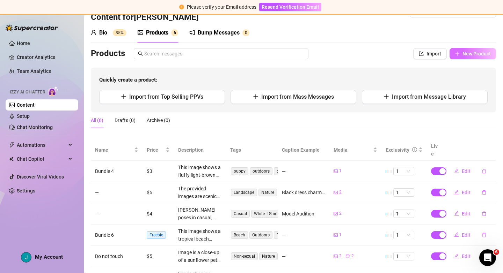
click at [475, 52] on span "New Product" at bounding box center [476, 54] width 28 height 6
type textarea "Type your message here..."
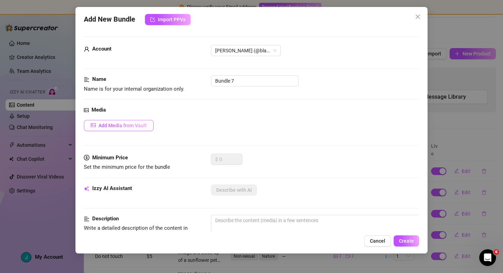
click at [121, 128] on button "Add Media from Vault" at bounding box center [119, 125] width 70 height 11
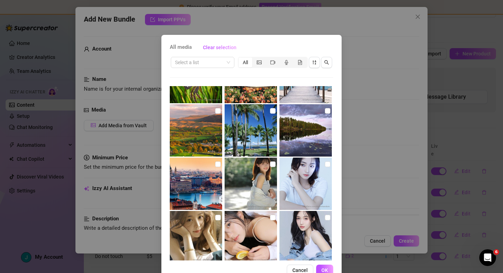
scroll to position [574, 0]
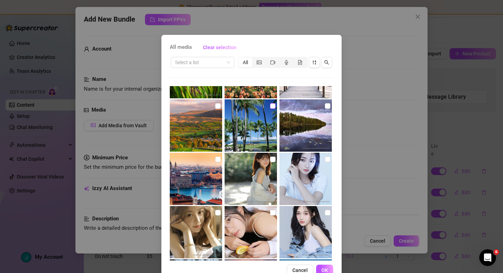
click at [272, 107] on input "checkbox" at bounding box center [273, 106] width 6 height 6
checkbox input "false"
click at [327, 161] on input "checkbox" at bounding box center [328, 160] width 6 height 6
checkbox input "true"
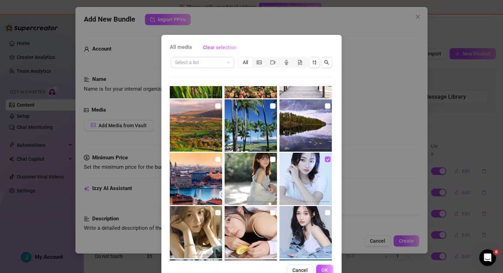
scroll to position [595, 0]
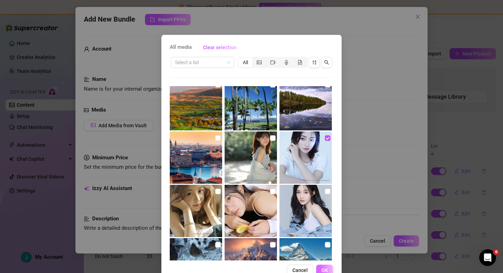
click at [322, 268] on span "OK" at bounding box center [324, 271] width 7 height 6
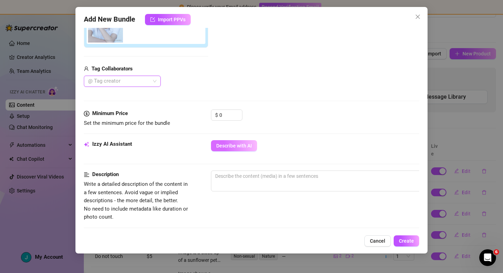
scroll to position [144, 0]
click at [244, 149] on button "Describe with AI" at bounding box center [234, 145] width 46 height 11
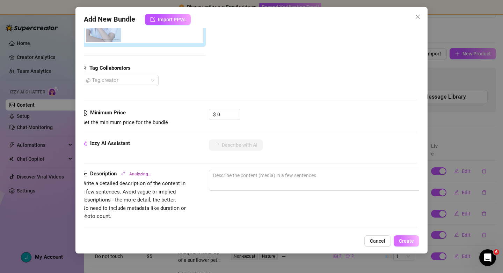
type textarea "[PERSON_NAME]"
type textarea "Blake is"
type textarea "Blake is wearing"
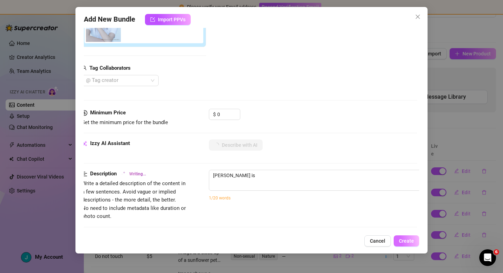
type textarea "Blake is wearing"
type textarea "Blake is wearing a"
type textarea "Blake is wearing a plain"
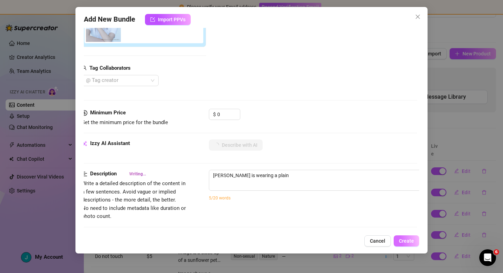
type textarea "Blake is wearing a plain white"
type textarea "Blake is wearing a plain white t-shirt,"
type textarea "Blake is wearing a plain white t-shirt, posing"
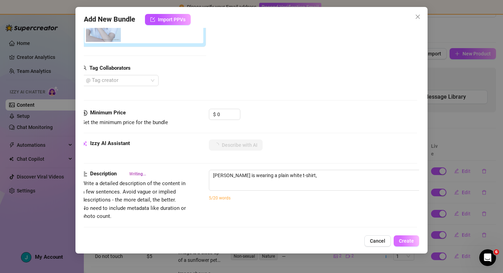
type textarea "Blake is wearing a plain white t-shirt, posing"
type textarea "Blake is wearing a plain white t-shirt, posing casually"
type textarea "Blake is wearing a plain white t-shirt, posing casually with"
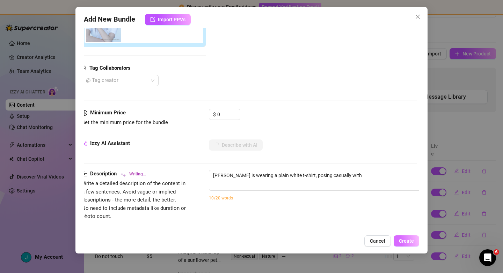
type textarea "Blake is wearing a plain white t-shirt, posing casually with her"
type textarea "Blake is wearing a plain white t-shirt, posing casually with her arm"
type textarea "Blake is wearing a plain white t-shirt, posing casually with her arm bent"
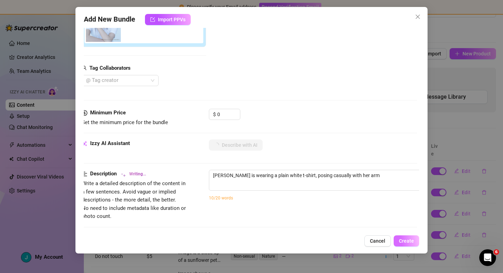
type textarea "Blake is wearing a plain white t-shirt, posing casually with her arm bent"
type textarea "Blake is wearing a plain white t-shirt, posing casually with her arm bent and"
type textarea "Blake is wearing a plain white t-shirt, posing casually with her arm bent and h…"
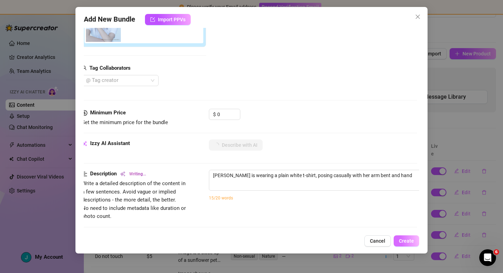
type textarea "Blake is wearing a plain white t-shirt, posing casually with her arm bent and h…"
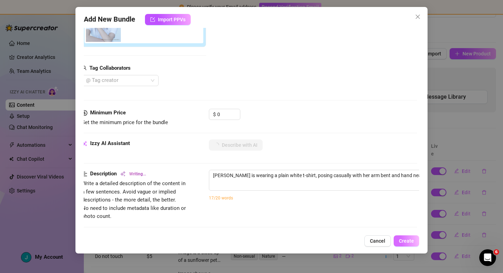
type textarea "Blake is wearing a plain white t-shirt, posing casually with her arm bent and h…"
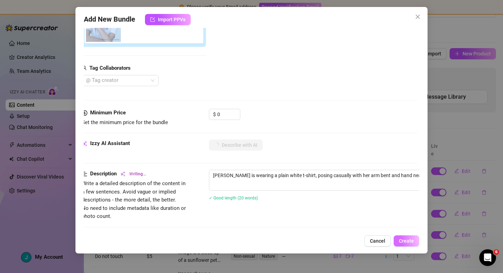
type textarea "Blake is wearing a plain white t-shirt, posing casually with her arm bent and h…"
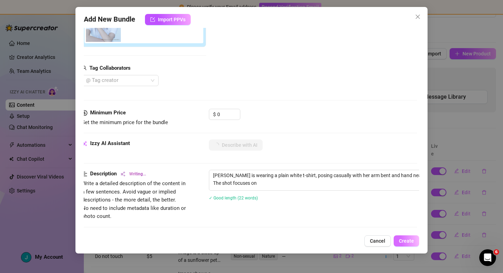
type textarea "Blake is wearing a plain white t-shirt, posing casually with her arm bent and h…"
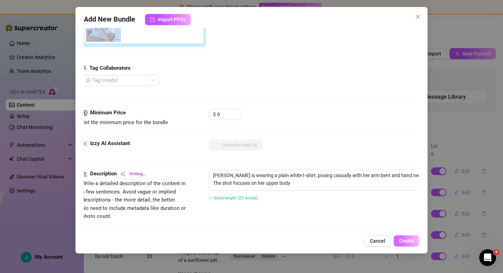
type textarea "Blake is wearing a plain white t-shirt, posing casually with her arm bent and h…"
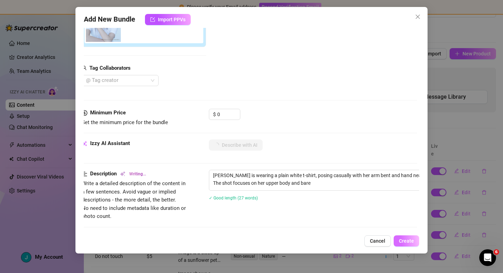
type textarea "Blake is wearing a plain white t-shirt, posing casually with her arm bent and h…"
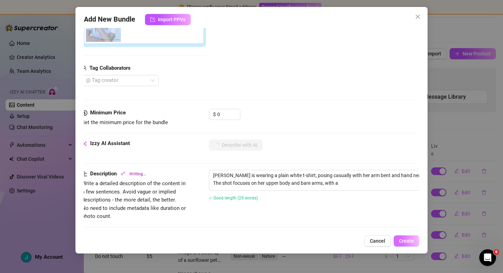
type textarea "Blake is wearing a plain white t-shirt, posing casually with her arm bent and h…"
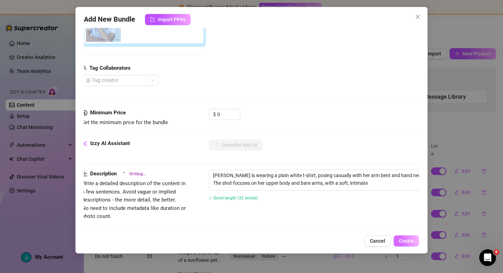
type textarea "Blake is wearing a plain white t-shirt, posing casually with her arm bent and h…"
click at [409, 241] on span "Create" at bounding box center [406, 241] width 15 height 6
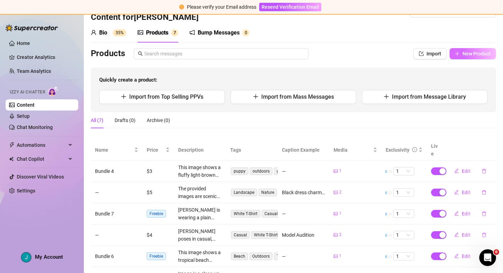
click at [469, 53] on span "New Product" at bounding box center [476, 54] width 28 height 6
type textarea "Type your message here..."
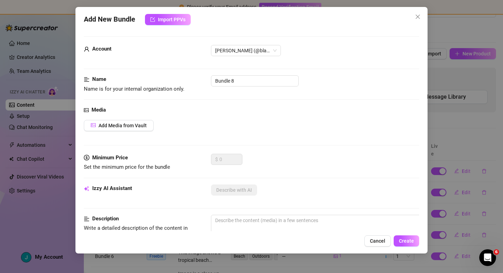
scroll to position [47, 0]
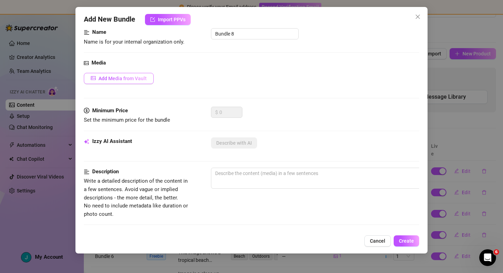
click at [128, 80] on span "Add Media from Vault" at bounding box center [122, 79] width 48 height 6
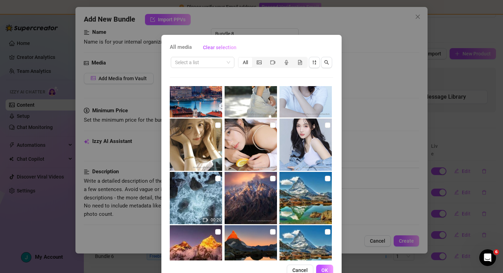
scroll to position [661, 0]
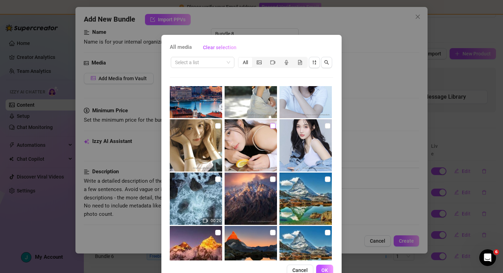
click at [273, 127] on input "checkbox" at bounding box center [273, 126] width 6 height 6
checkbox input "true"
click at [326, 268] on span "OK" at bounding box center [324, 271] width 7 height 6
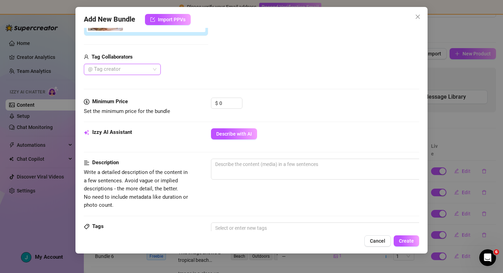
scroll to position [176, 0]
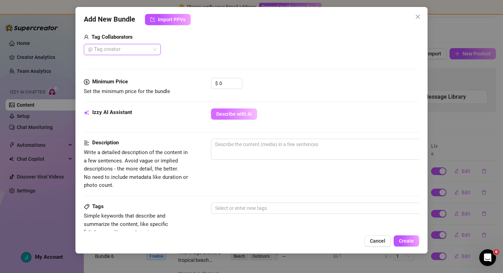
click at [233, 115] on span "Describe with AI" at bounding box center [234, 114] width 36 height 6
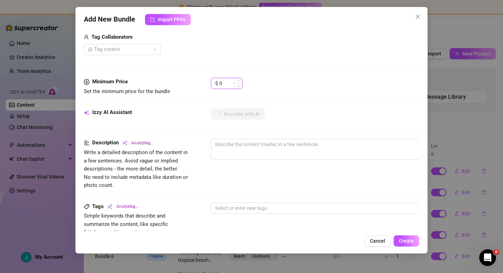
drag, startPoint x: 229, startPoint y: 83, endPoint x: 219, endPoint y: 83, distance: 9.4
click at [219, 83] on input "0" at bounding box center [230, 83] width 23 height 10
type input "5"
click at [329, 91] on div "$ 5" at bounding box center [315, 86] width 208 height 17
type textarea "[PERSON_NAME]"
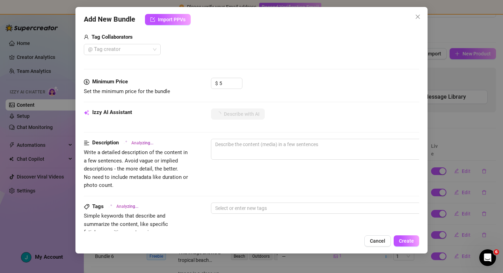
type textarea "[PERSON_NAME]"
type textarea "Blake is"
type textarea "Blake is lying"
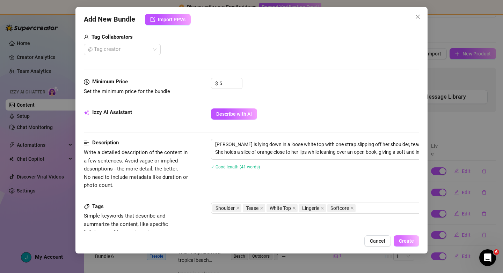
click at [409, 239] on span "Create" at bounding box center [406, 241] width 15 height 6
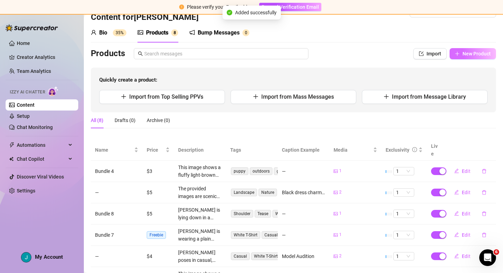
click at [484, 54] on span "New Product" at bounding box center [476, 54] width 28 height 6
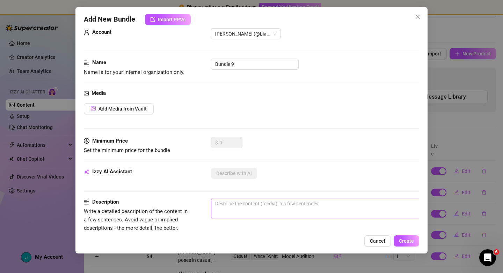
scroll to position [0, 0]
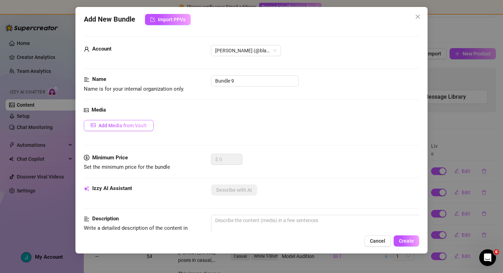
click at [137, 127] on span "Add Media from Vault" at bounding box center [122, 126] width 48 height 6
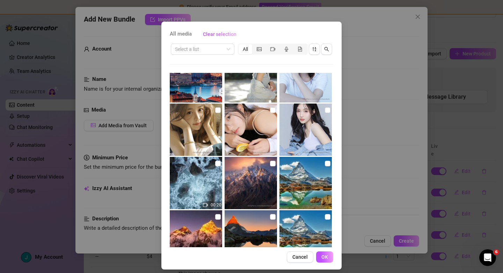
scroll to position [658, 0]
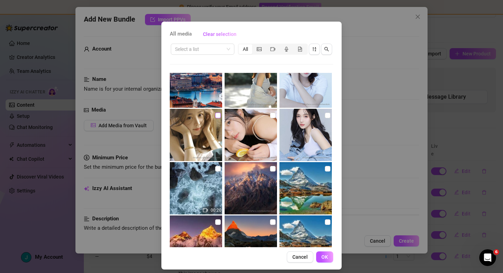
click at [218, 117] on input "checkbox" at bounding box center [218, 116] width 6 height 6
click at [321, 260] on button "OK" at bounding box center [324, 257] width 17 height 11
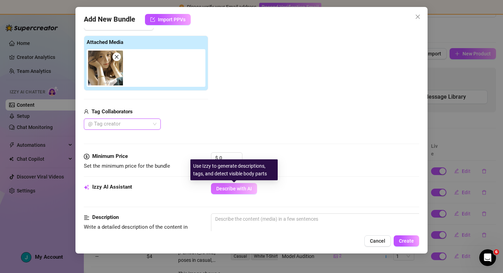
scroll to position [102, 0]
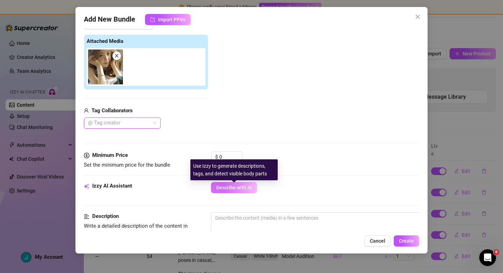
click at [235, 190] on span "Describe with AI" at bounding box center [234, 188] width 36 height 6
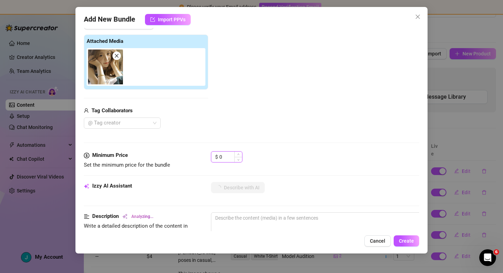
drag, startPoint x: 229, startPoint y: 157, endPoint x: 217, endPoint y: 158, distance: 11.2
click at [217, 158] on div "$ 0" at bounding box center [226, 156] width 31 height 11
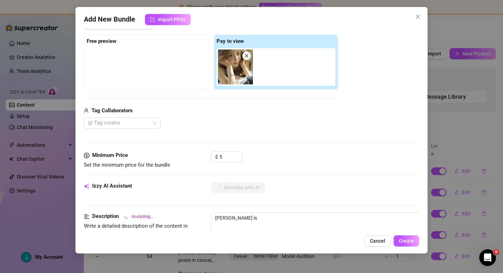
click at [322, 149] on div "Media Add Media from Vault Free preview Pay to view Tag Collaborators @ Tag cre…" at bounding box center [251, 77] width 335 height 147
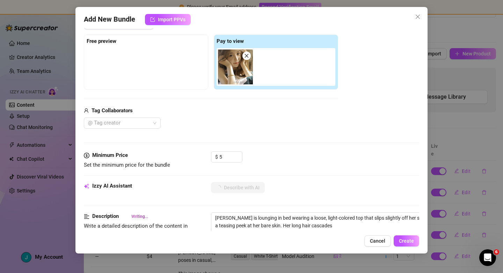
scroll to position [124, 0]
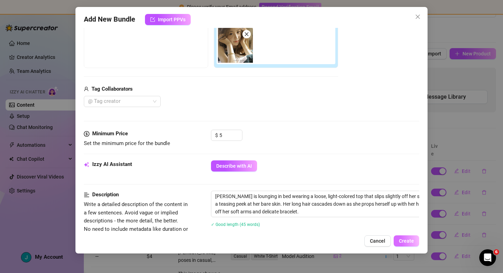
click at [406, 241] on span "Create" at bounding box center [406, 241] width 15 height 6
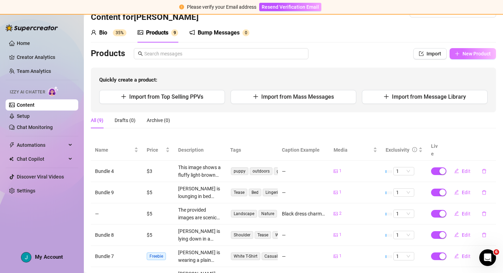
click at [466, 55] on span "New Product" at bounding box center [476, 54] width 28 height 6
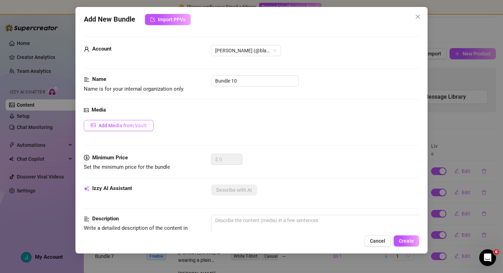
click at [124, 126] on span "Add Media from Vault" at bounding box center [122, 126] width 48 height 6
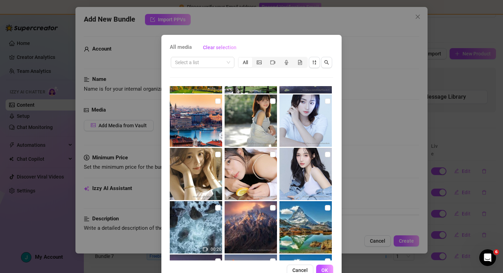
scroll to position [636, 0]
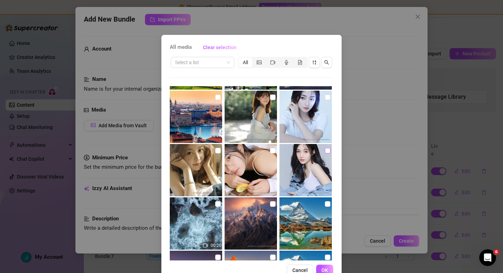
click at [326, 151] on input "checkbox" at bounding box center [328, 151] width 6 height 6
click at [326, 268] on span "OK" at bounding box center [324, 271] width 7 height 6
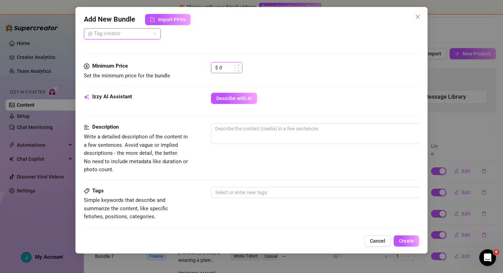
scroll to position [184, 0]
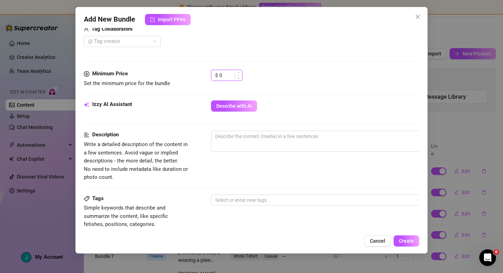
drag, startPoint x: 227, startPoint y: 76, endPoint x: 215, endPoint y: 77, distance: 11.5
click at [215, 77] on div "$ 0" at bounding box center [226, 75] width 31 height 11
click at [307, 75] on div "$ 6" at bounding box center [315, 78] width 208 height 17
drag, startPoint x: 228, startPoint y: 75, endPoint x: 216, endPoint y: 75, distance: 12.2
click at [216, 75] on div "$ 6" at bounding box center [226, 75] width 31 height 11
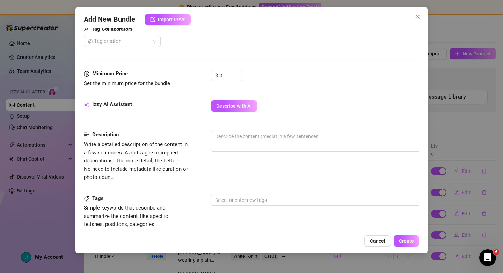
click at [298, 74] on div "$ 3" at bounding box center [315, 78] width 208 height 17
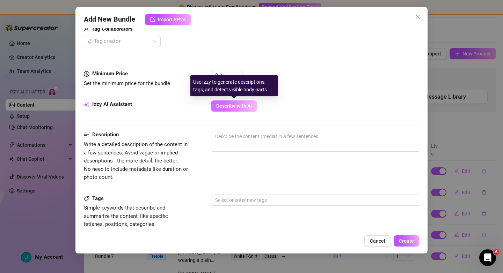
click at [253, 105] on button "Describe with AI" at bounding box center [234, 106] width 46 height 11
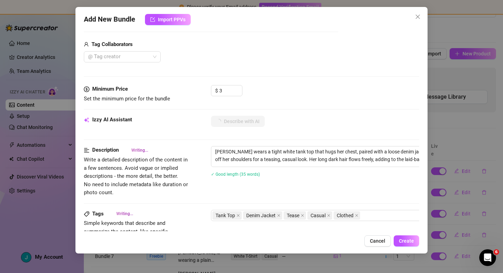
scroll to position [169, 0]
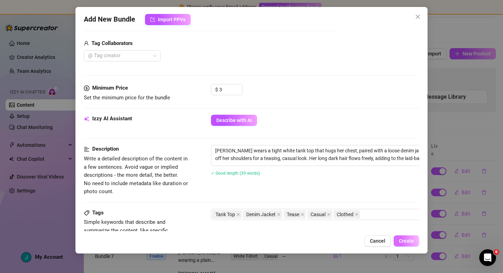
click at [408, 243] on span "Create" at bounding box center [406, 241] width 15 height 6
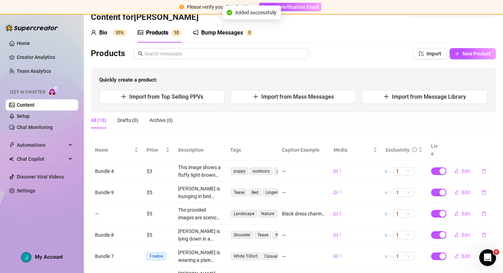
scroll to position [0, 0]
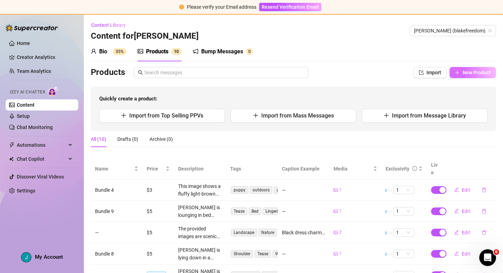
click at [473, 75] on span "New Product" at bounding box center [476, 73] width 28 height 6
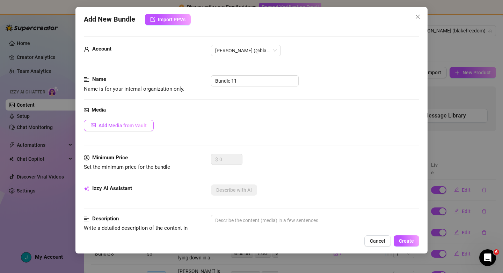
click at [141, 126] on span "Add Media from Vault" at bounding box center [122, 126] width 48 height 6
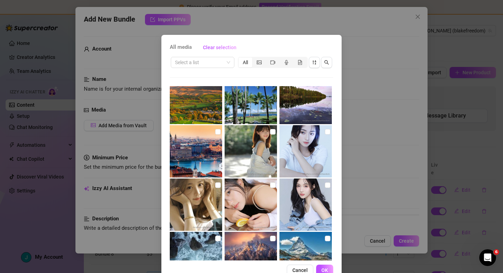
scroll to position [580, 0]
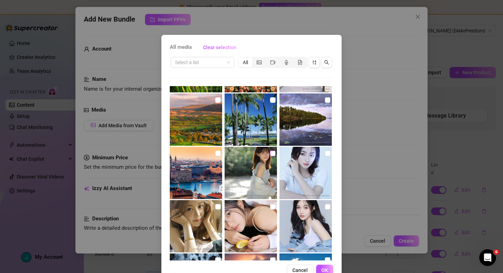
click at [273, 153] on input "checkbox" at bounding box center [273, 154] width 6 height 6
click at [327, 154] on input "checkbox" at bounding box center [328, 154] width 6 height 6
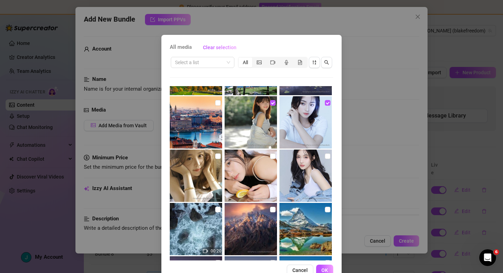
scroll to position [635, 0]
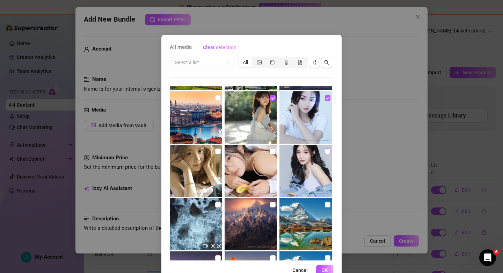
drag, startPoint x: 326, startPoint y: 151, endPoint x: 325, endPoint y: 154, distance: 3.6
click at [326, 151] on input "checkbox" at bounding box center [328, 152] width 6 height 6
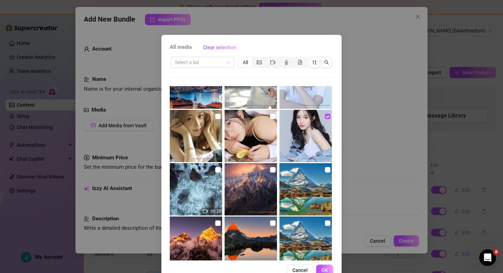
scroll to position [674, 0]
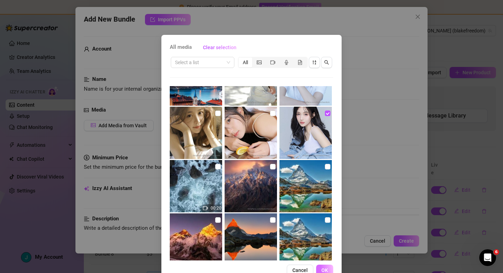
click at [325, 271] on span "OK" at bounding box center [324, 271] width 7 height 6
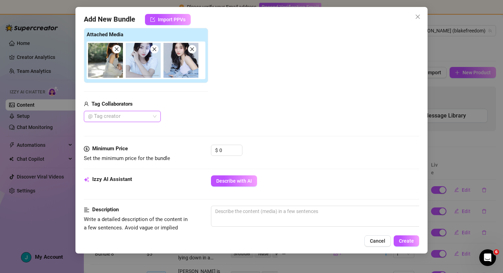
scroll to position [118, 0]
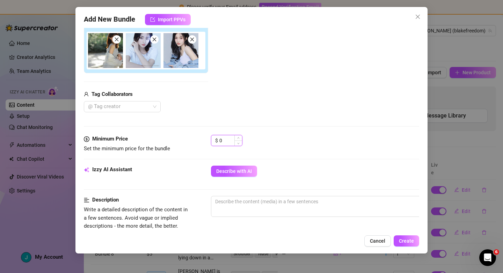
drag, startPoint x: 231, startPoint y: 142, endPoint x: 216, endPoint y: 142, distance: 14.7
click at [216, 142] on div "$ 0" at bounding box center [226, 140] width 31 height 11
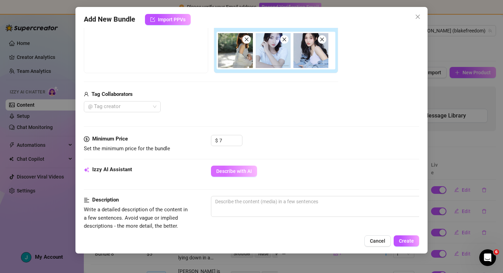
click at [242, 169] on span "Describe with AI" at bounding box center [234, 172] width 36 height 6
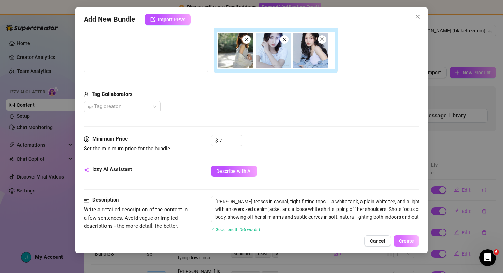
click at [408, 242] on span "Create" at bounding box center [406, 241] width 15 height 6
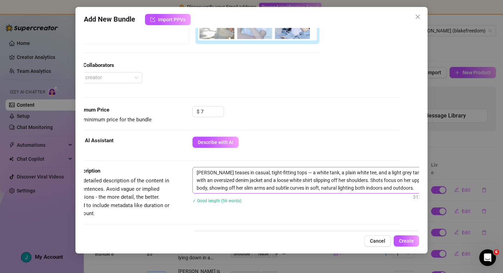
scroll to position [147, 36]
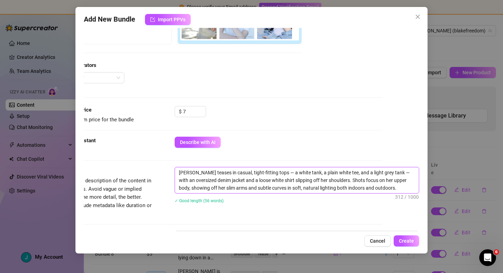
drag, startPoint x: 395, startPoint y: 189, endPoint x: 290, endPoint y: 189, distance: 105.0
click at [290, 189] on textarea "Blake teases in casual, tight-fitting tops — a white tank, a plain white tee, a…" at bounding box center [297, 181] width 244 height 26
click at [407, 242] on span "Create" at bounding box center [406, 241] width 15 height 6
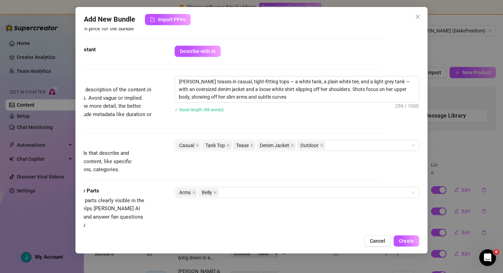
scroll to position [239, 36]
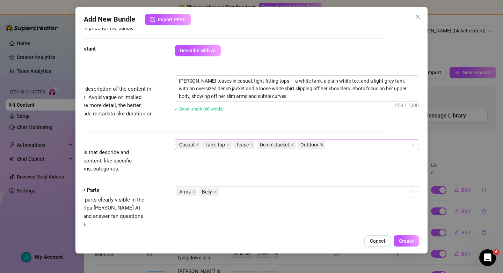
click at [323, 144] on icon "close" at bounding box center [321, 144] width 3 height 3
click at [413, 242] on span "Create" at bounding box center [406, 241] width 15 height 6
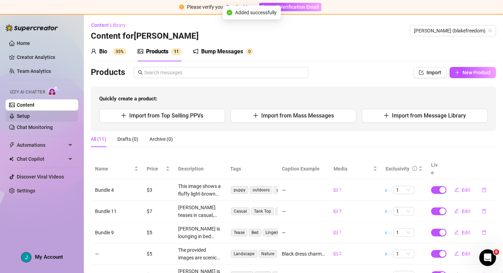
click at [30, 118] on link "Setup" at bounding box center [23, 116] width 13 height 6
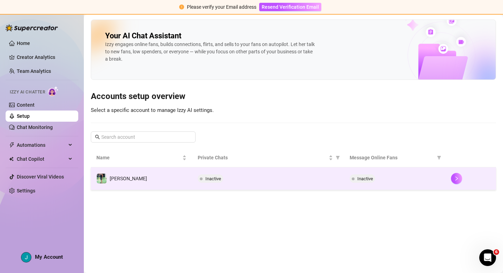
click at [416, 185] on td "Inactive" at bounding box center [394, 179] width 101 height 23
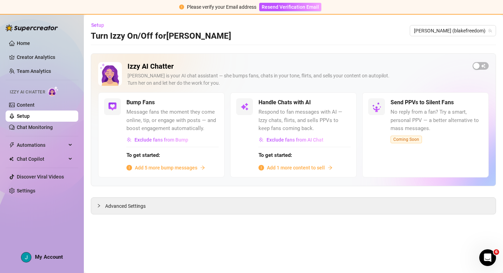
click at [313, 168] on span "Add 1 more content to sell" at bounding box center [296, 168] width 58 height 8
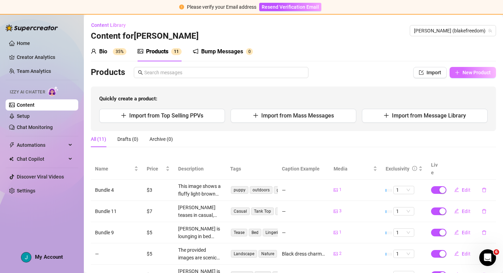
click at [467, 71] on span "New Product" at bounding box center [476, 73] width 28 height 6
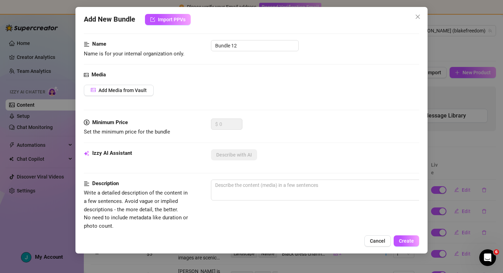
scroll to position [33, 0]
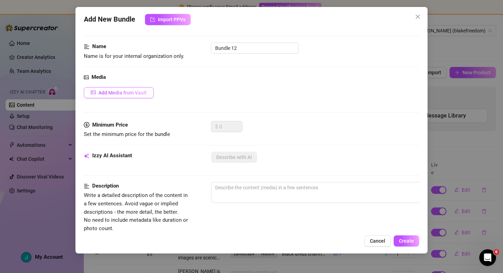
click at [131, 92] on span "Add Media from Vault" at bounding box center [122, 93] width 48 height 6
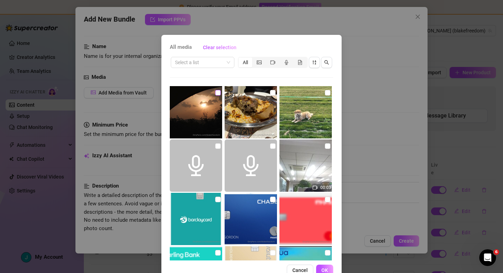
click at [217, 93] on input "checkbox" at bounding box center [218, 93] width 6 height 6
click at [324, 271] on span "OK" at bounding box center [324, 271] width 7 height 6
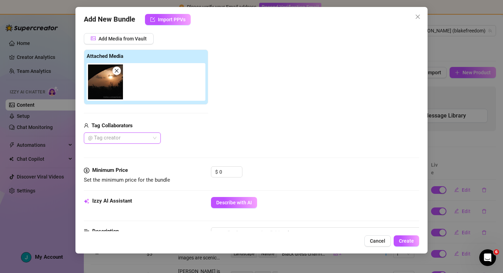
scroll to position [129, 0]
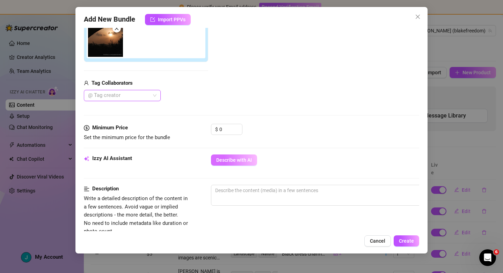
click at [230, 157] on button "Describe with AI" at bounding box center [234, 160] width 46 height 11
drag, startPoint x: 225, startPoint y: 132, endPoint x: 218, endPoint y: 132, distance: 7.0
click at [218, 132] on div "$ 0" at bounding box center [226, 129] width 31 height 11
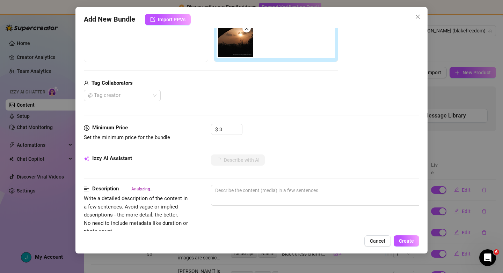
click at [313, 124] on div "$ 3" at bounding box center [315, 132] width 208 height 17
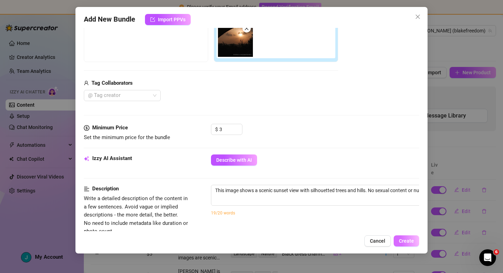
click at [410, 240] on span "Create" at bounding box center [406, 241] width 15 height 6
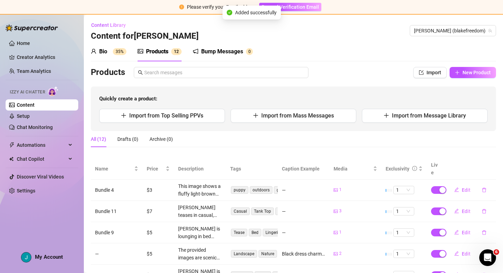
click at [263, 201] on td "Casual Tank Top Tease Denim Jacket" at bounding box center [252, 211] width 52 height 21
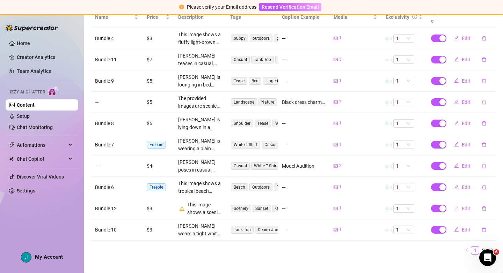
click at [458, 206] on icon "edit" at bounding box center [456, 208] width 5 height 5
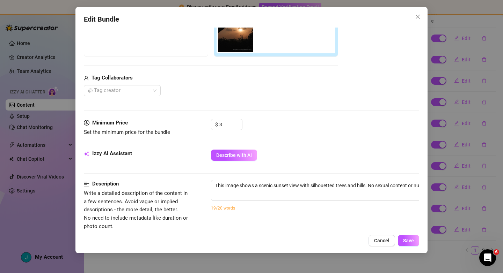
scroll to position [176, 0]
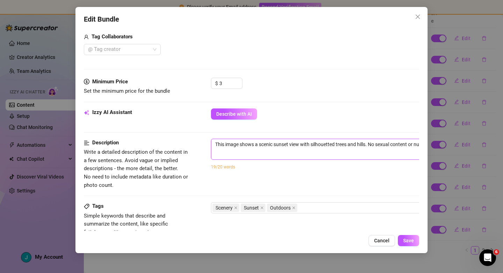
click at [261, 152] on textarea "This image shows a scenic sunset view with silhouetted trees and hills. No sexu…" at bounding box center [333, 148] width 244 height 18
click at [259, 145] on textarea "This image shows a scenic sunset view with silhouetted trees and hills. No sexu…" at bounding box center [333, 148] width 244 height 18
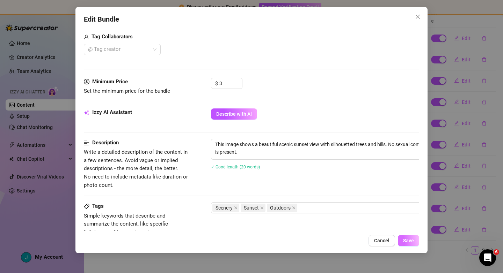
click at [414, 243] on button "Save" at bounding box center [407, 240] width 21 height 11
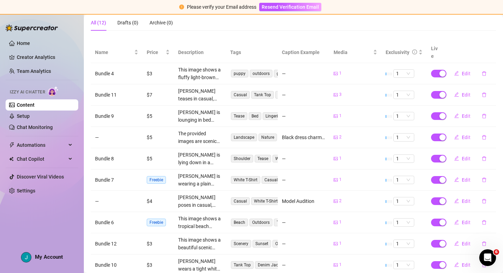
scroll to position [0, 0]
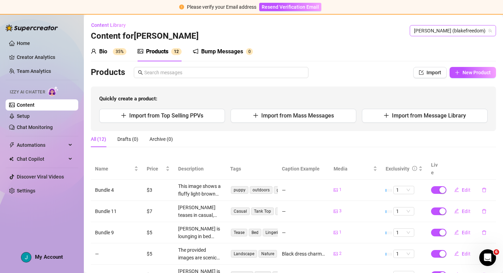
click at [473, 29] on span "[PERSON_NAME] (blakefreedom)" at bounding box center [453, 30] width 78 height 10
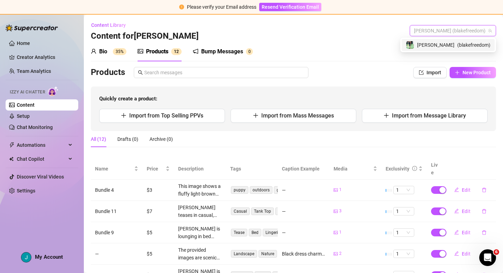
click at [371, 35] on div "Content Library Content for Blake Blake (blakefreedom)" at bounding box center [293, 31] width 405 height 22
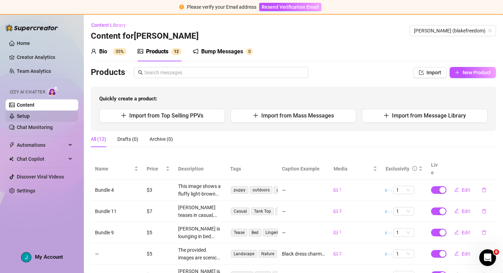
click at [28, 117] on link "Setup" at bounding box center [23, 116] width 13 height 6
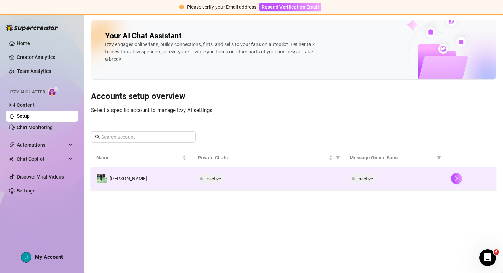
click at [426, 187] on td "Inactive" at bounding box center [394, 179] width 101 height 23
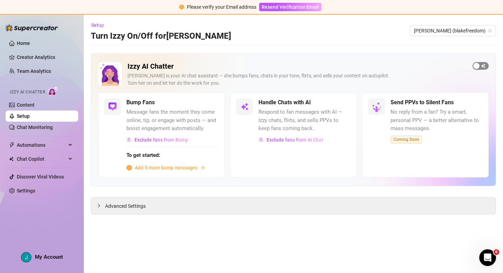
click at [484, 67] on span "button" at bounding box center [480, 66] width 16 height 8
click at [348, 105] on span "button" at bounding box center [342, 103] width 15 height 8
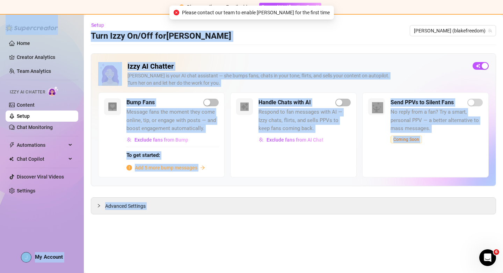
drag, startPoint x: 196, startPoint y: 12, endPoint x: 329, endPoint y: 14, distance: 132.6
click at [329, 14] on body "Please verify your Email address Resend Verification Email Home Creator Analyti…" at bounding box center [251, 136] width 503 height 273
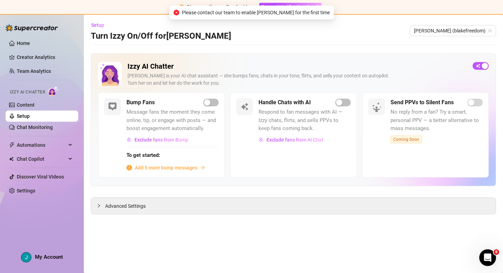
click at [285, 19] on div "Please contact our team to enable Izzy for the first time" at bounding box center [251, 13] width 164 height 14
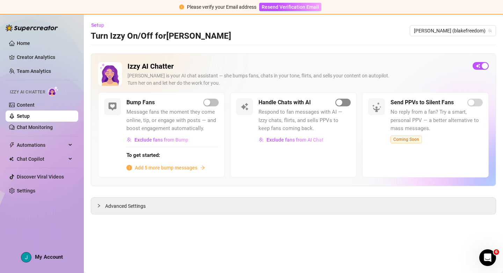
click at [347, 103] on span "button" at bounding box center [342, 103] width 15 height 8
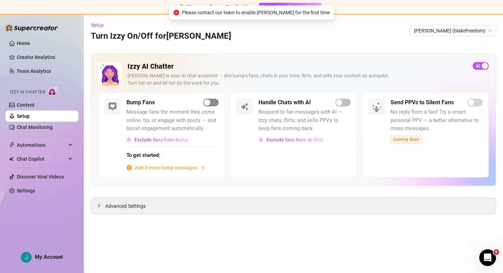
click at [211, 103] on span "button" at bounding box center [210, 103] width 15 height 8
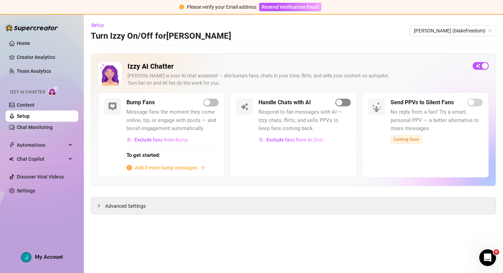
click at [343, 104] on button "button" at bounding box center [342, 103] width 15 height 8
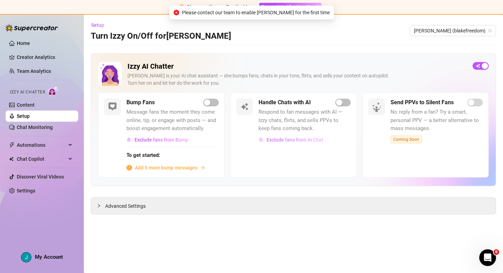
click at [313, 139] on span "Exclude fans from AI Chat" at bounding box center [294, 140] width 57 height 6
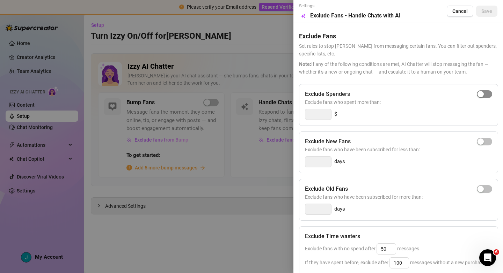
click at [486, 95] on span "button" at bounding box center [483, 94] width 15 height 8
click at [321, 115] on input "300" at bounding box center [318, 114] width 26 height 10
drag, startPoint x: 314, startPoint y: 150, endPoint x: 394, endPoint y: 150, distance: 79.9
click at [389, 149] on span "Exclude fans who have been subscribed for less than:" at bounding box center [398, 150] width 187 height 8
drag, startPoint x: 405, startPoint y: 150, endPoint x: 410, endPoint y: 151, distance: 5.6
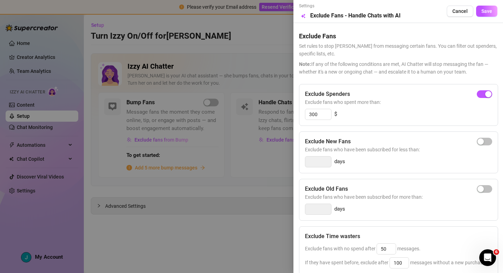
click at [405, 151] on span "Exclude fans who have been subscribed for less than:" at bounding box center [398, 150] width 187 height 8
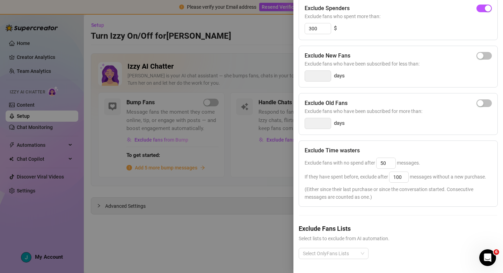
scroll to position [86, 1]
click at [355, 164] on span "Exclude fans with no spend after 50 messages." at bounding box center [362, 163] width 116 height 6
drag, startPoint x: 311, startPoint y: 177, endPoint x: 369, endPoint y: 175, distance: 57.6
click at [369, 175] on span "If they have spent before, exclude after 100 messages without a new purchase." at bounding box center [394, 177] width 181 height 6
drag, startPoint x: 379, startPoint y: 177, endPoint x: 412, endPoint y: 179, distance: 32.9
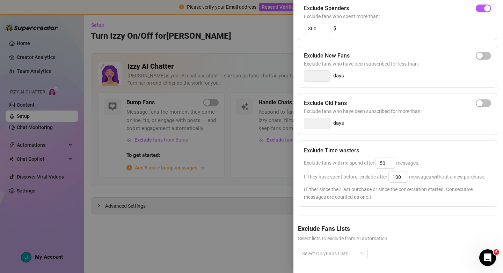
click at [380, 177] on span "If they have spent before, exclude after 100 messages without a new purchase." at bounding box center [394, 177] width 181 height 6
drag, startPoint x: 444, startPoint y: 177, endPoint x: 455, endPoint y: 188, distance: 15.8
click at [477, 178] on span "If they have spent before, exclude after 100 messages without a new purchase." at bounding box center [394, 177] width 181 height 6
drag, startPoint x: 312, startPoint y: 189, endPoint x: 354, endPoint y: 188, distance: 41.9
click at [354, 188] on span "(Either since their last purchase or since the conversation started. Consecutiv…" at bounding box center [397, 193] width 187 height 15
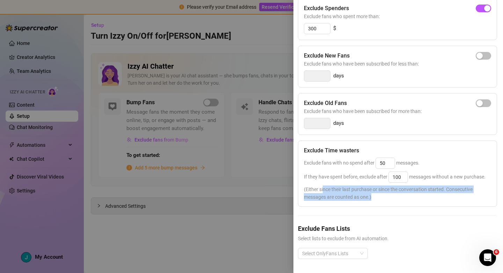
drag, startPoint x: 323, startPoint y: 187, endPoint x: 436, endPoint y: 194, distance: 113.3
click at [436, 194] on span "(Either since their last purchase or since the conversation started. Consecutiv…" at bounding box center [397, 193] width 187 height 15
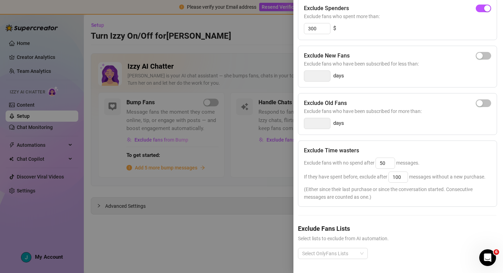
click at [336, 236] on span "Select lists to exclude from AI automation." at bounding box center [397, 239] width 198 height 8
drag, startPoint x: 307, startPoint y: 229, endPoint x: 347, endPoint y: 228, distance: 39.8
click at [347, 228] on h5 "Exclude Fans Lists" at bounding box center [397, 228] width 198 height 9
drag, startPoint x: 307, startPoint y: 238, endPoint x: 395, endPoint y: 240, distance: 88.0
click at [395, 240] on span "Select lists to exclude from AI automation." at bounding box center [397, 239] width 198 height 8
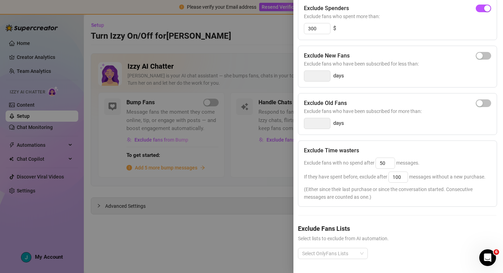
click at [427, 251] on div "Select OnlyFans Lists" at bounding box center [397, 259] width 198 height 22
click at [359, 256] on div "Select OnlyFans Lists" at bounding box center [333, 253] width 70 height 11
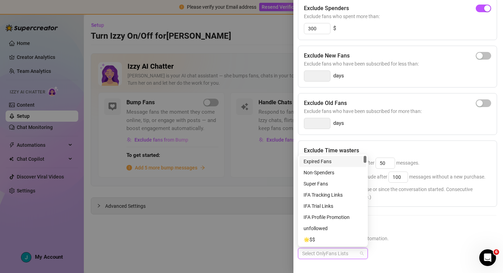
click at [412, 240] on span "Select lists to exclude from AI automation." at bounding box center [397, 239] width 198 height 8
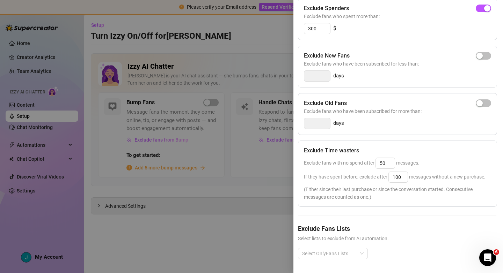
scroll to position [0, 1]
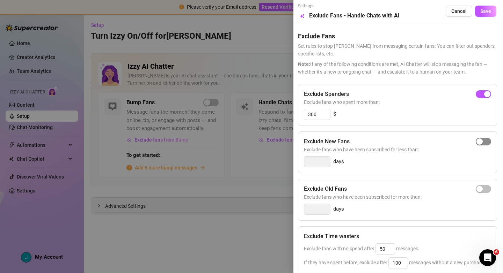
click at [485, 143] on span "button" at bounding box center [482, 142] width 15 height 8
click at [485, 188] on span "button" at bounding box center [482, 189] width 15 height 8
drag, startPoint x: 490, startPoint y: 139, endPoint x: 485, endPoint y: 138, distance: 5.0
click at [490, 139] on div "button" at bounding box center [487, 142] width 6 height 6
click at [482, 190] on span "button" at bounding box center [482, 189] width 15 height 8
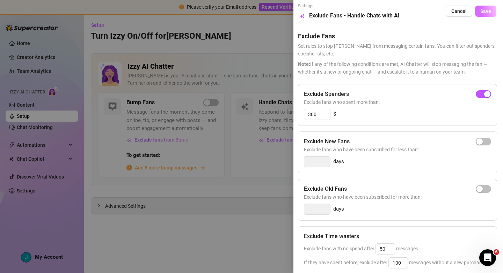
click at [482, 13] on span "Save" at bounding box center [485, 11] width 11 height 6
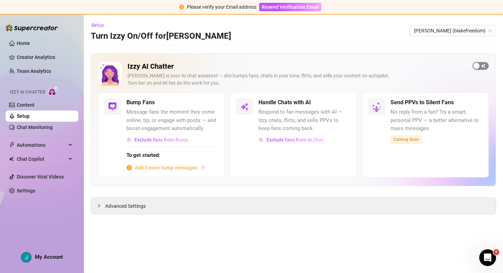
click at [483, 66] on span "button" at bounding box center [480, 66] width 16 height 8
click at [344, 106] on span "button" at bounding box center [342, 103] width 15 height 8
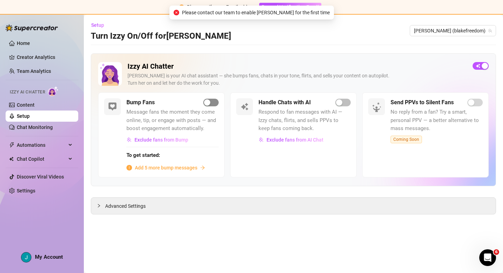
click at [210, 101] on button "button" at bounding box center [210, 103] width 15 height 8
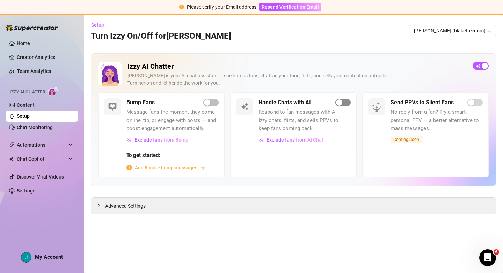
click at [344, 103] on span "button" at bounding box center [342, 103] width 15 height 8
click at [28, 193] on link "Settings" at bounding box center [26, 191] width 18 height 6
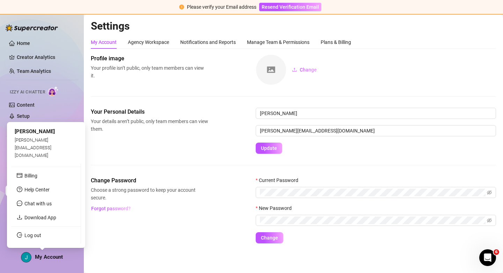
click at [45, 259] on span "My Account" at bounding box center [49, 257] width 28 height 6
click at [44, 203] on span "Chat with us" at bounding box center [37, 204] width 27 height 6
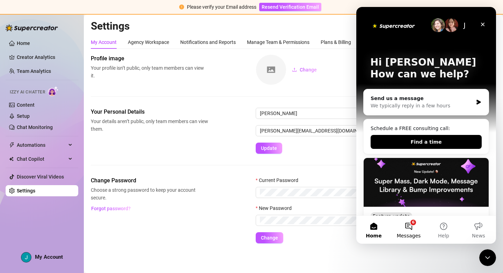
click at [412, 225] on button "6 Messages" at bounding box center [408, 230] width 35 height 28
click at [411, 228] on button "6 Messages" at bounding box center [408, 230] width 35 height 28
click at [220, 208] on div "Change Password Choose a strong password to keep your account secure. Forgot pa…" at bounding box center [293, 210] width 405 height 67
